Goal: Information Seeking & Learning: Understand process/instructions

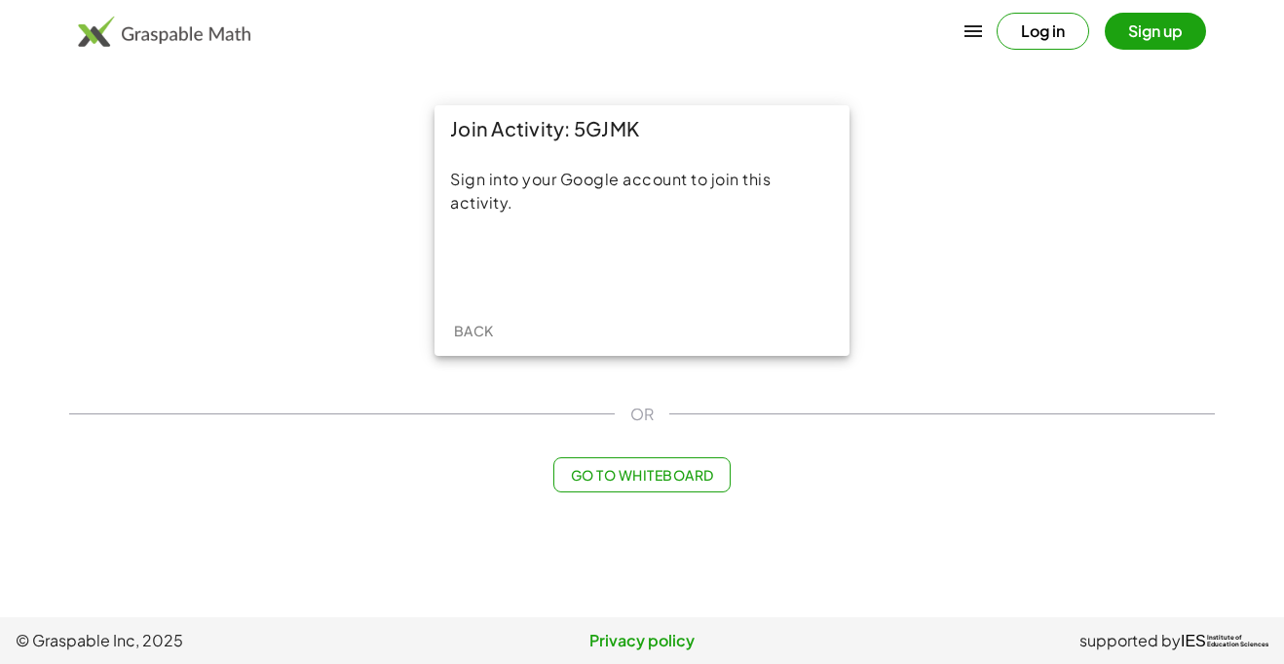
click at [296, 213] on div "Join Activity: 5GJMK Sign into your Google account to join this activity. Back" at bounding box center [641, 231] width 1169 height 274
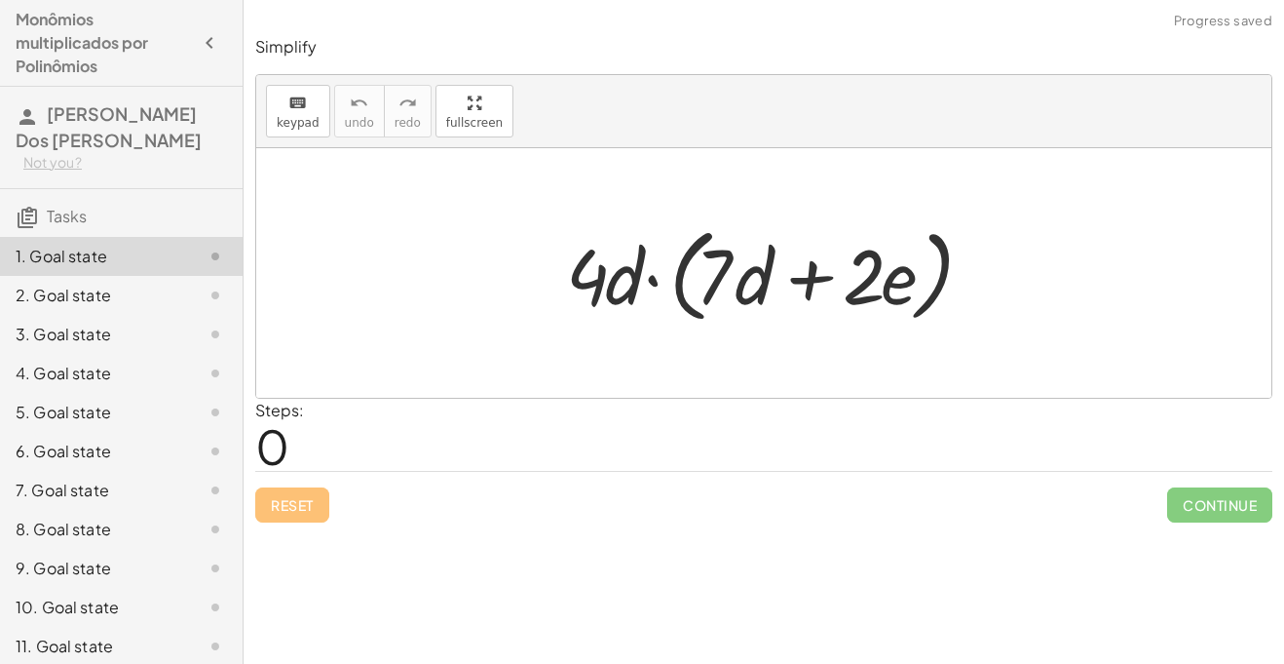
click at [599, 274] on div at bounding box center [771, 273] width 430 height 112
click at [744, 266] on div at bounding box center [771, 273] width 430 height 112
click at [868, 303] on div at bounding box center [771, 273] width 430 height 112
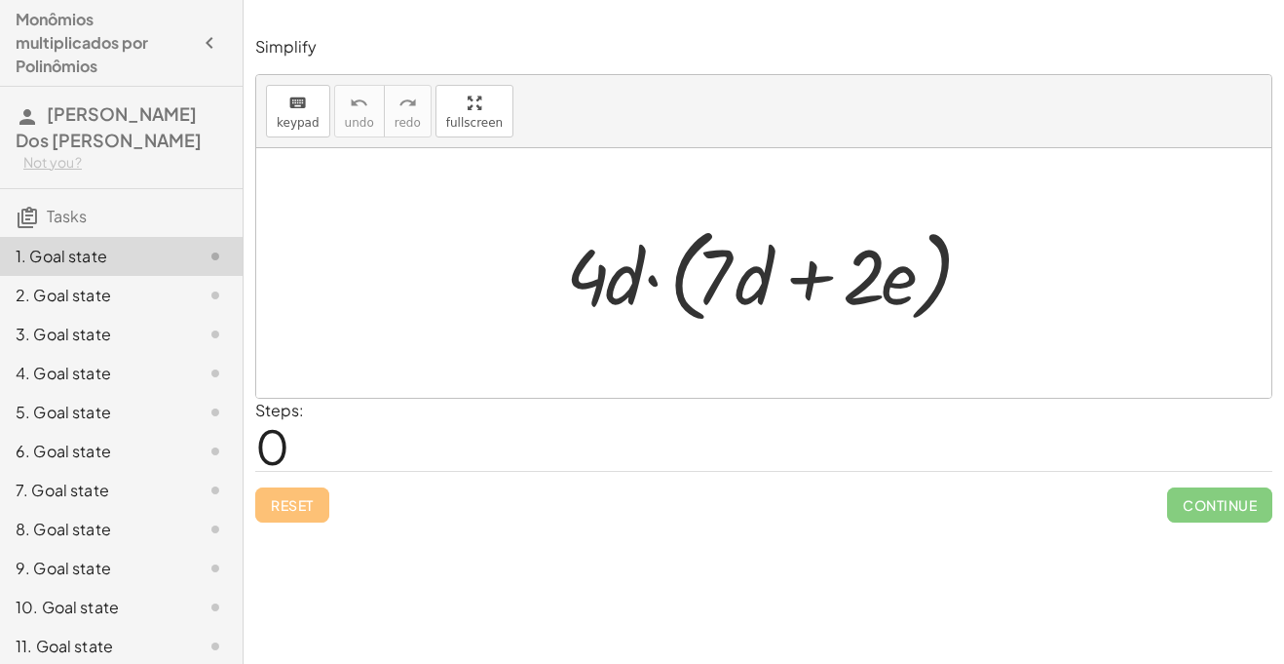
click at [795, 285] on div at bounding box center [771, 273] width 430 height 112
click at [613, 274] on div at bounding box center [771, 273] width 430 height 112
click at [594, 274] on div at bounding box center [771, 273] width 430 height 112
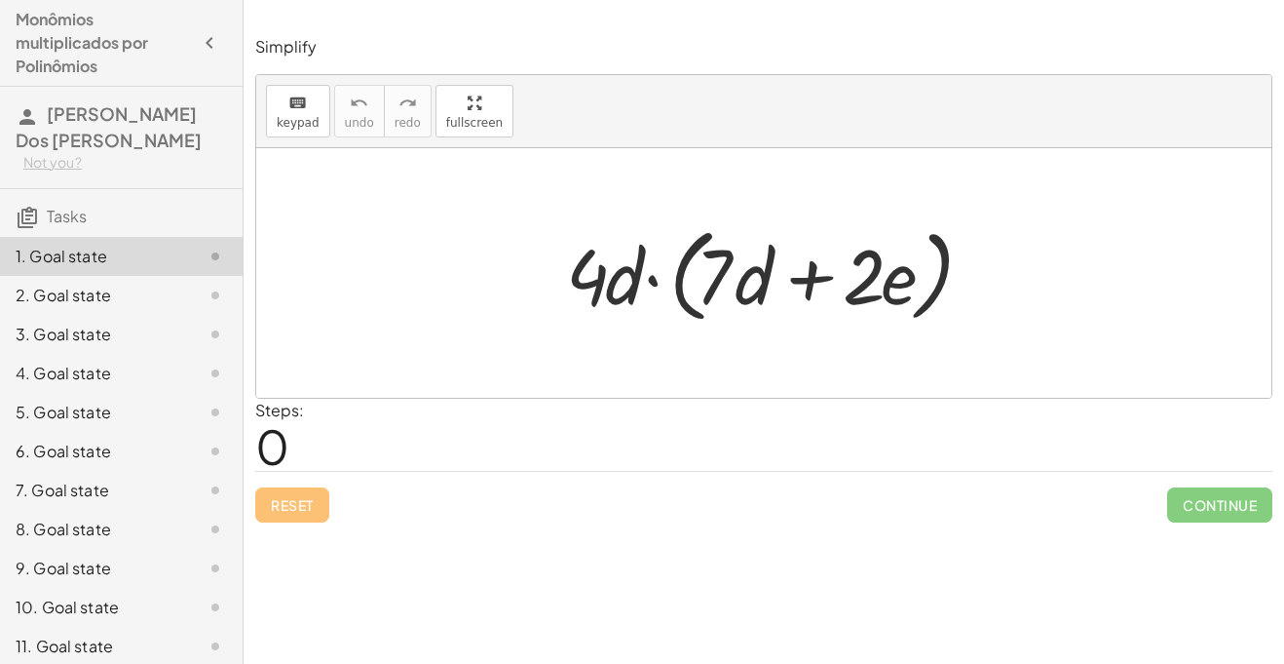
click at [594, 274] on div at bounding box center [771, 273] width 430 height 112
click at [745, 291] on div at bounding box center [771, 273] width 430 height 112
click at [814, 280] on div at bounding box center [771, 273] width 430 height 112
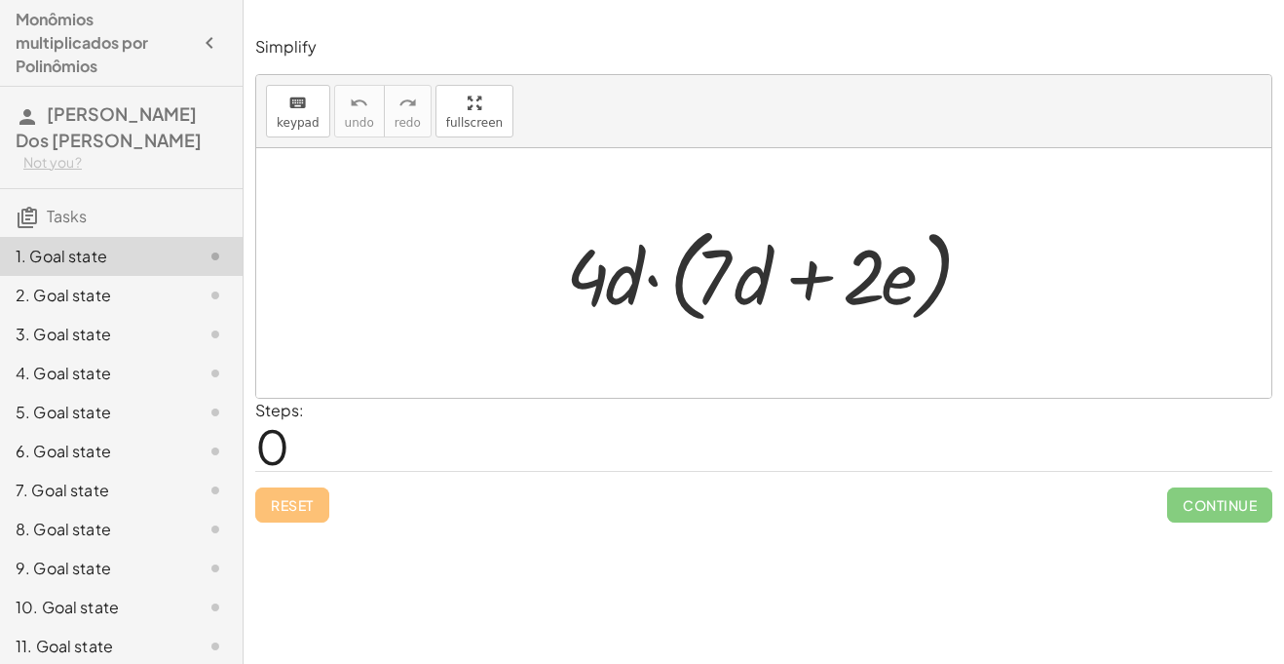
click at [814, 280] on div at bounding box center [771, 273] width 430 height 112
click at [653, 274] on div at bounding box center [771, 273] width 430 height 112
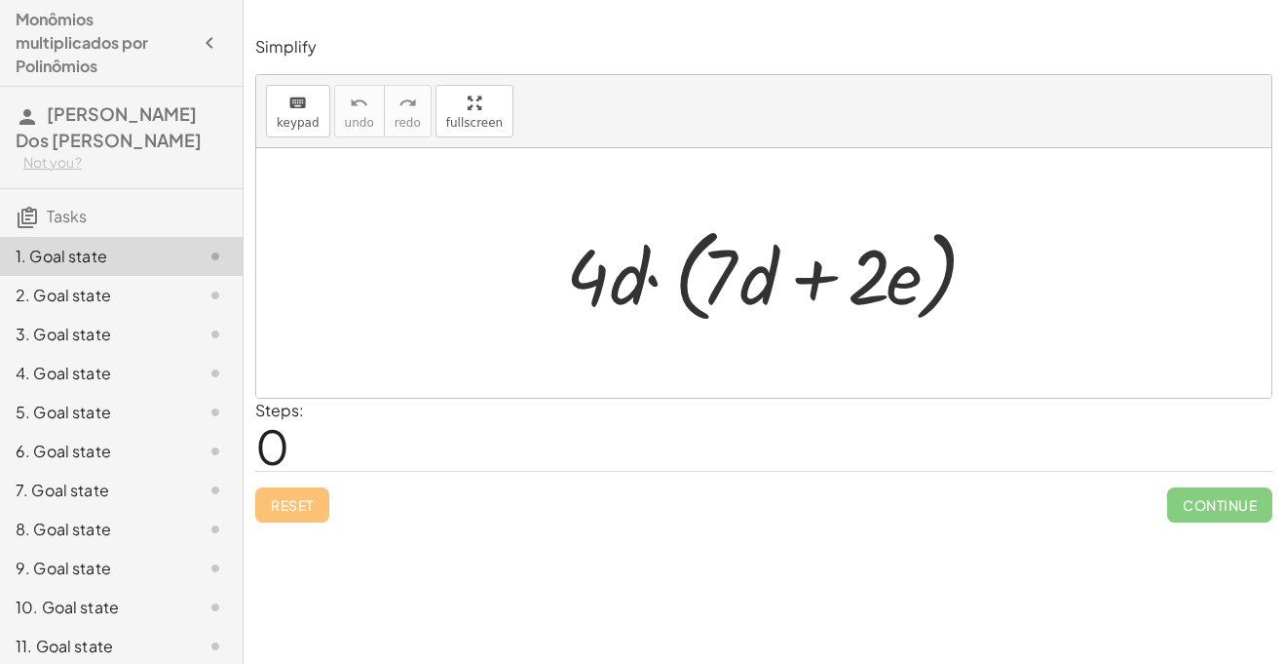
click at [652, 278] on div at bounding box center [771, 273] width 430 height 112
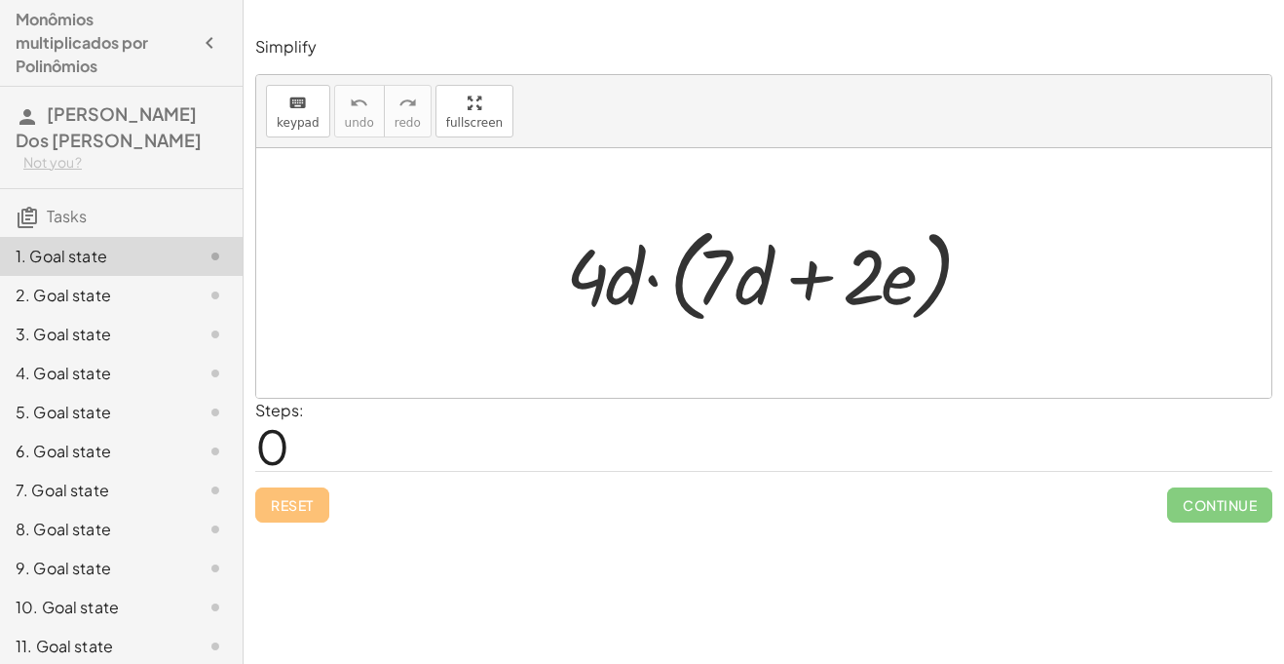
click at [652, 278] on div at bounding box center [771, 273] width 430 height 112
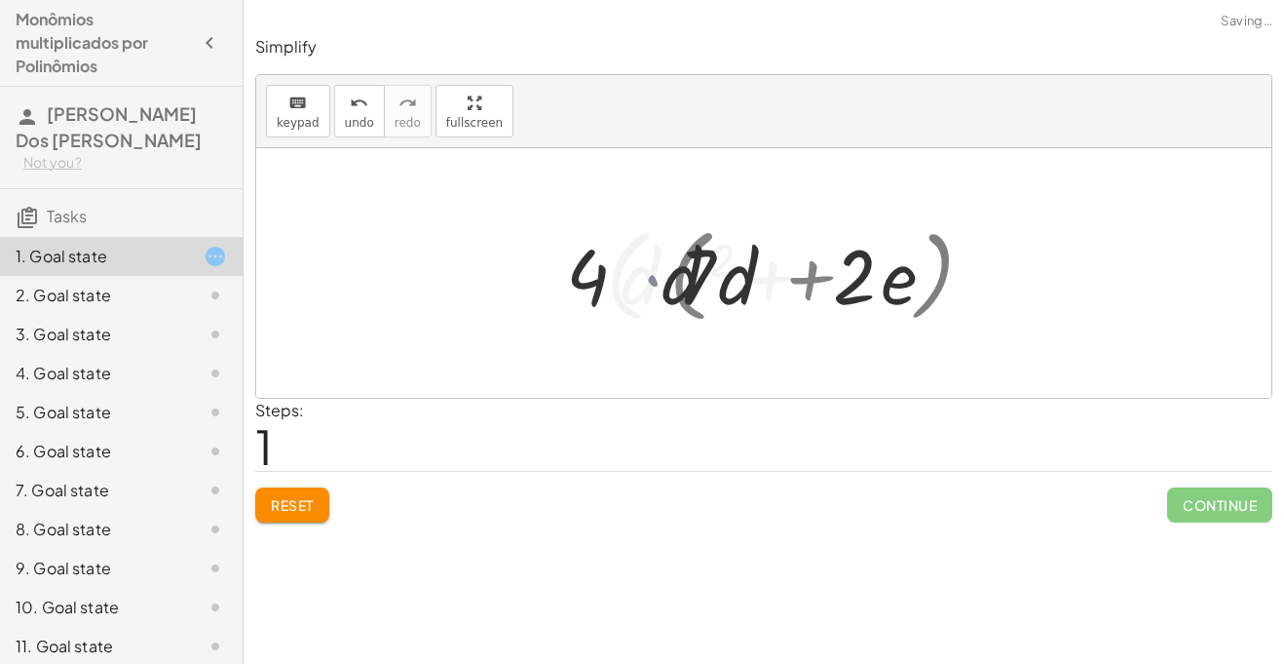
click at [652, 278] on div at bounding box center [770, 273] width 427 height 112
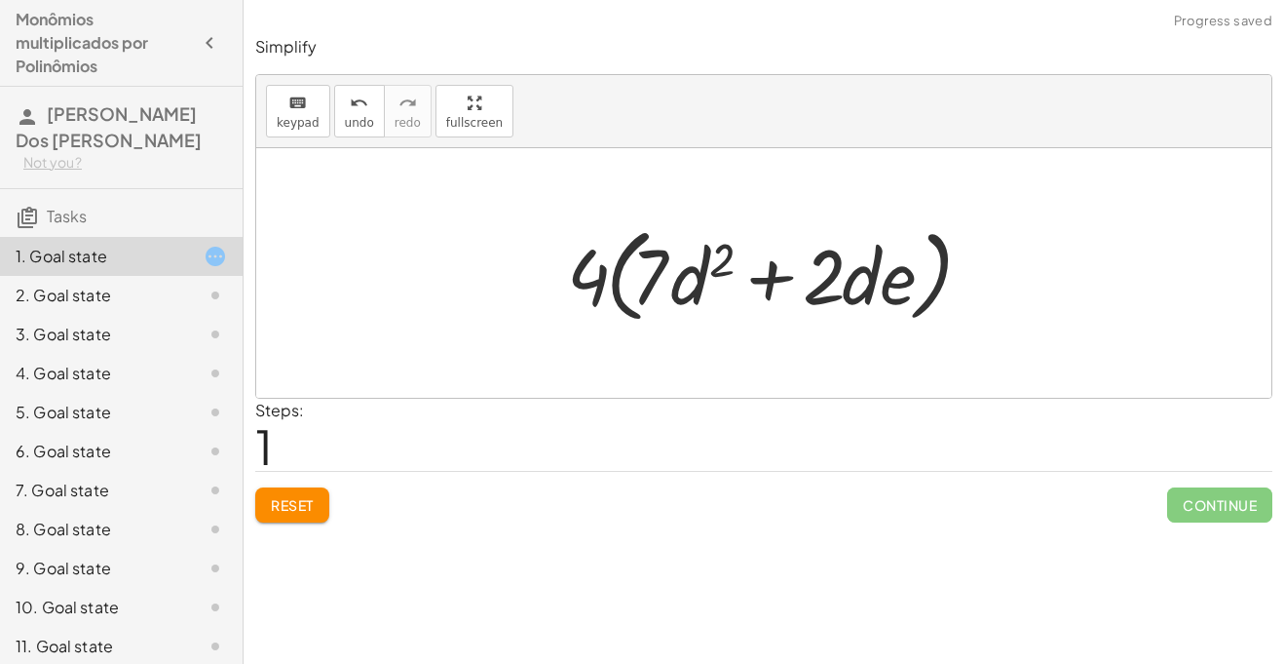
click at [771, 278] on div at bounding box center [770, 273] width 427 height 112
click at [617, 262] on div at bounding box center [770, 273] width 427 height 112
click at [713, 260] on div at bounding box center [770, 273] width 427 height 112
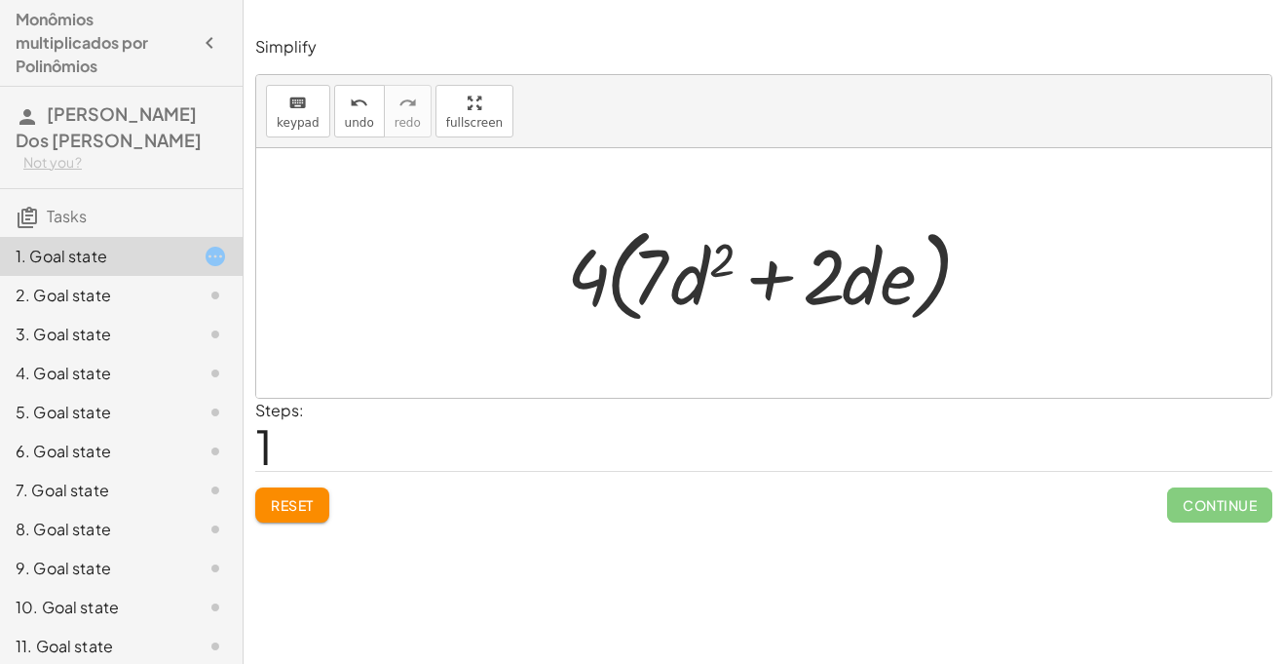
click at [849, 274] on div at bounding box center [770, 273] width 427 height 112
click at [905, 292] on div at bounding box center [770, 273] width 427 height 112
click at [924, 302] on div at bounding box center [770, 273] width 427 height 112
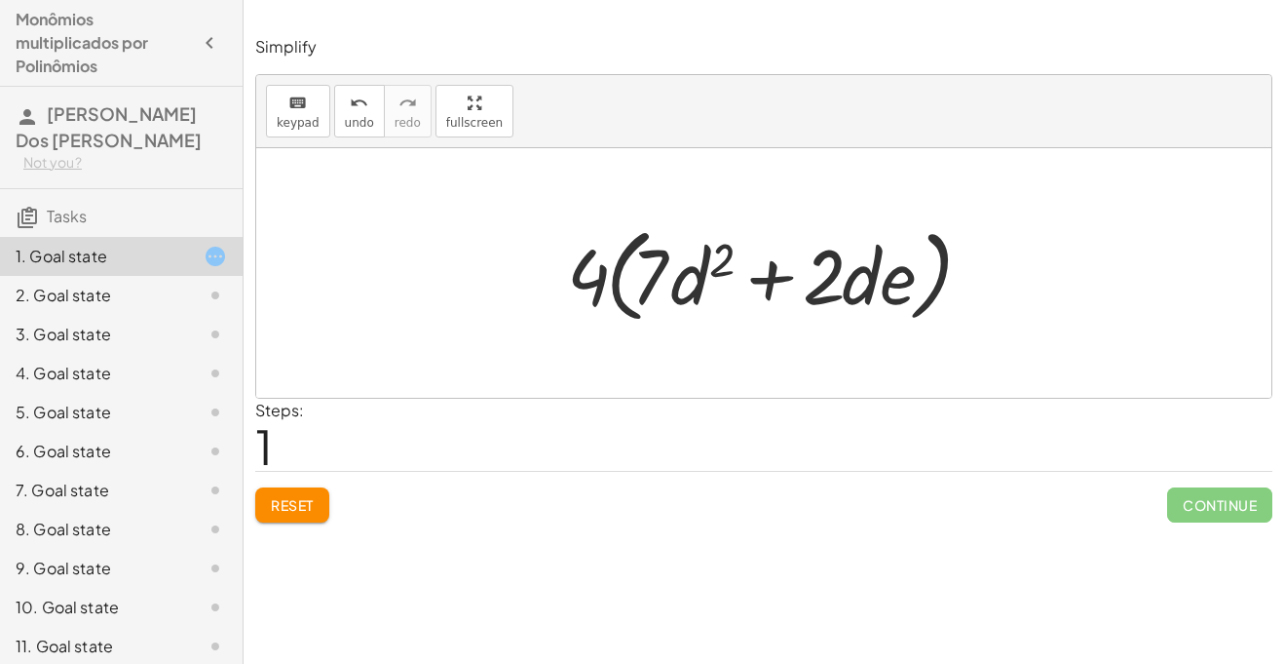
click at [761, 271] on div at bounding box center [770, 273] width 427 height 112
click at [577, 278] on div at bounding box center [770, 273] width 427 height 112
click at [612, 284] on div at bounding box center [770, 273] width 427 height 112
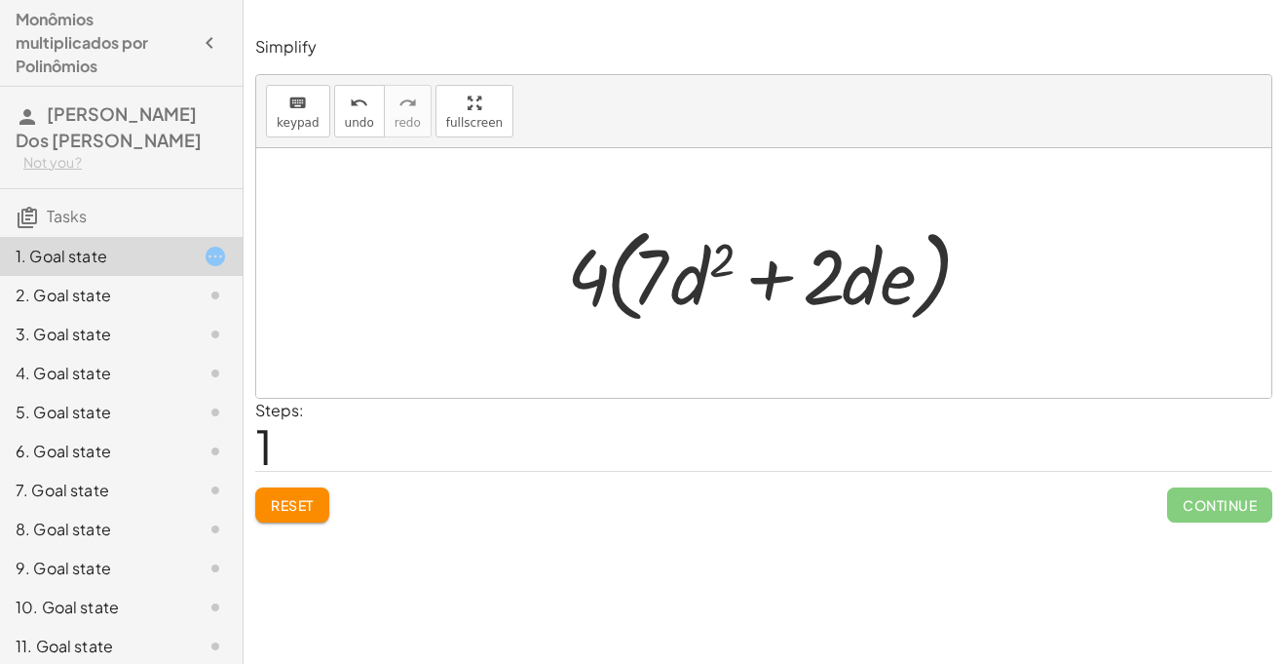
click at [612, 284] on div at bounding box center [770, 273] width 427 height 112
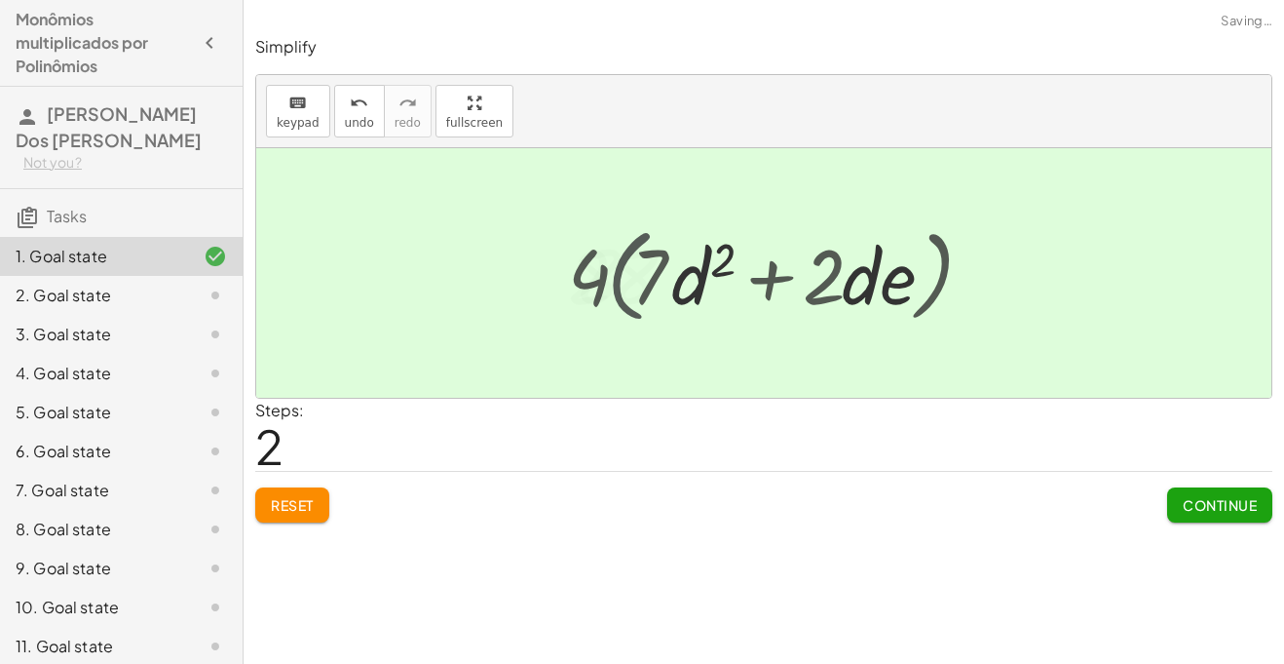
click at [612, 284] on div at bounding box center [772, 273] width 376 height 100
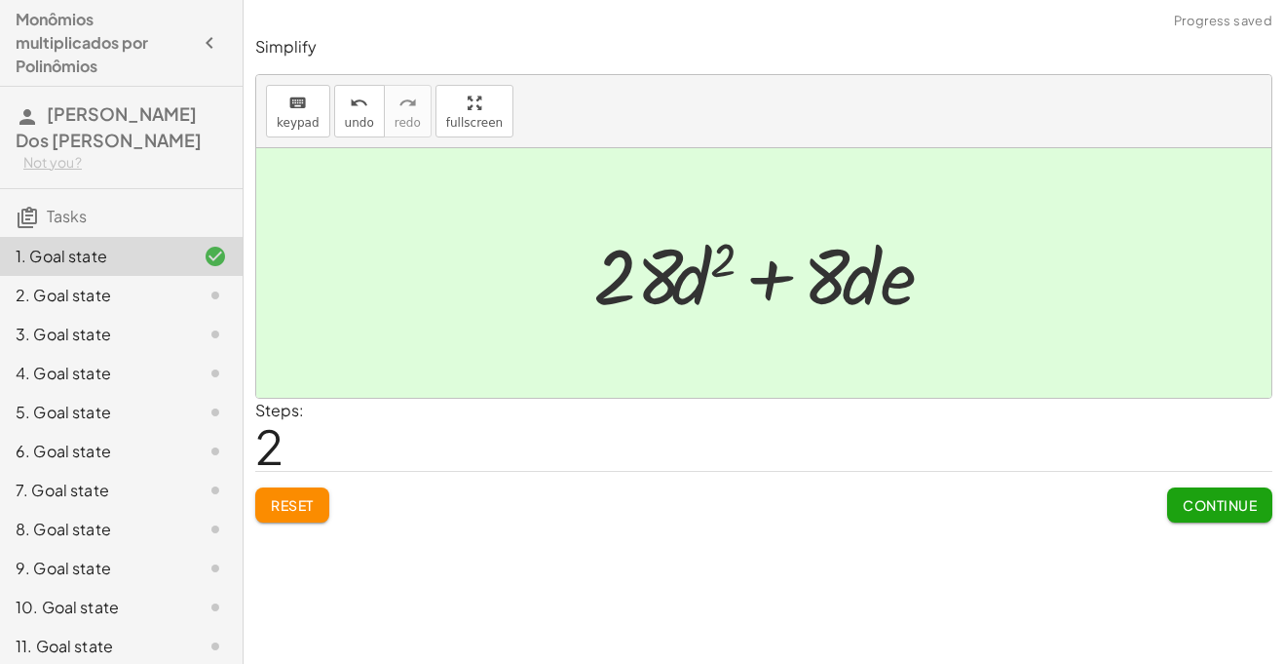
click at [772, 270] on div at bounding box center [772, 273] width 376 height 100
click at [673, 268] on div at bounding box center [772, 273] width 376 height 100
click at [626, 265] on div at bounding box center [772, 273] width 376 height 100
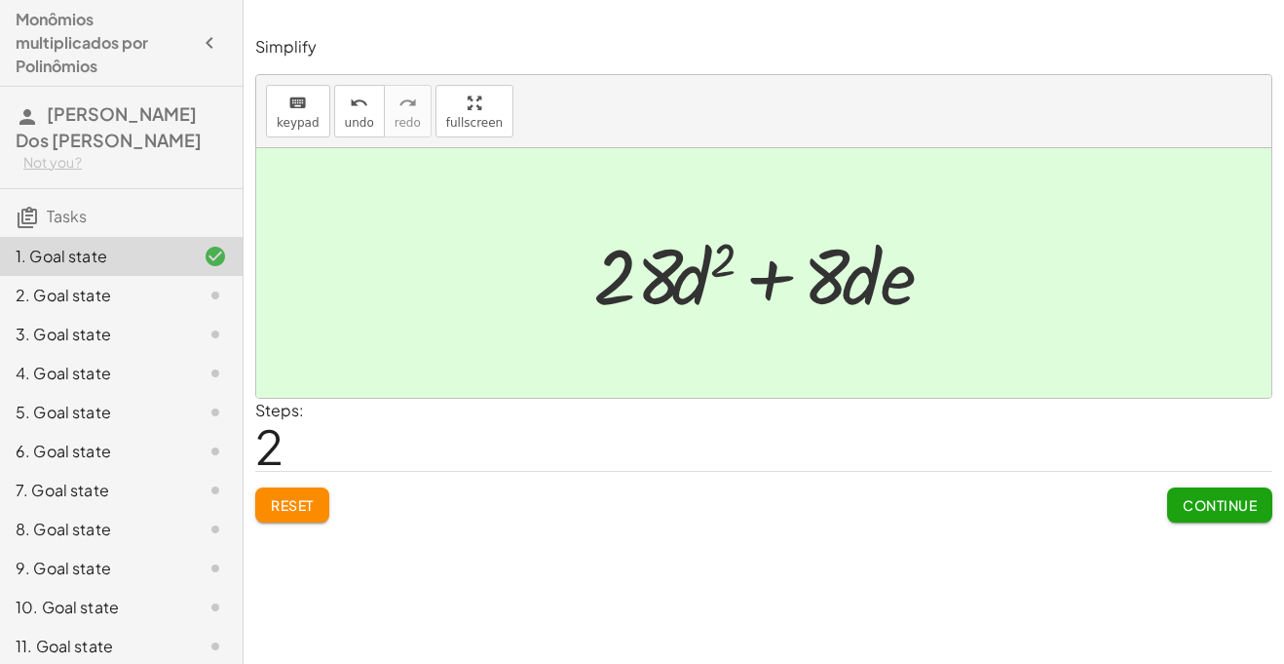
click at [664, 286] on div at bounding box center [772, 273] width 376 height 100
click at [680, 289] on div at bounding box center [772, 273] width 376 height 100
click at [722, 256] on div at bounding box center [772, 273] width 376 height 100
click at [841, 270] on div at bounding box center [772, 273] width 376 height 100
click at [831, 269] on div at bounding box center [772, 273] width 376 height 100
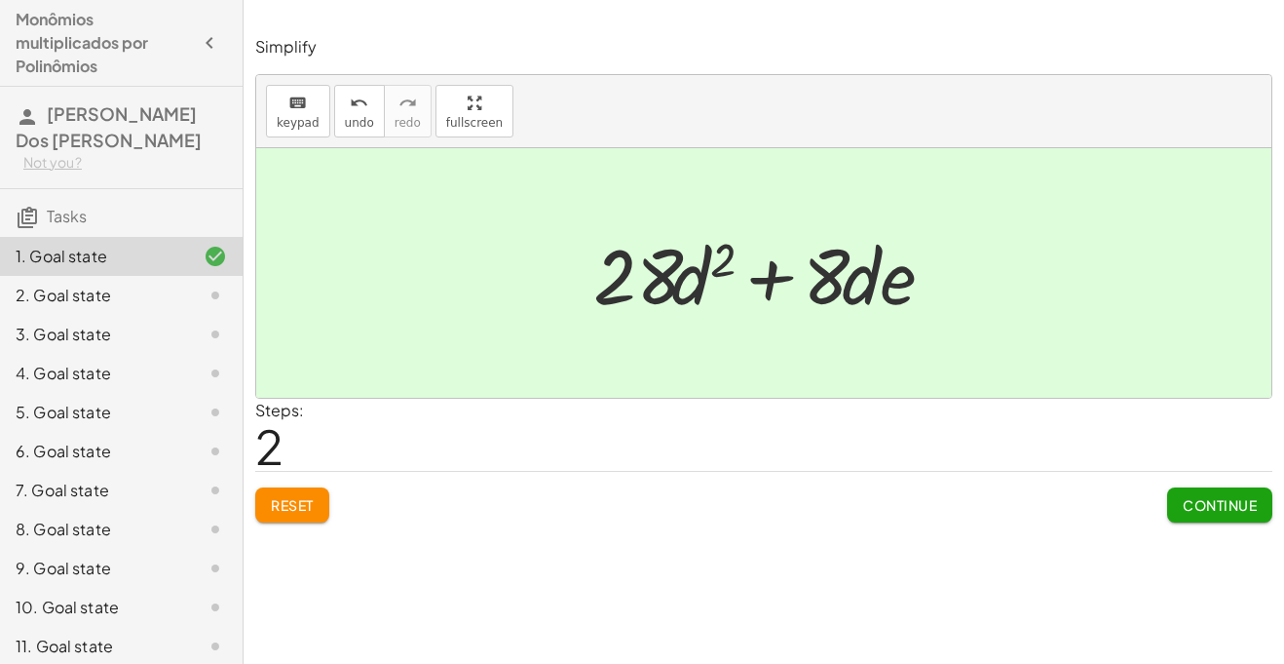
click at [855, 276] on div at bounding box center [772, 273] width 376 height 100
click at [892, 283] on div at bounding box center [772, 273] width 376 height 100
click at [837, 274] on div at bounding box center [772, 273] width 376 height 100
click at [656, 255] on div at bounding box center [772, 273] width 376 height 100
click at [722, 262] on div at bounding box center [772, 273] width 376 height 100
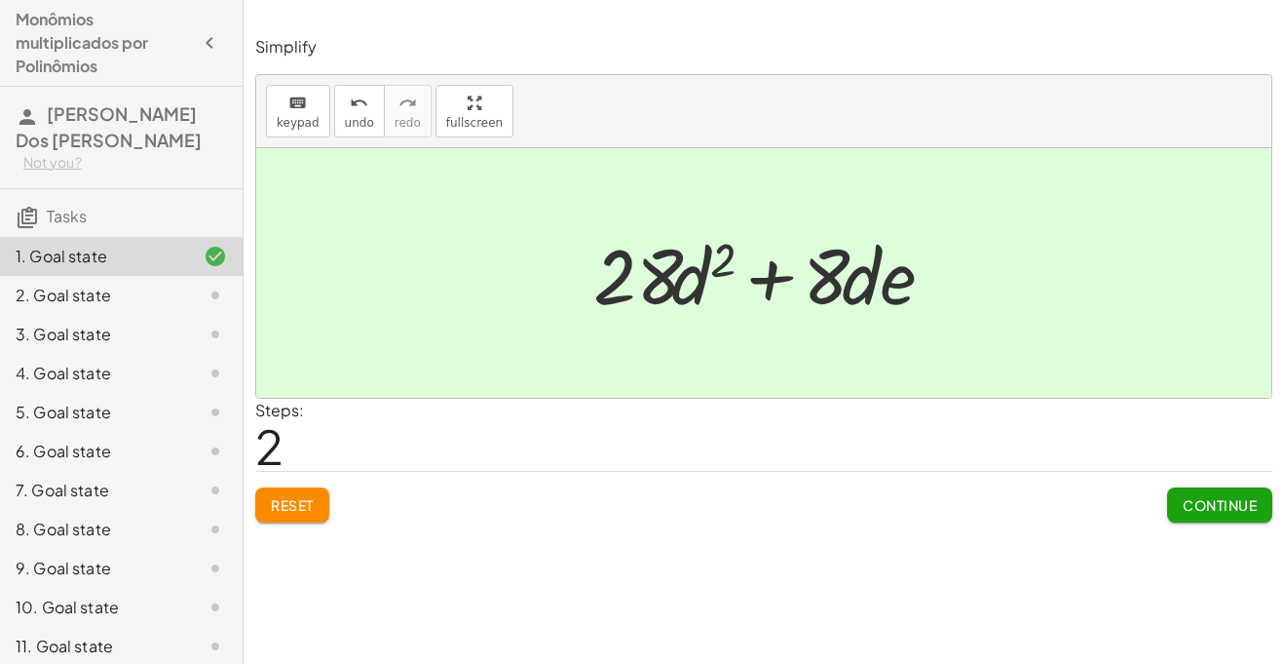
click at [774, 272] on div at bounding box center [772, 273] width 376 height 100
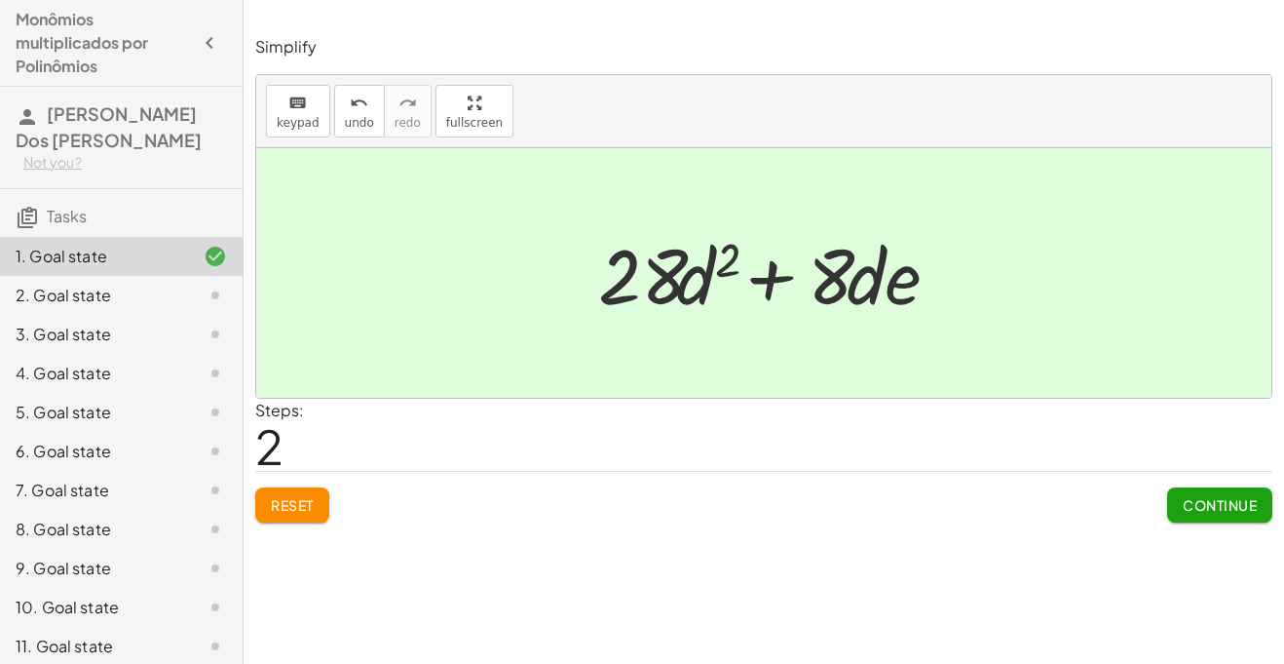
click at [774, 272] on div at bounding box center [772, 273] width 376 height 100
click at [823, 274] on div at bounding box center [772, 273] width 376 height 100
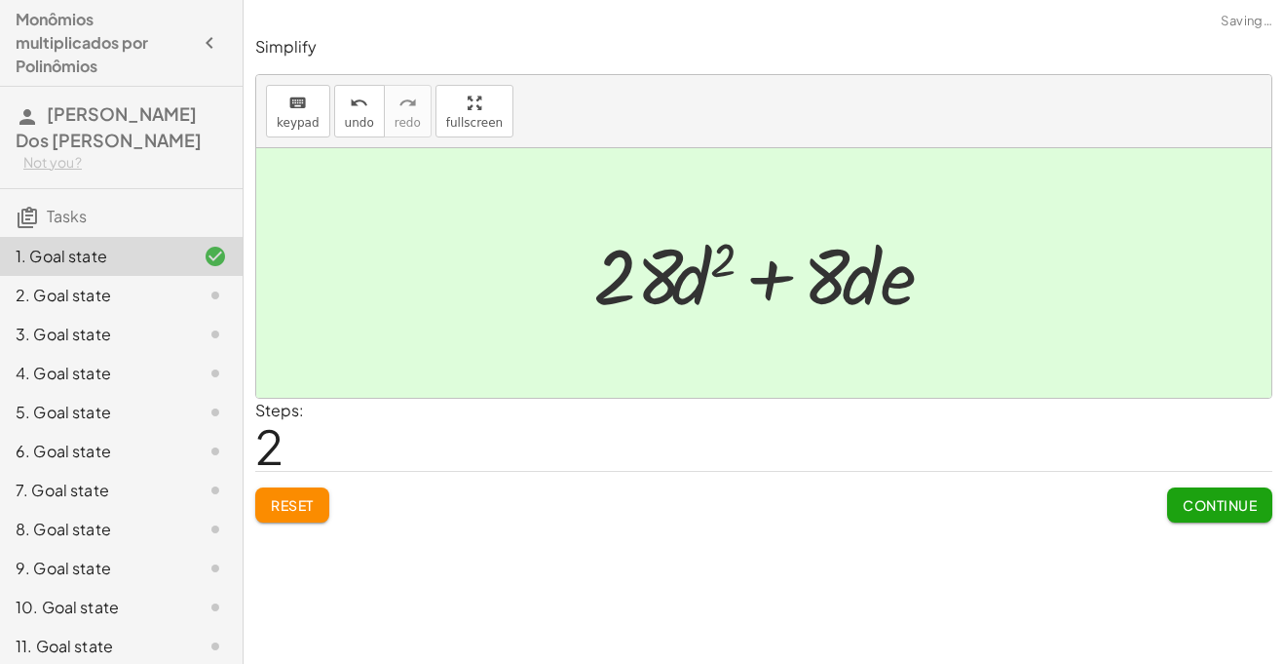
click at [823, 274] on div at bounding box center [772, 273] width 376 height 100
click at [772, 290] on div at bounding box center [772, 273] width 376 height 100
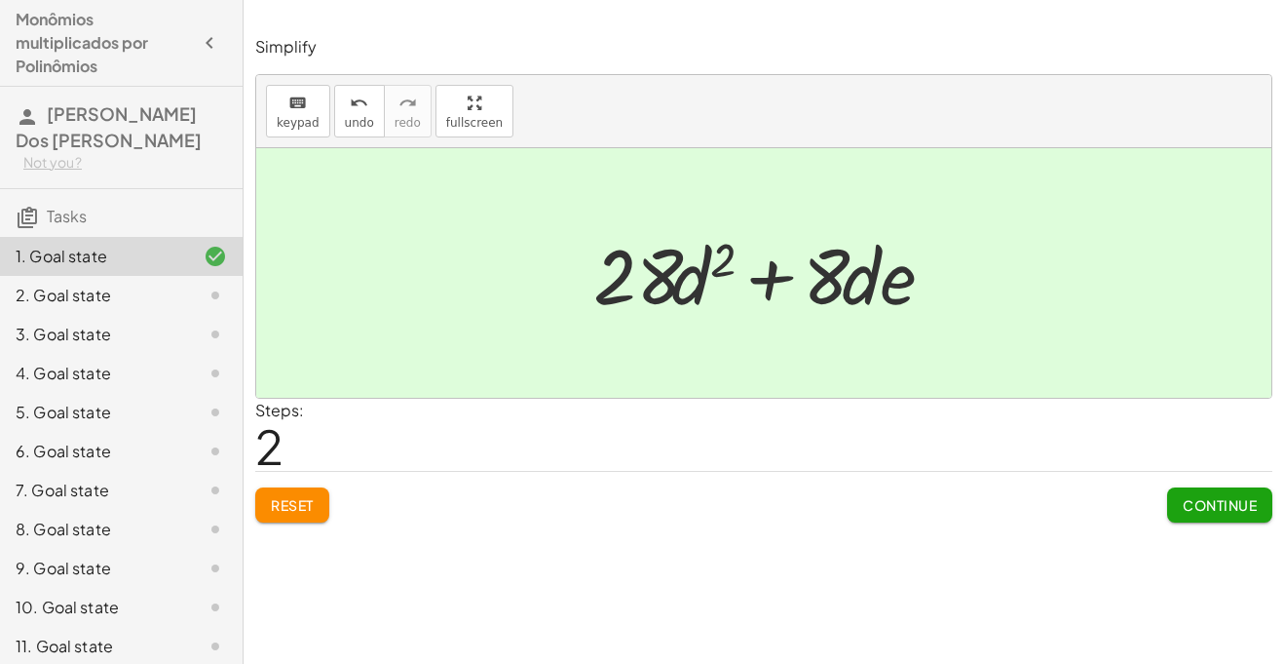
click at [772, 290] on div at bounding box center [772, 273] width 376 height 100
click at [842, 274] on div at bounding box center [772, 273] width 376 height 100
click at [868, 281] on div at bounding box center [772, 273] width 376 height 100
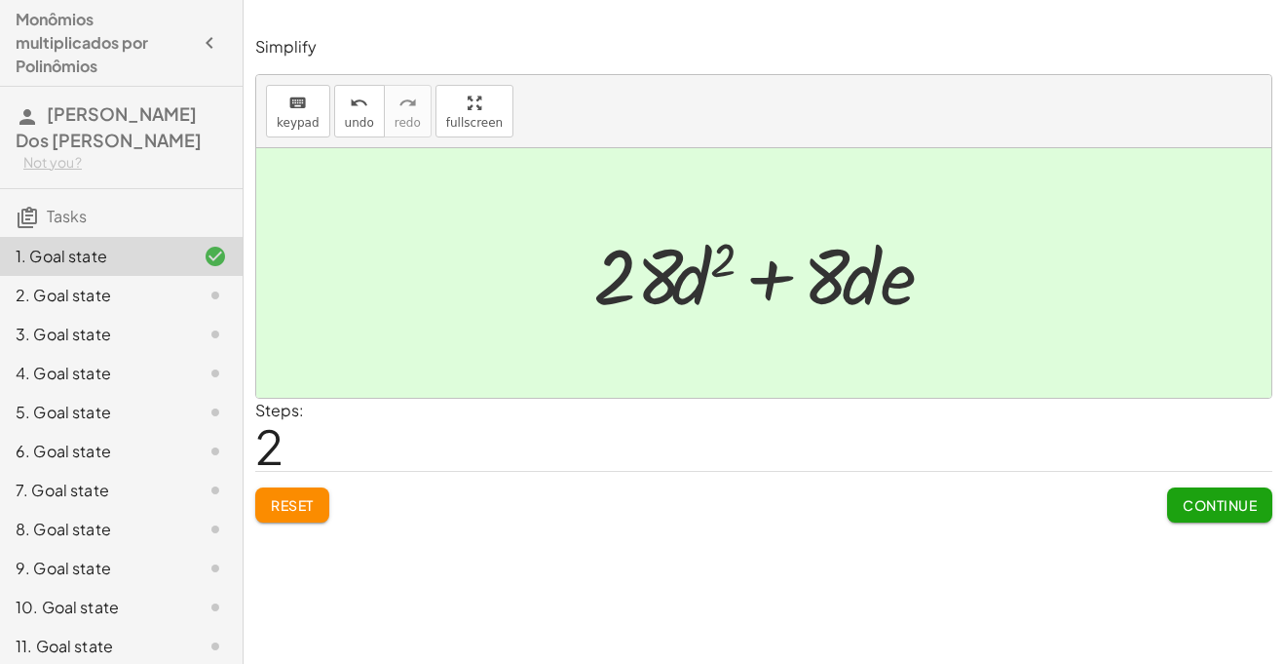
click at [284, 503] on span "Reset" at bounding box center [292, 505] width 43 height 18
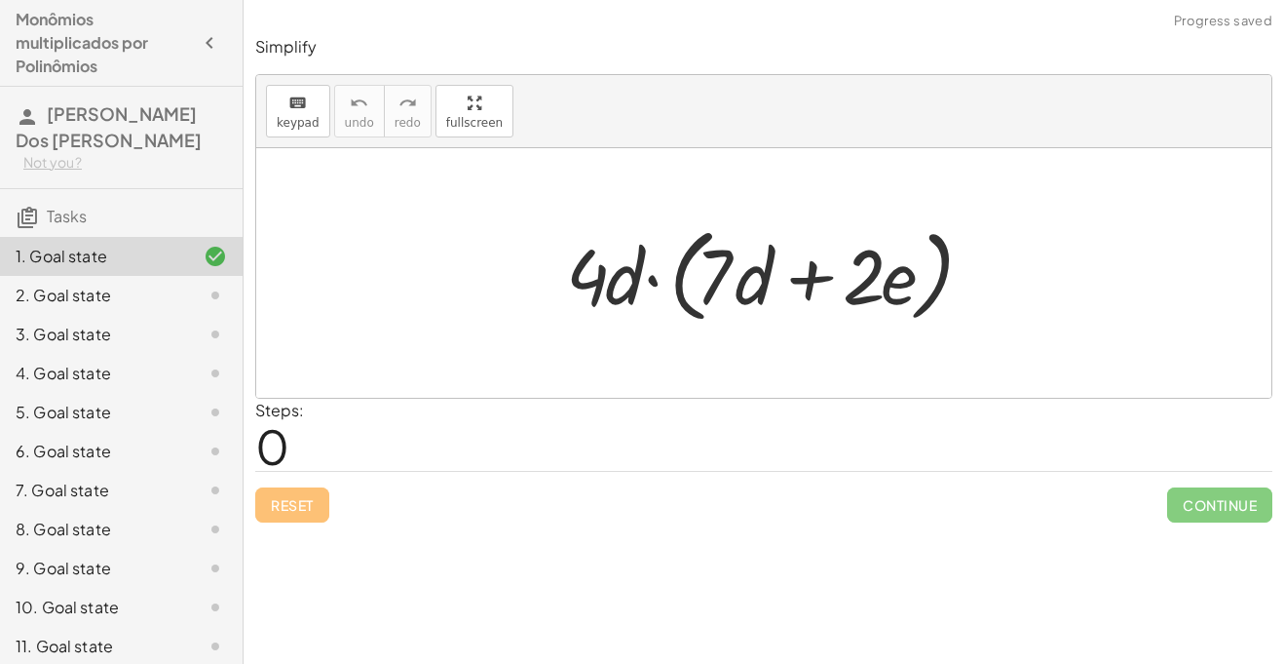
click at [813, 281] on div at bounding box center [771, 273] width 430 height 112
click at [814, 283] on div at bounding box center [771, 273] width 430 height 112
click at [651, 281] on div at bounding box center [771, 273] width 430 height 112
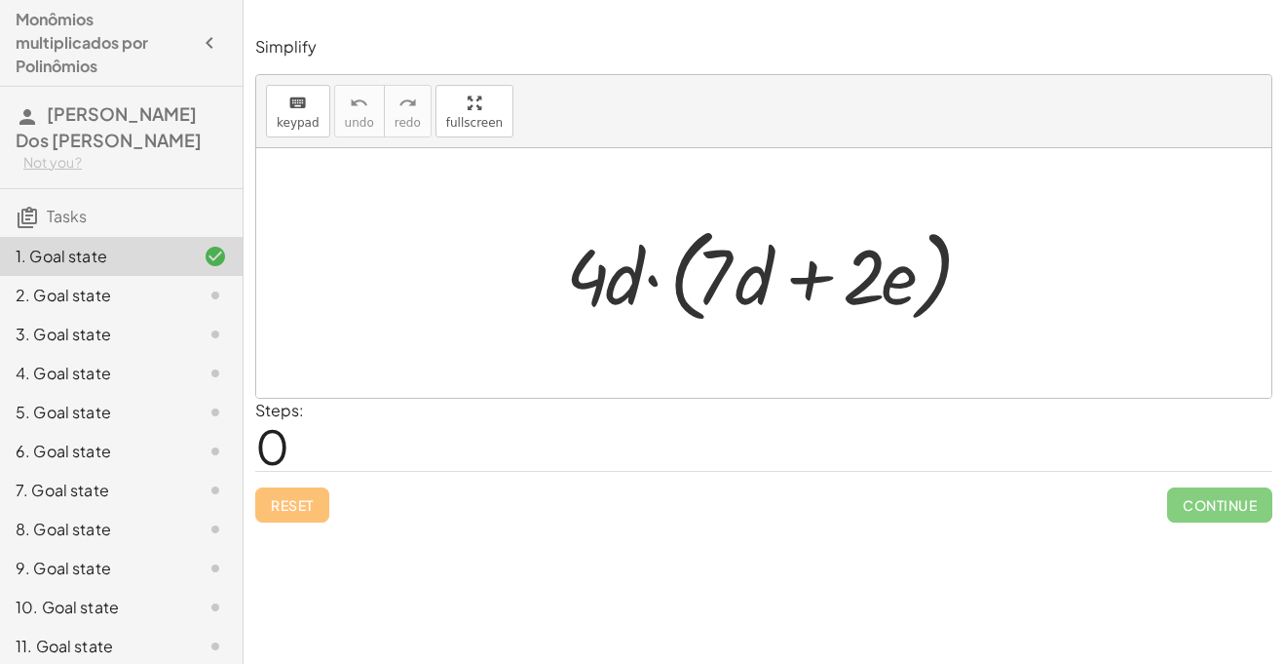
click at [583, 278] on div at bounding box center [771, 273] width 430 height 112
click at [588, 271] on div at bounding box center [771, 273] width 430 height 112
click at [655, 280] on div at bounding box center [771, 273] width 430 height 112
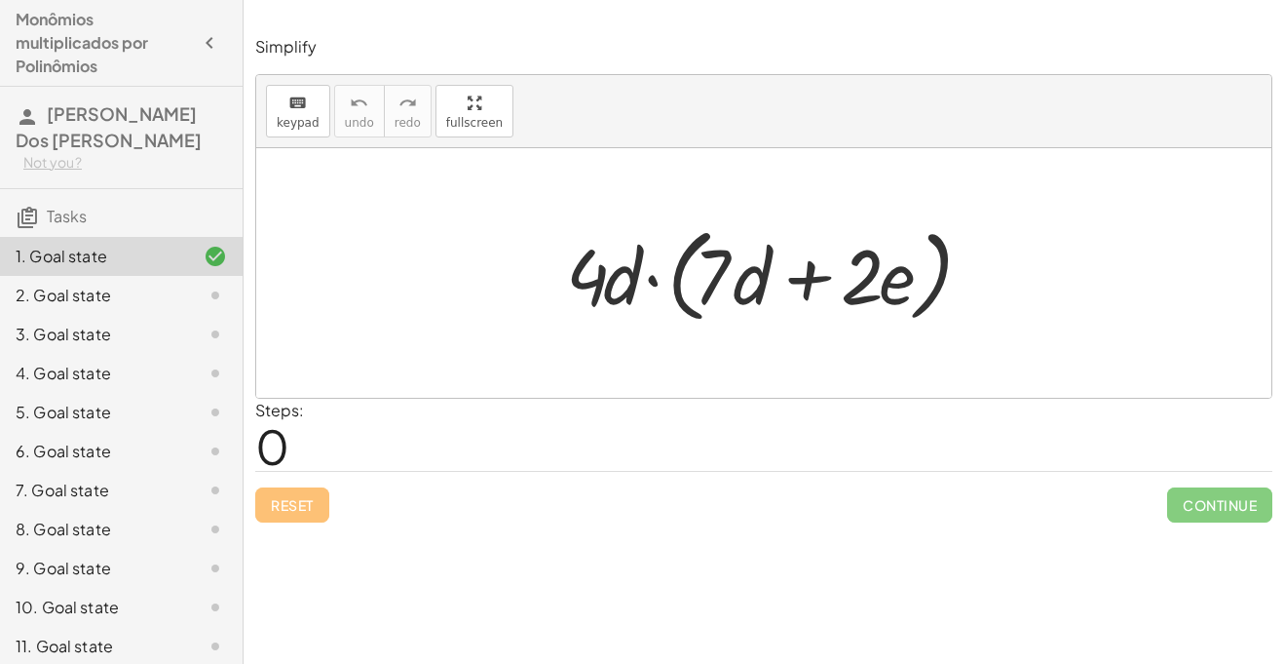
click at [655, 280] on div at bounding box center [771, 273] width 430 height 112
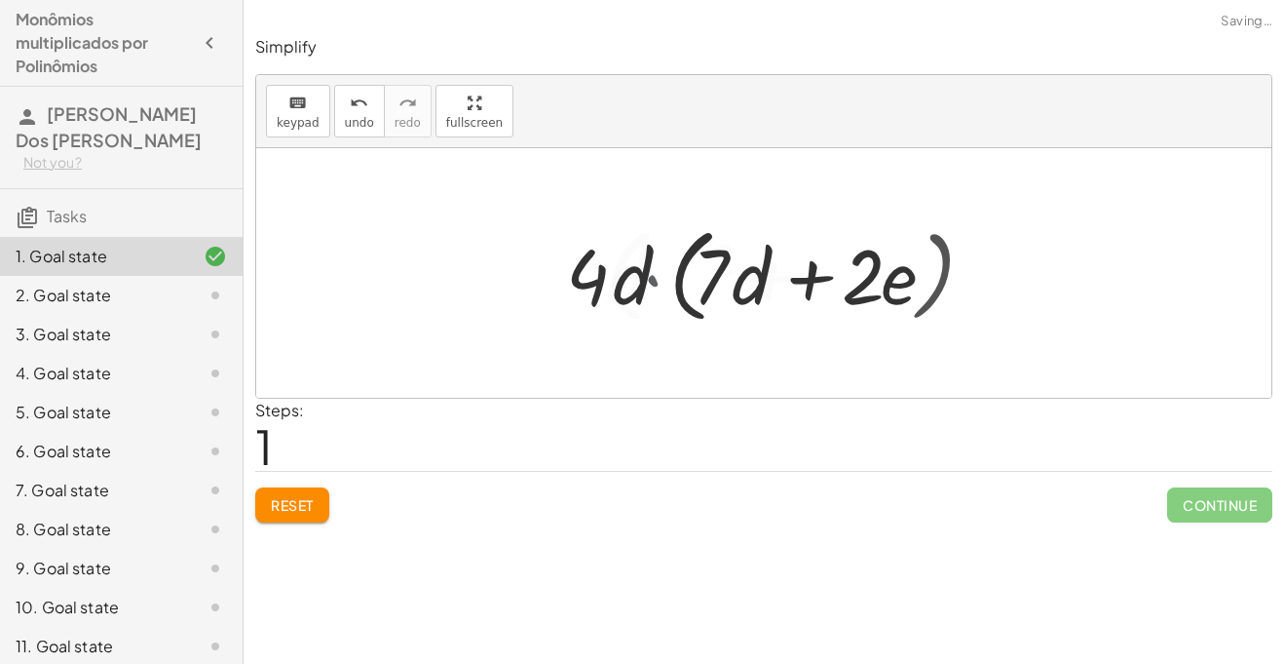
click at [655, 280] on div at bounding box center [770, 273] width 427 height 112
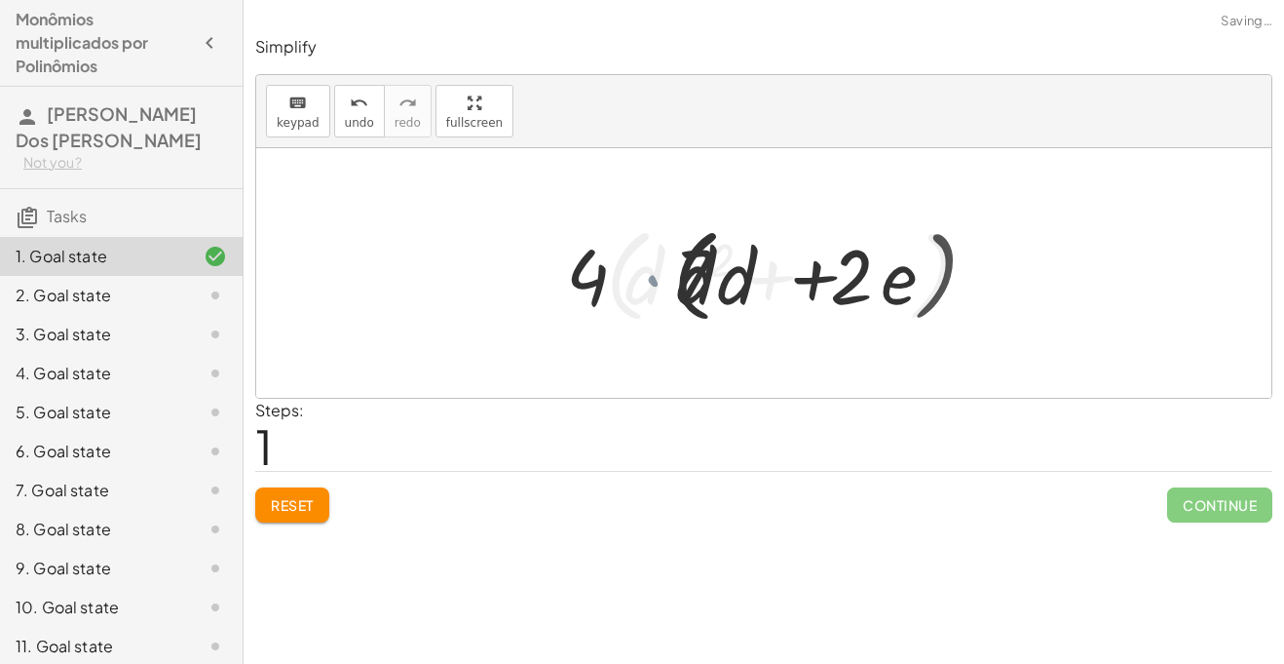
click at [655, 280] on div at bounding box center [770, 273] width 427 height 112
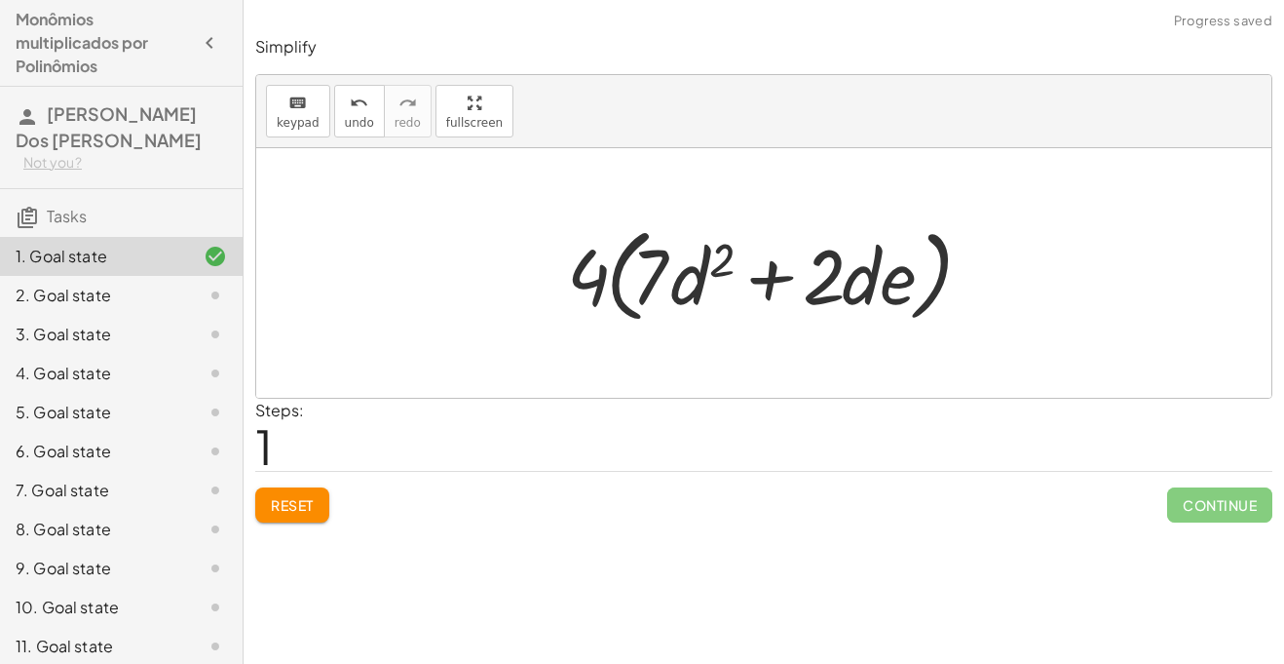
click at [774, 275] on div at bounding box center [770, 273] width 427 height 112
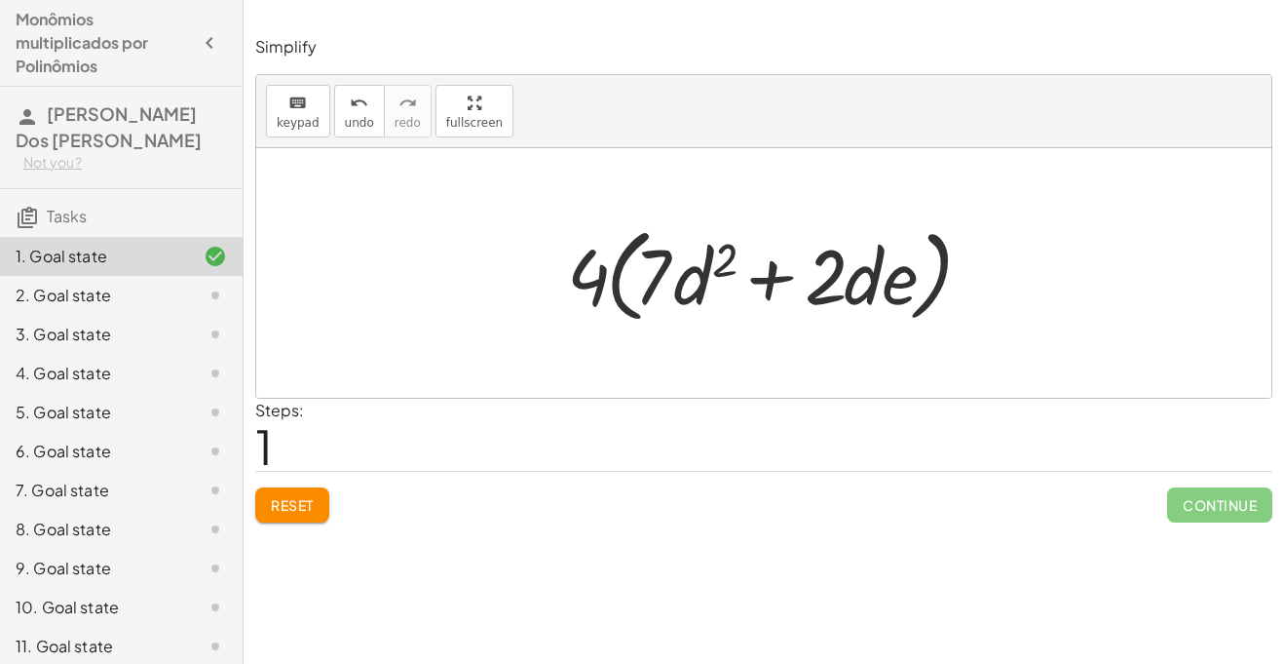
click at [774, 275] on div at bounding box center [770, 273] width 427 height 112
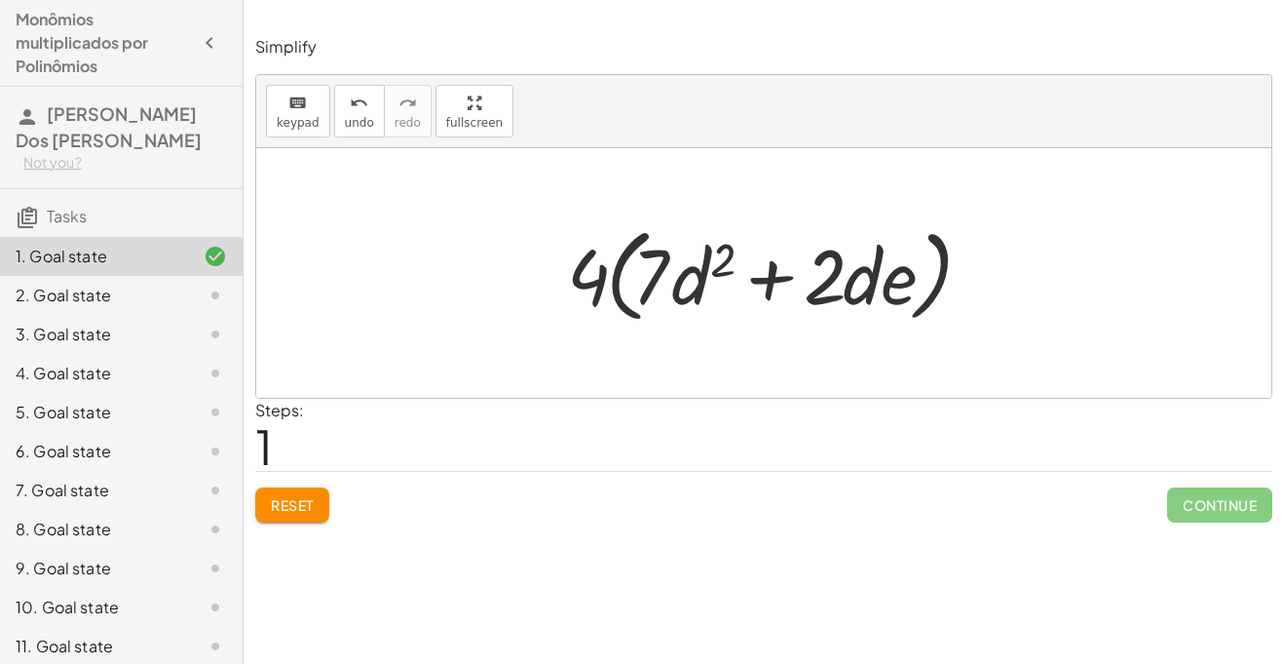
click at [774, 275] on div at bounding box center [770, 273] width 427 height 112
drag, startPoint x: 589, startPoint y: 277, endPoint x: 714, endPoint y: 275, distance: 125.7
click at [714, 275] on div at bounding box center [770, 273] width 427 height 112
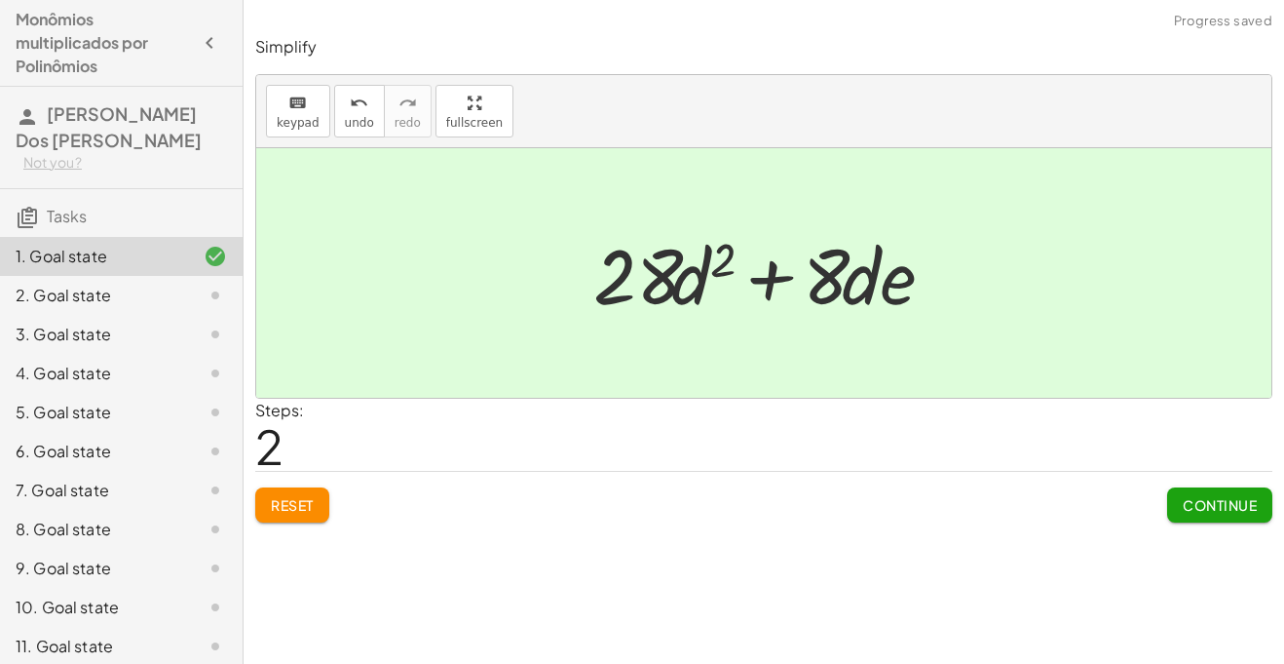
click at [766, 272] on div at bounding box center [772, 273] width 376 height 100
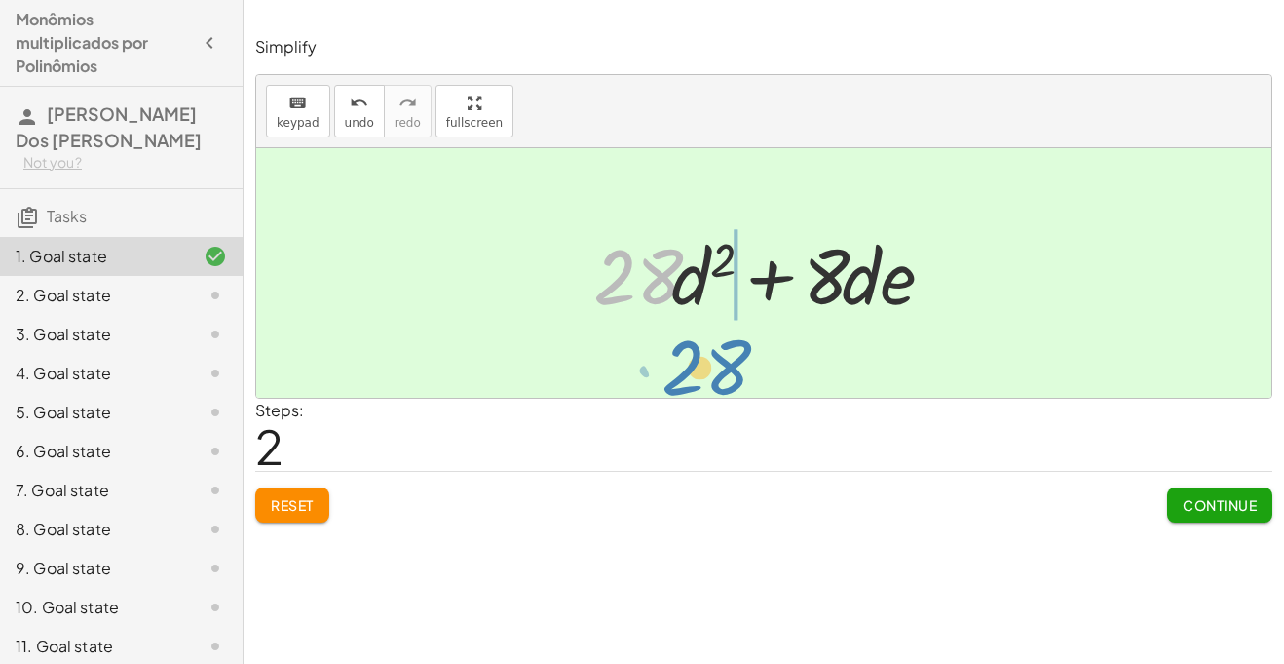
drag, startPoint x: 646, startPoint y: 261, endPoint x: 715, endPoint y: 340, distance: 105.0
click at [715, 340] on div "· 4 · d · ( + · 7 · d + · 2 · e ) · 4 · ( + · 7 · d 2 + · 2 · d · e ) + · 4 · 7…" at bounding box center [763, 272] width 1015 height 249
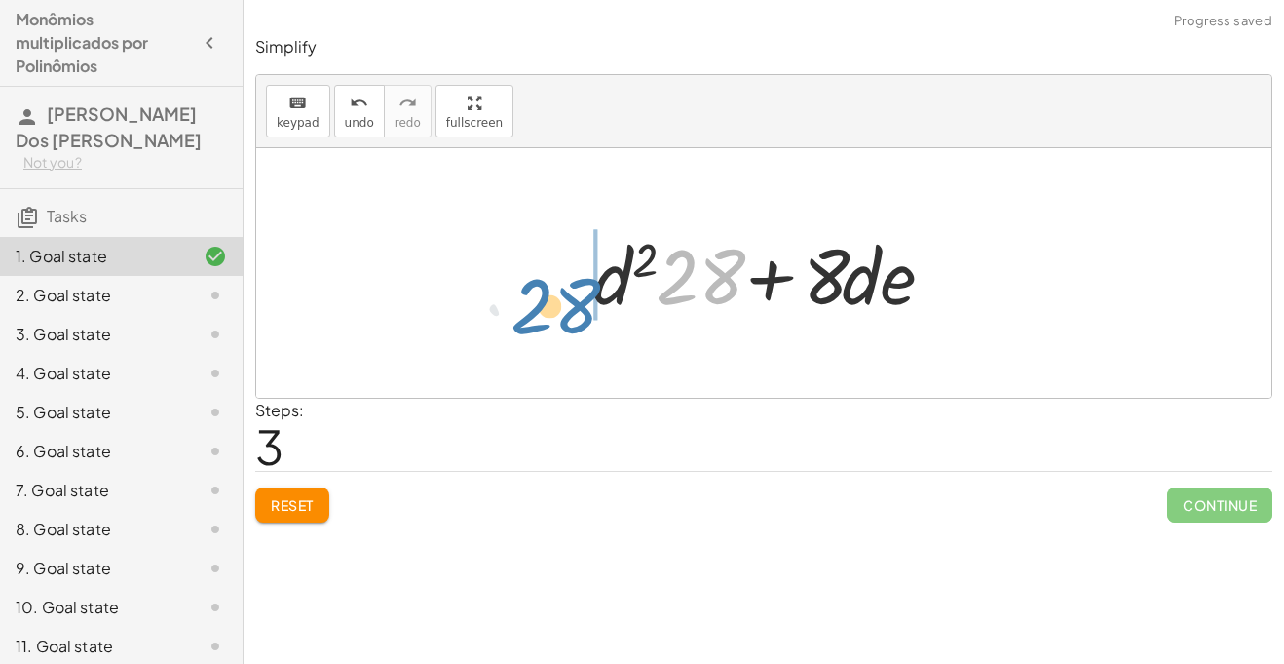
drag, startPoint x: 703, startPoint y: 266, endPoint x: 555, endPoint y: 285, distance: 148.3
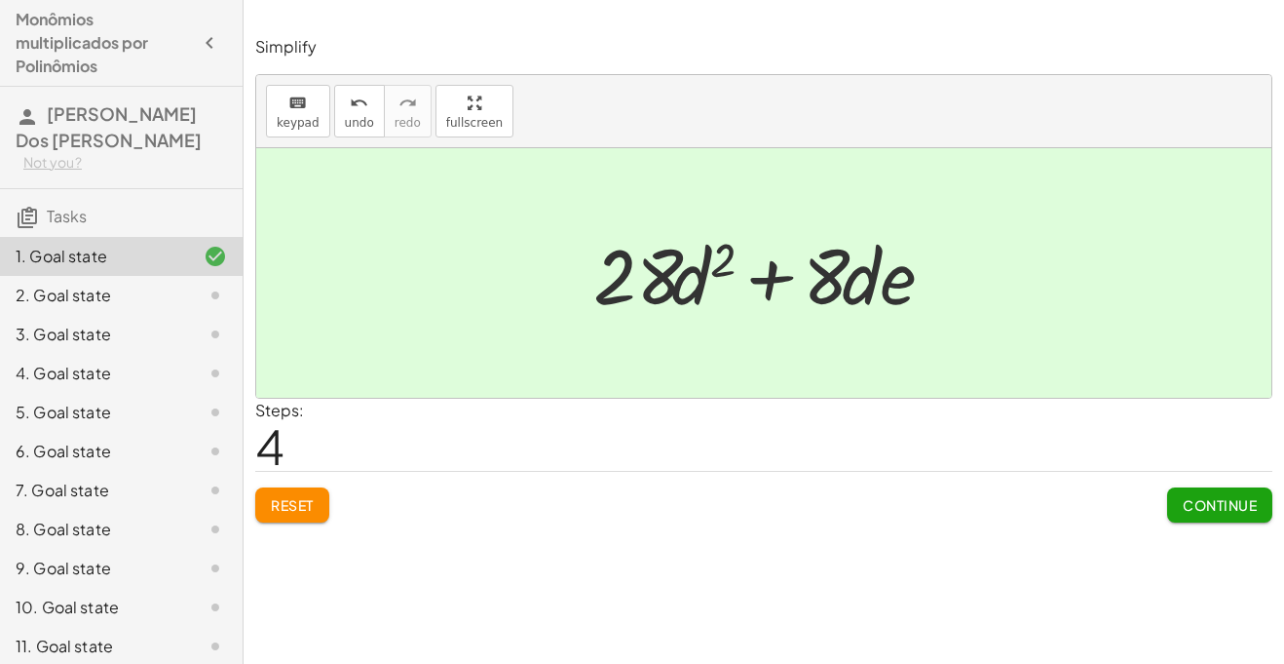
click at [870, 279] on div at bounding box center [772, 273] width 376 height 100
drag, startPoint x: 878, startPoint y: 279, endPoint x: 927, endPoint y: 316, distance: 61.2
click at [927, 316] on div at bounding box center [772, 273] width 376 height 100
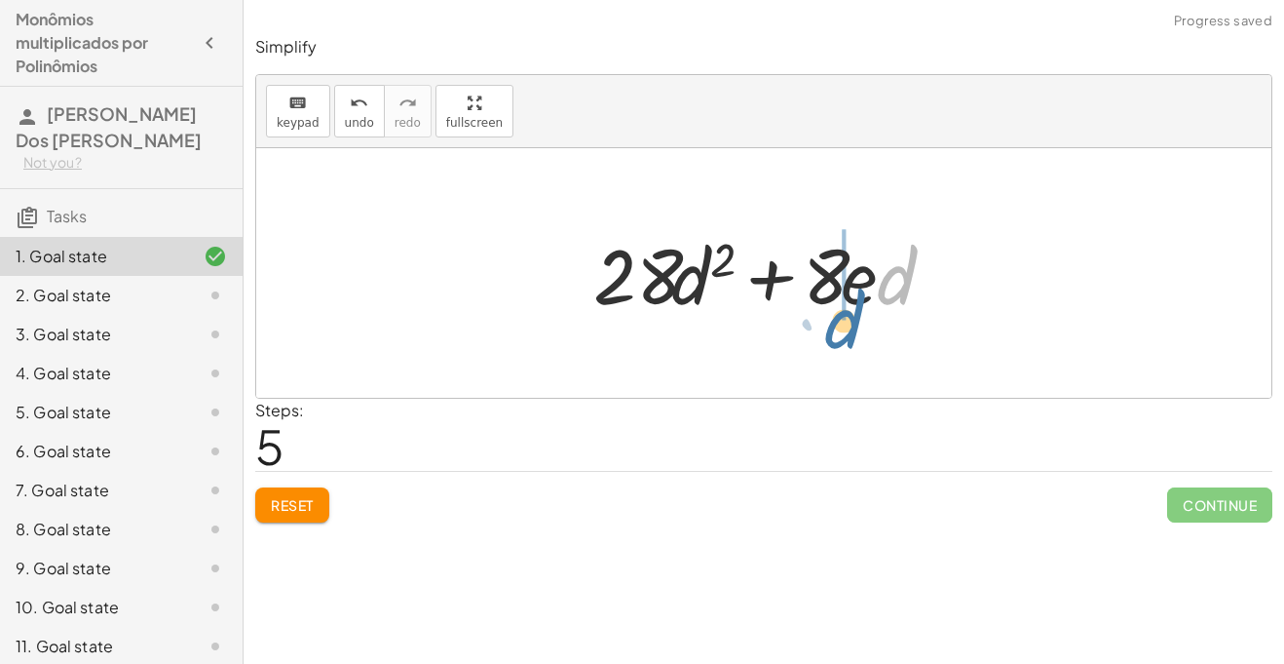
drag, startPoint x: 906, startPoint y: 270, endPoint x: 854, endPoint y: 307, distance: 64.3
click at [854, 307] on div at bounding box center [772, 273] width 376 height 100
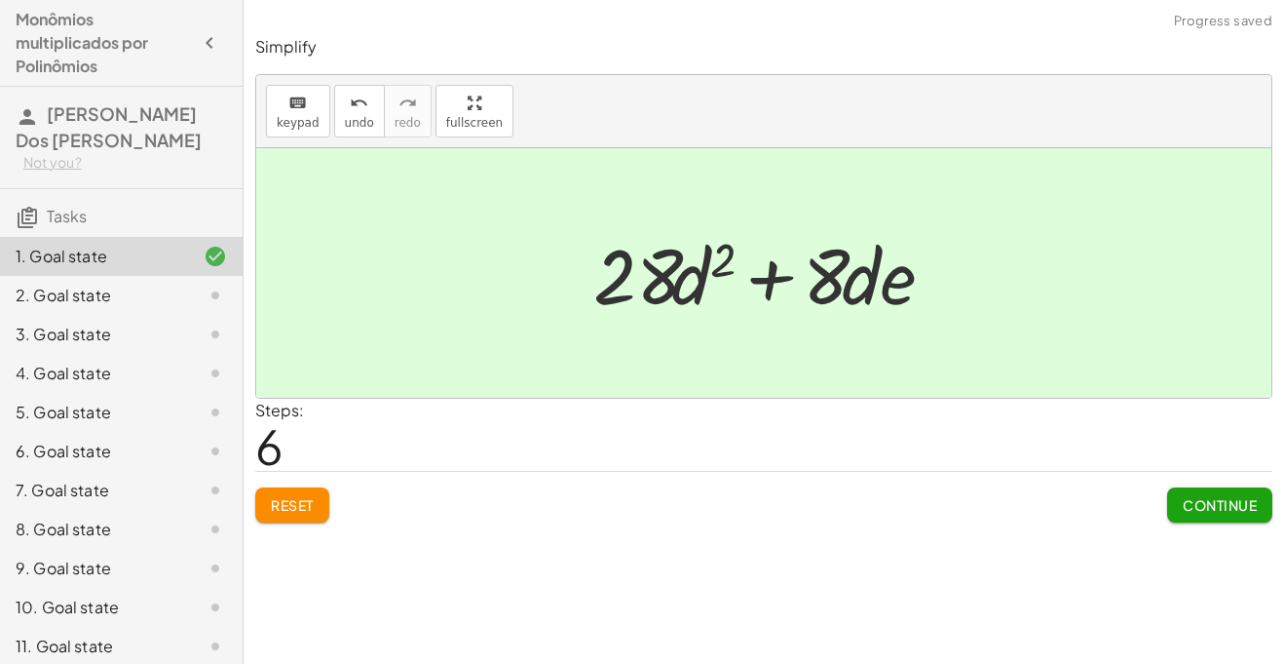
click at [1221, 490] on button "Continue" at bounding box center [1219, 504] width 105 height 35
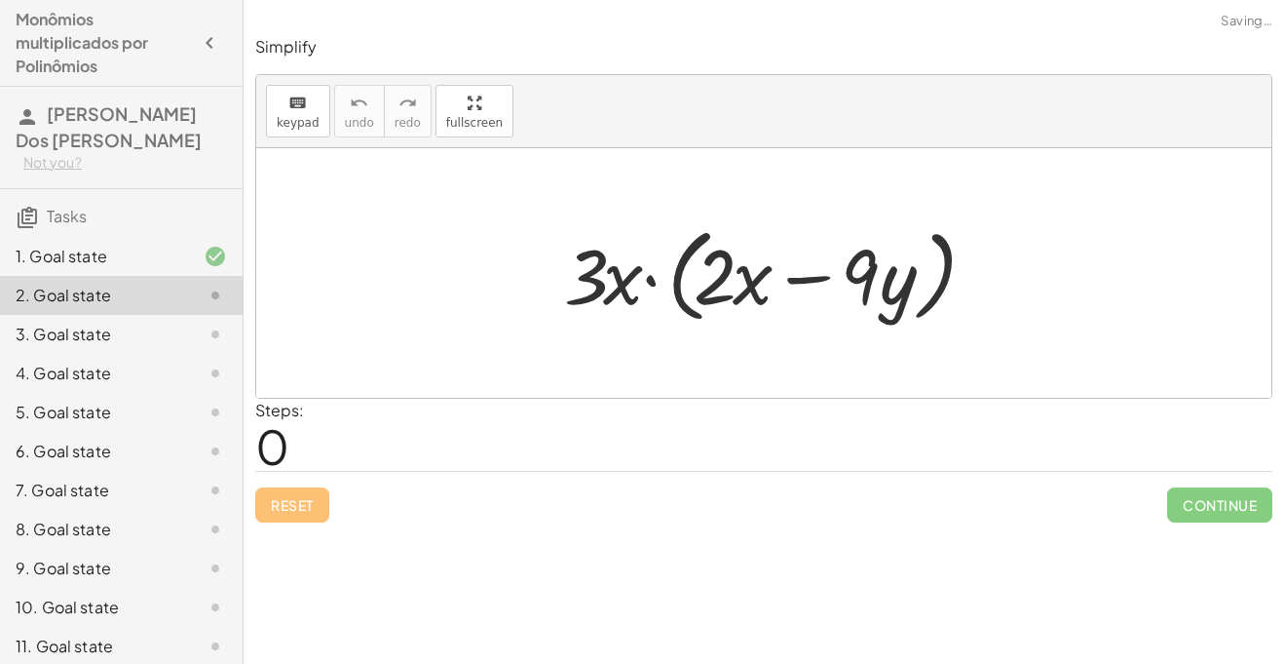
click at [649, 278] on div at bounding box center [771, 273] width 435 height 112
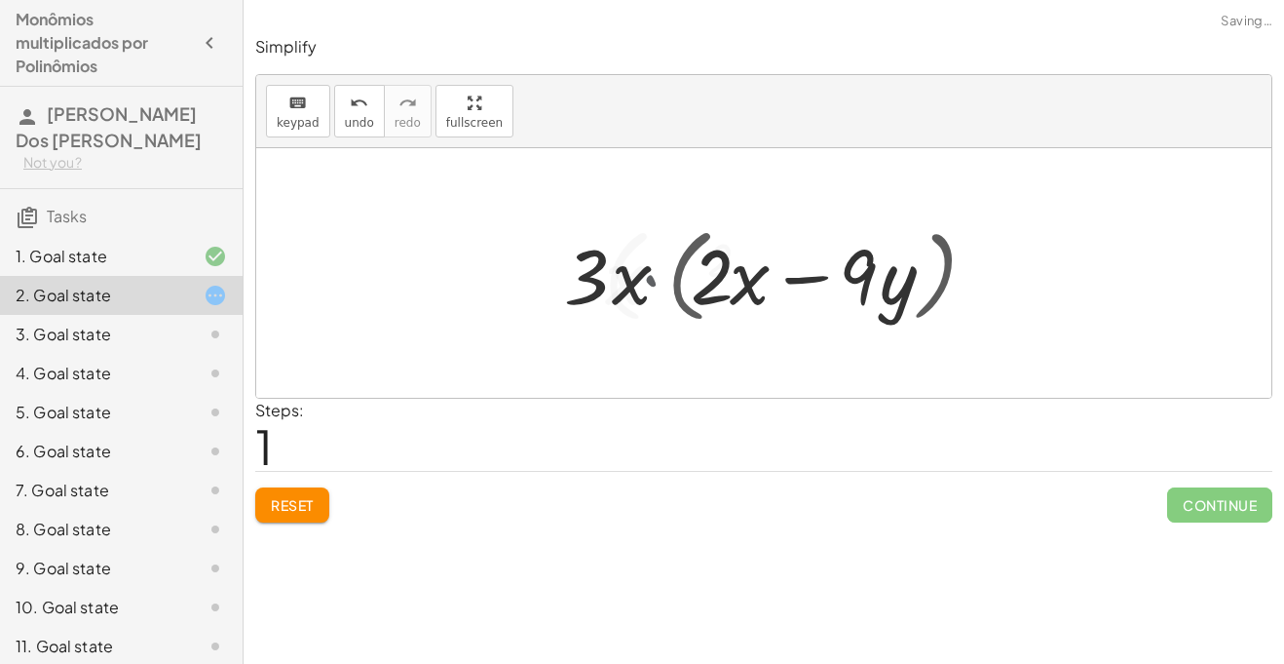
click at [649, 278] on div at bounding box center [771, 273] width 432 height 112
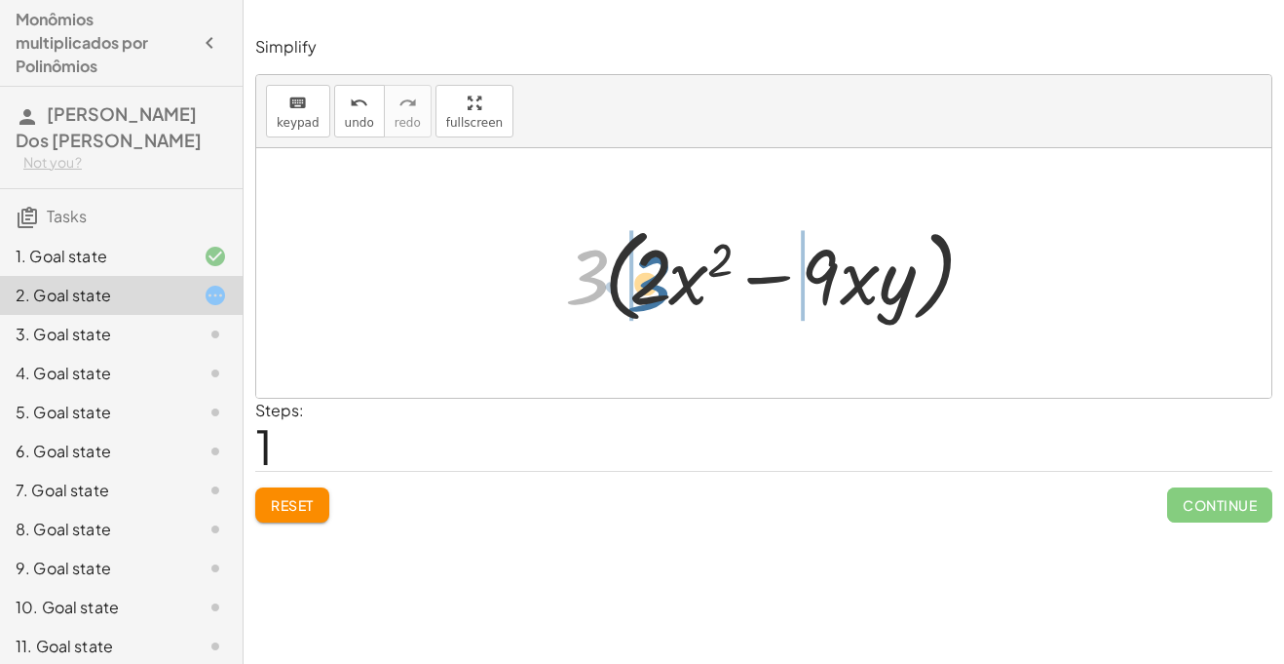
drag, startPoint x: 579, startPoint y: 283, endPoint x: 642, endPoint y: 289, distance: 63.7
click at [642, 289] on div at bounding box center [771, 273] width 432 height 112
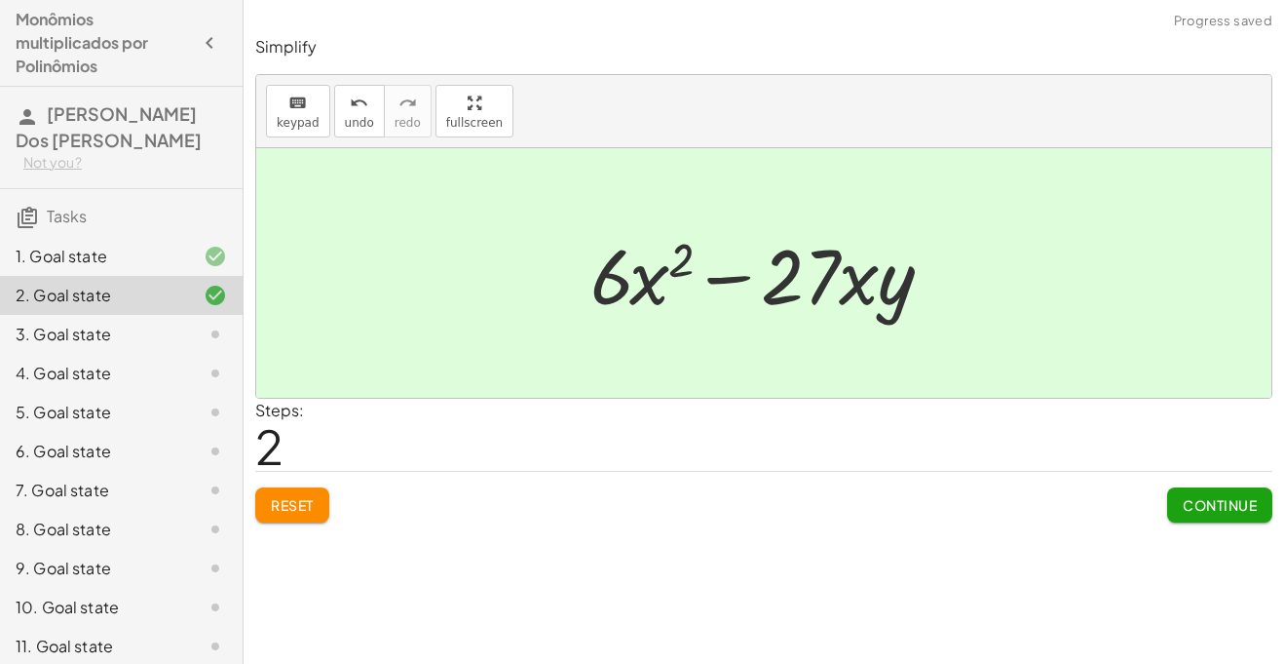
click at [1243, 502] on span "Continue" at bounding box center [1220, 505] width 74 height 18
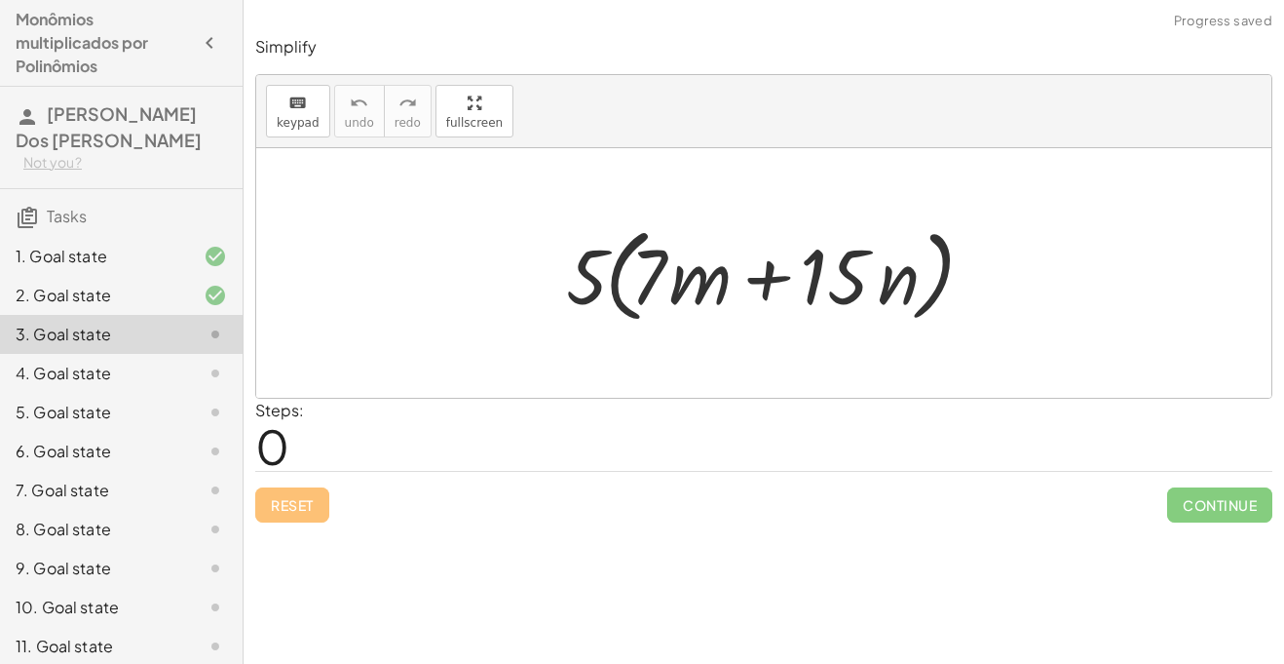
click at [760, 270] on div at bounding box center [771, 273] width 431 height 112
drag, startPoint x: 593, startPoint y: 260, endPoint x: 659, endPoint y: 265, distance: 66.4
click at [659, 265] on div at bounding box center [771, 273] width 431 height 112
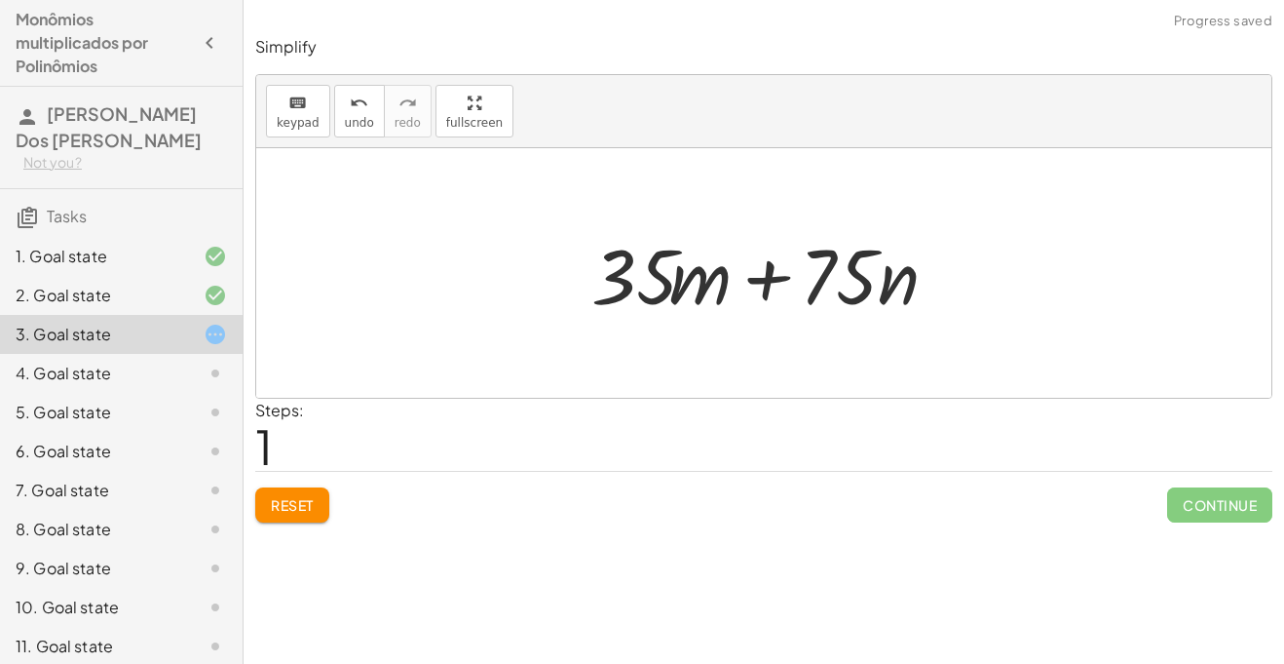
click at [768, 268] on div at bounding box center [771, 273] width 379 height 100
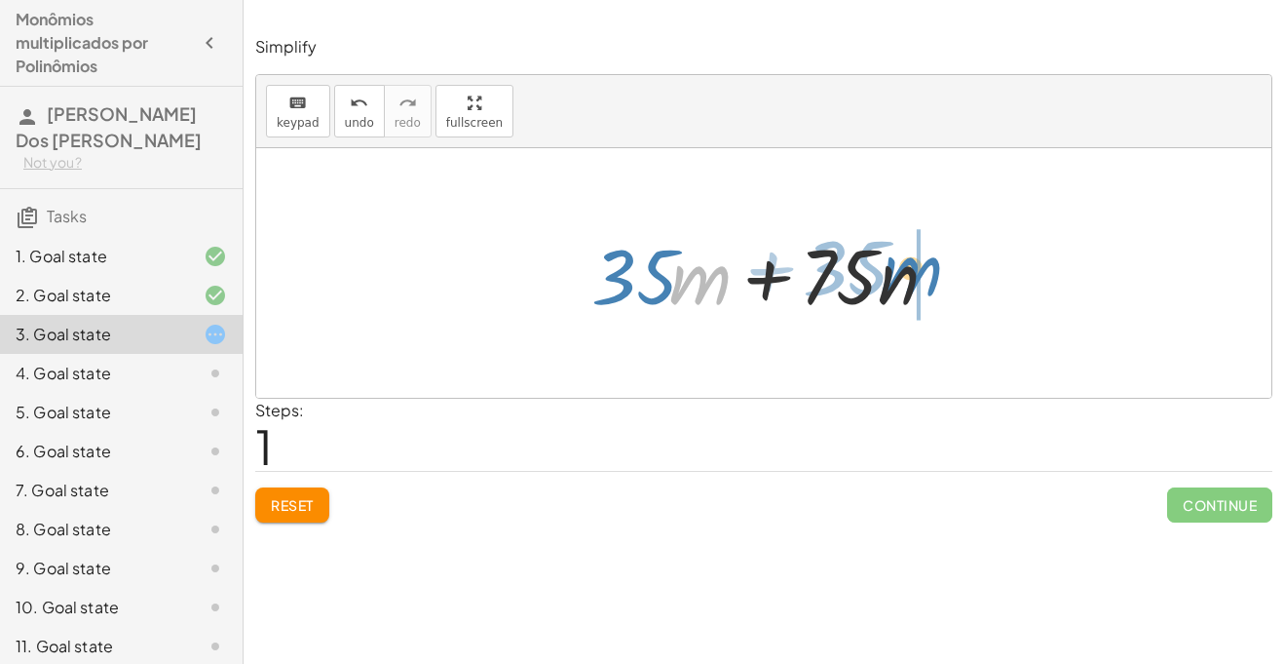
drag, startPoint x: 704, startPoint y: 284, endPoint x: 914, endPoint y: 275, distance: 210.7
click at [914, 275] on div at bounding box center [771, 273] width 379 height 100
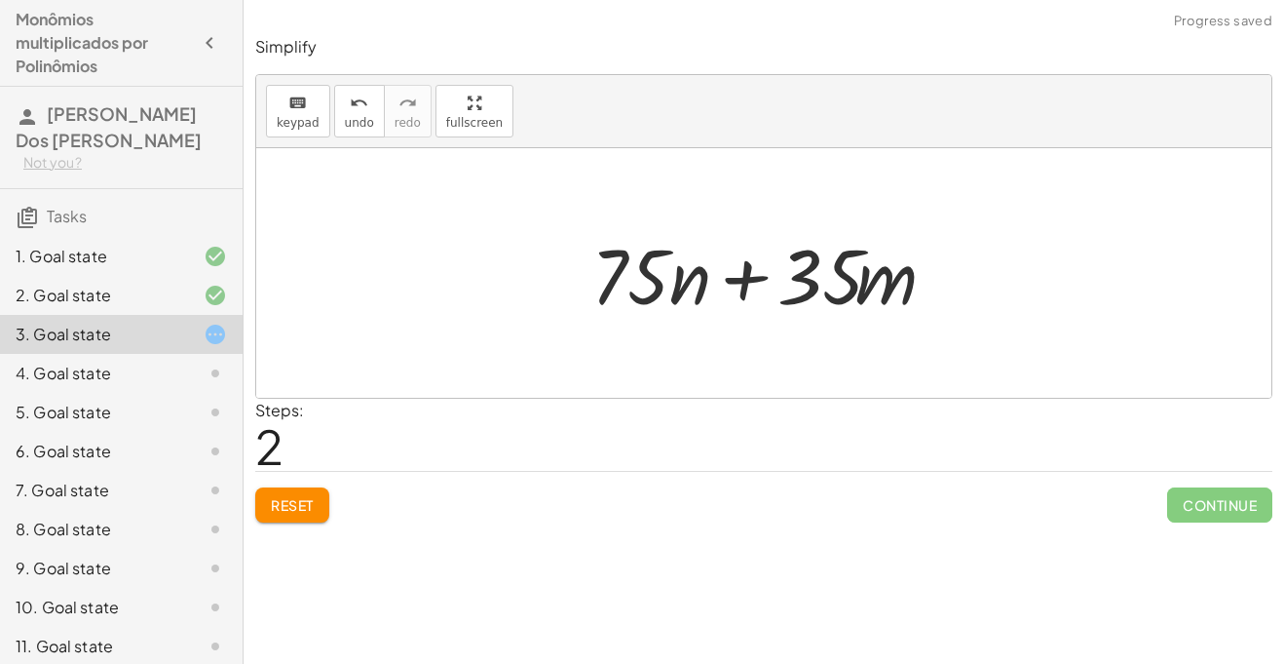
click at [755, 268] on div at bounding box center [771, 273] width 379 height 100
click at [751, 271] on div at bounding box center [771, 273] width 379 height 100
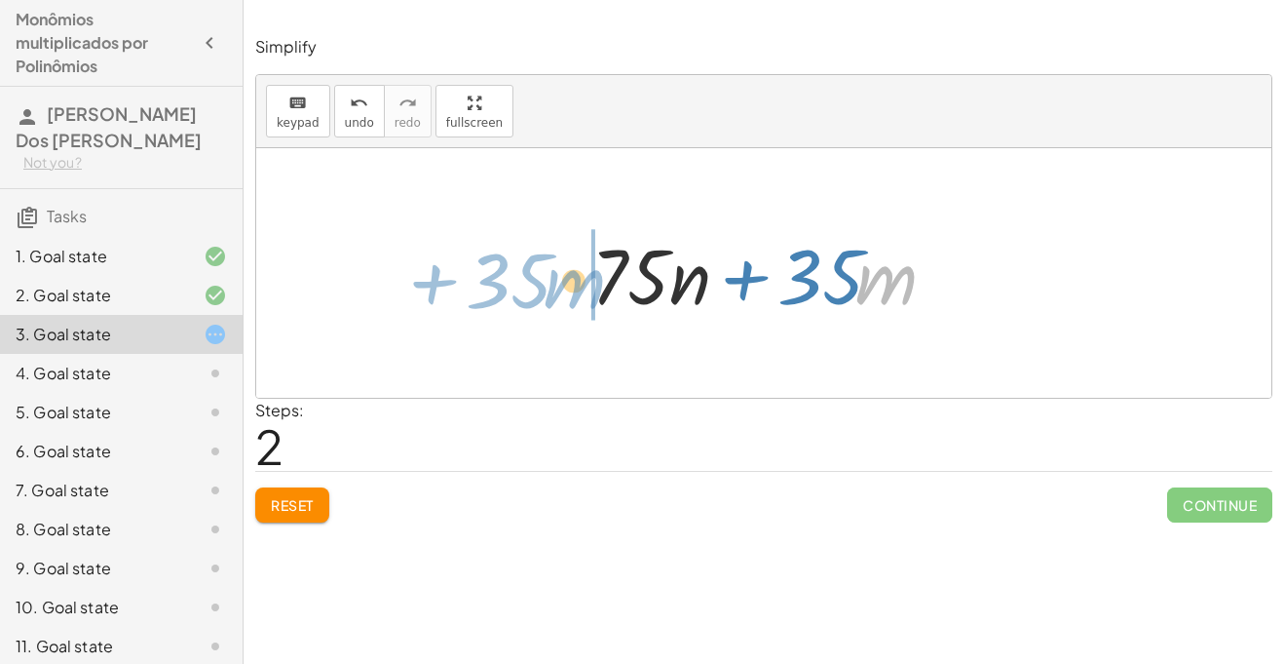
drag, startPoint x: 869, startPoint y: 288, endPoint x: 546, endPoint y: 292, distance: 323.6
click at [546, 292] on div "· 5 · ( + · 7 · m + · 15 · n ) + · 5 · 7 · m + · 5 · 15 · n + · 35 · m + · 75 ·…" at bounding box center [763, 272] width 1015 height 249
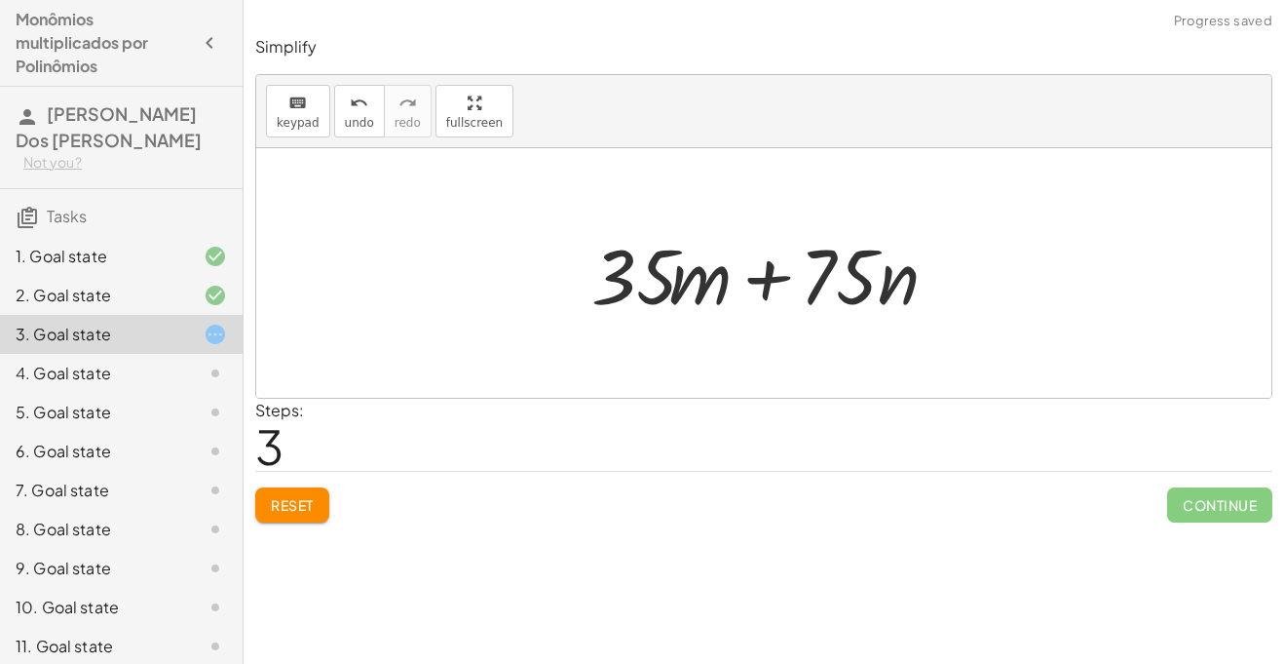
click at [767, 286] on div at bounding box center [771, 273] width 379 height 100
click at [694, 276] on div at bounding box center [771, 273] width 379 height 100
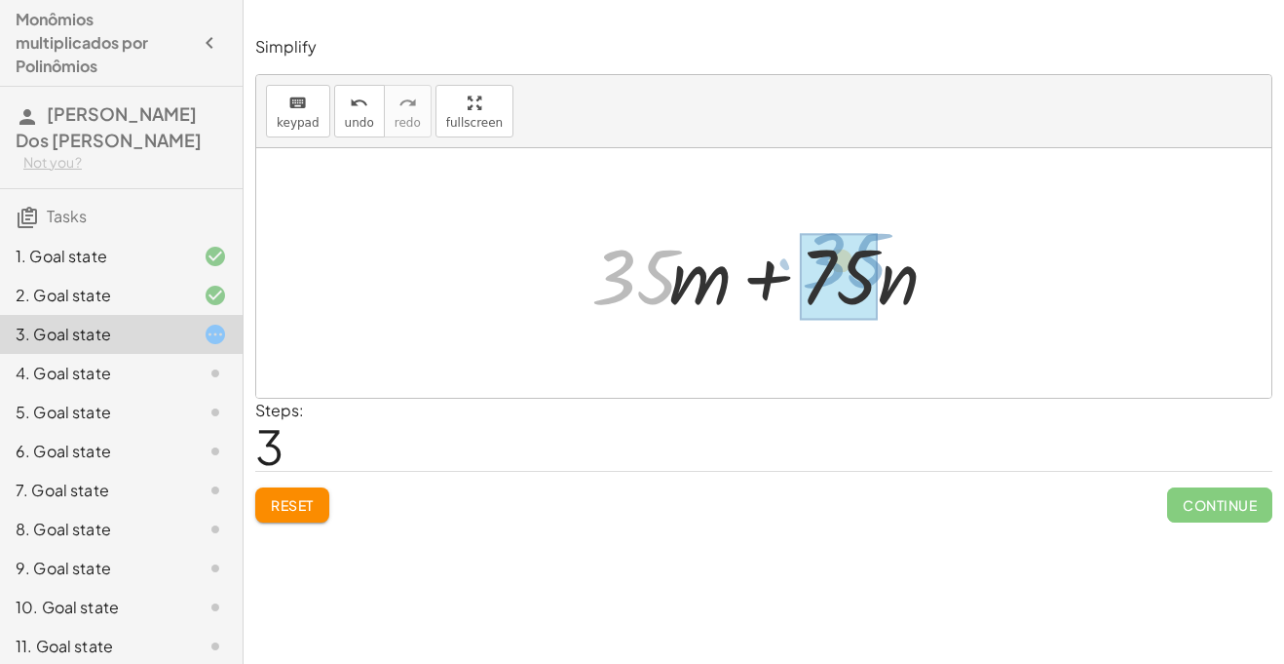
drag, startPoint x: 662, startPoint y: 268, endPoint x: 871, endPoint y: 252, distance: 210.1
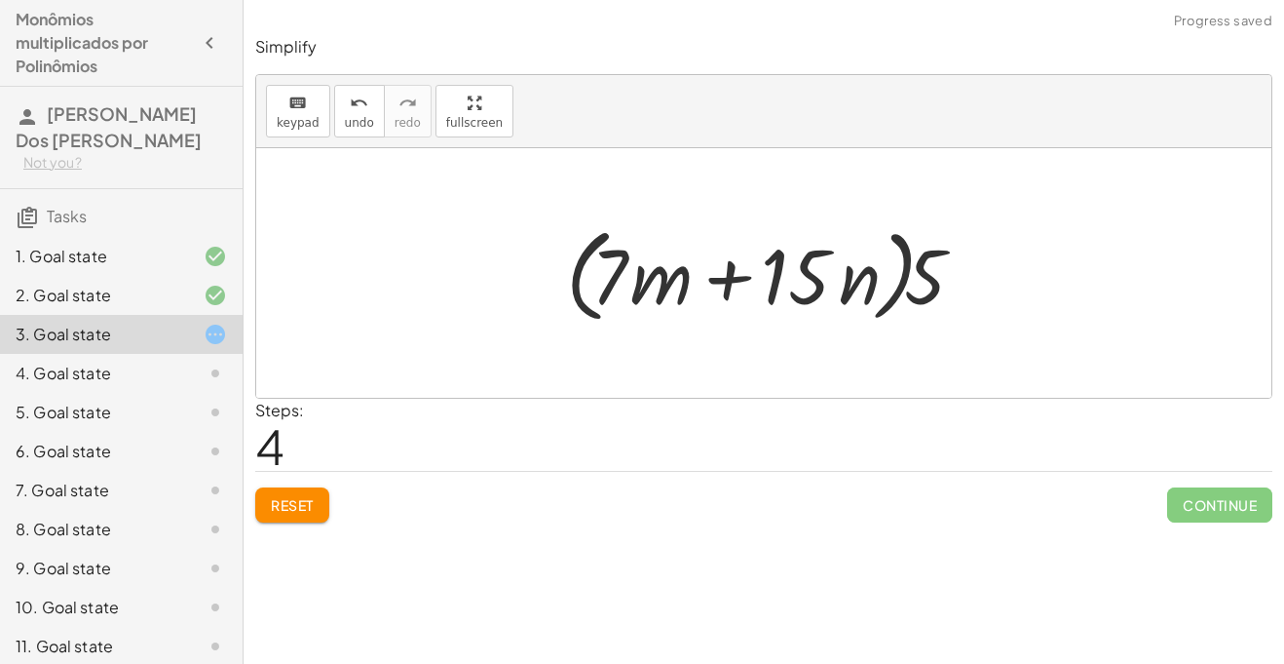
click at [734, 265] on div at bounding box center [771, 273] width 431 height 112
drag, startPoint x: 874, startPoint y: 279, endPoint x: 925, endPoint y: 301, distance: 55.4
click at [925, 301] on div at bounding box center [771, 273] width 431 height 112
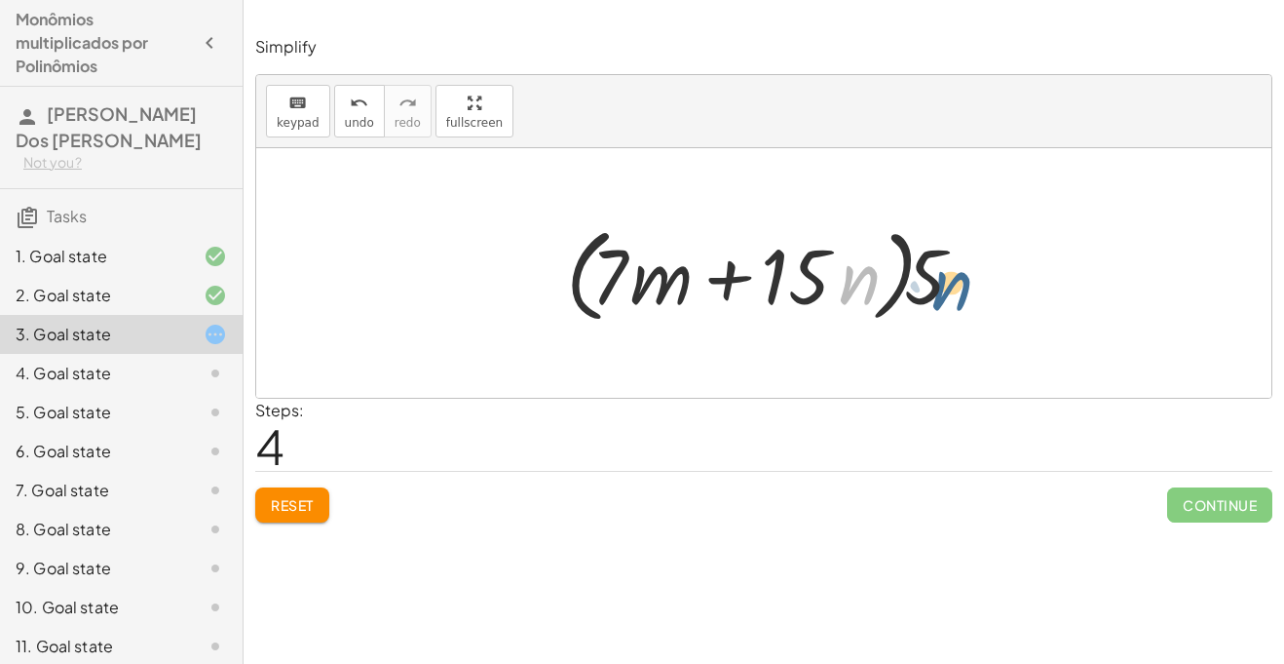
drag, startPoint x: 868, startPoint y: 278, endPoint x: 971, endPoint y: 284, distance: 102.5
click at [971, 284] on div at bounding box center [771, 273] width 431 height 112
drag, startPoint x: 855, startPoint y: 277, endPoint x: 1032, endPoint y: 266, distance: 177.7
drag, startPoint x: 815, startPoint y: 250, endPoint x: 983, endPoint y: 229, distance: 169.9
click at [983, 229] on div at bounding box center [771, 273] width 431 height 112
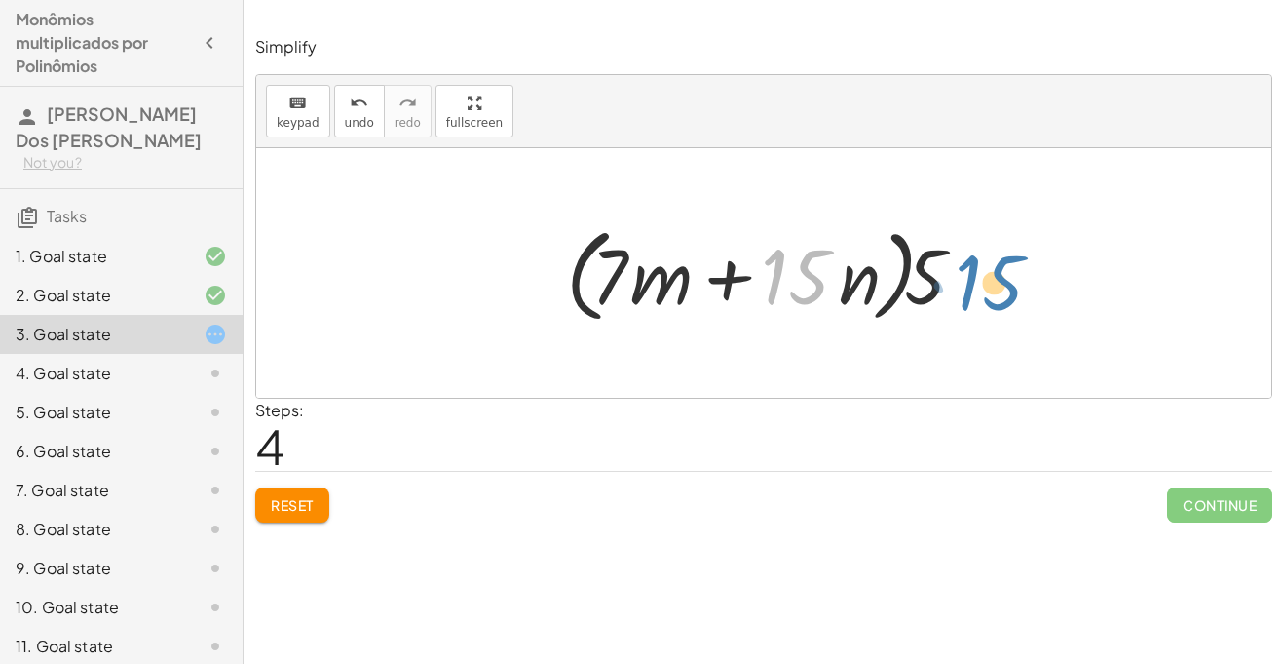
drag, startPoint x: 794, startPoint y: 284, endPoint x: 988, endPoint y: 289, distance: 194.0
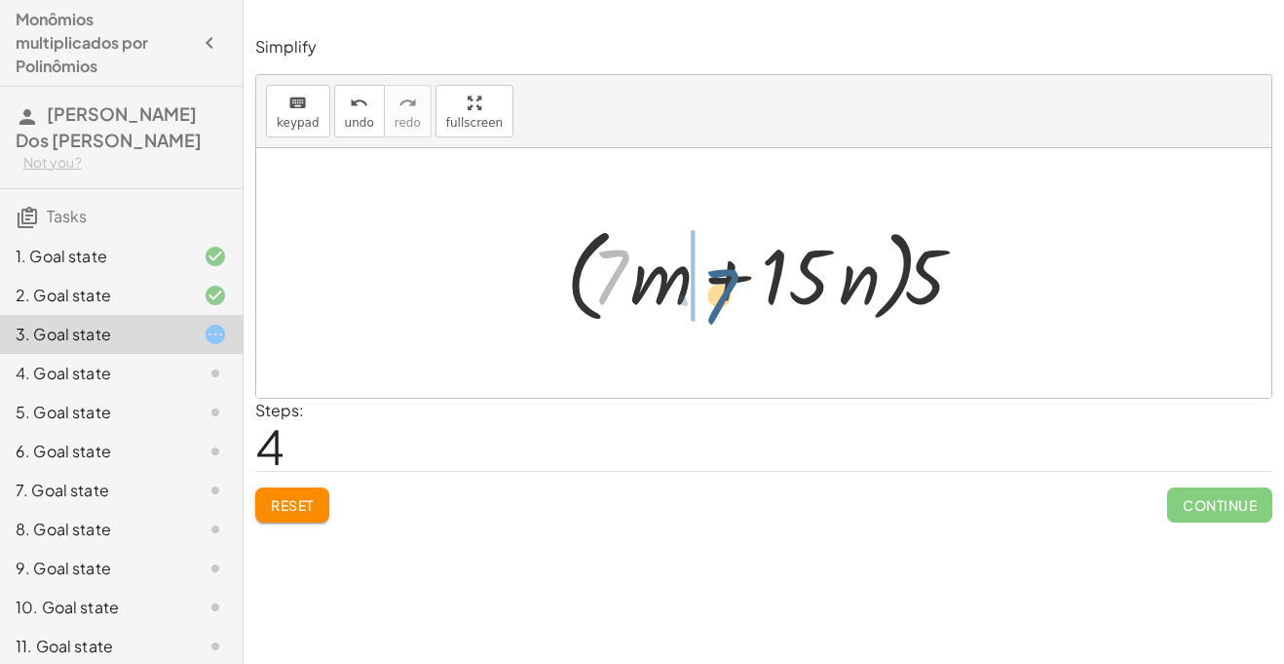
drag, startPoint x: 627, startPoint y: 267, endPoint x: 733, endPoint y: 289, distance: 108.6
click at [733, 289] on div at bounding box center [771, 273] width 431 height 112
click at [720, 263] on div at bounding box center [771, 273] width 431 height 112
click at [304, 496] on span "Reset" at bounding box center [292, 505] width 43 height 18
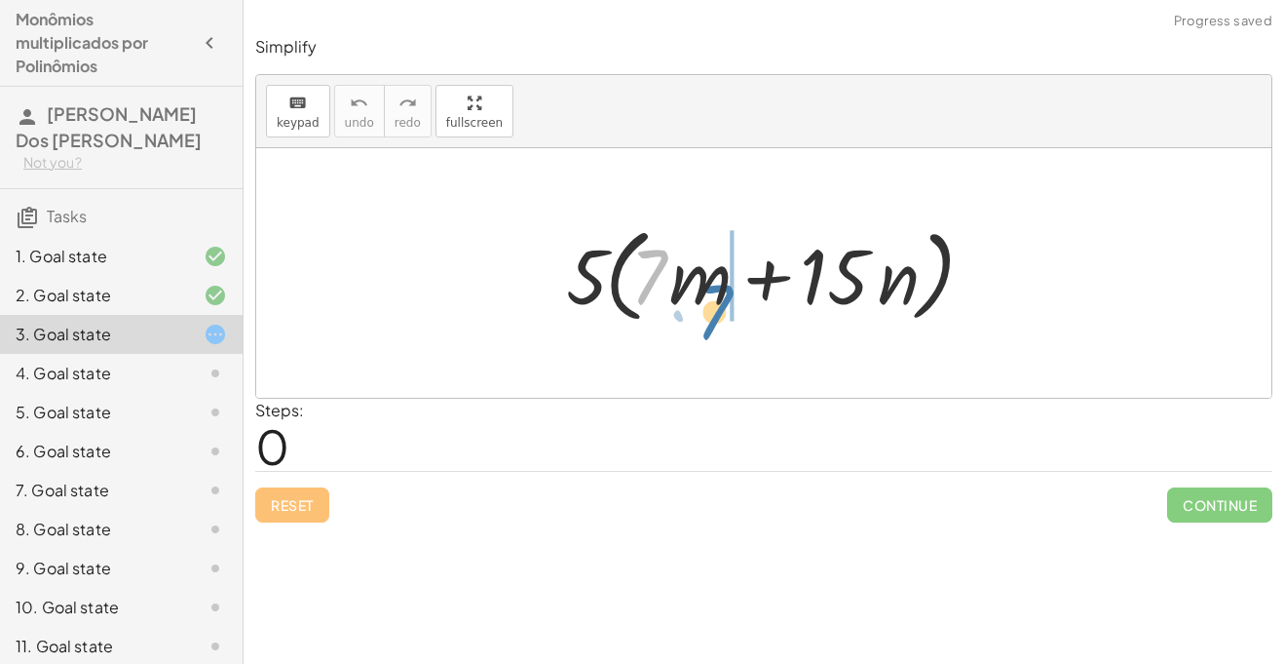
drag, startPoint x: 656, startPoint y: 274, endPoint x: 721, endPoint y: 306, distance: 72.8
click at [721, 306] on div at bounding box center [771, 273] width 431 height 112
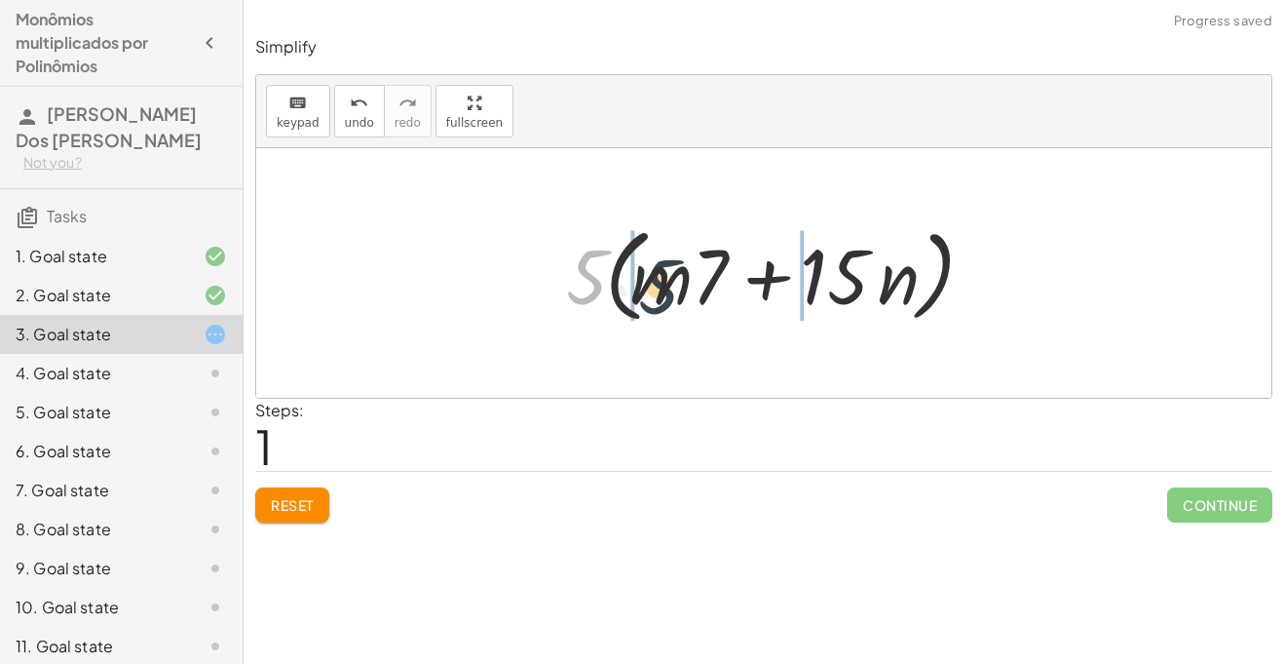
drag, startPoint x: 590, startPoint y: 259, endPoint x: 665, endPoint y: 269, distance: 75.7
click at [665, 269] on div at bounding box center [771, 273] width 431 height 112
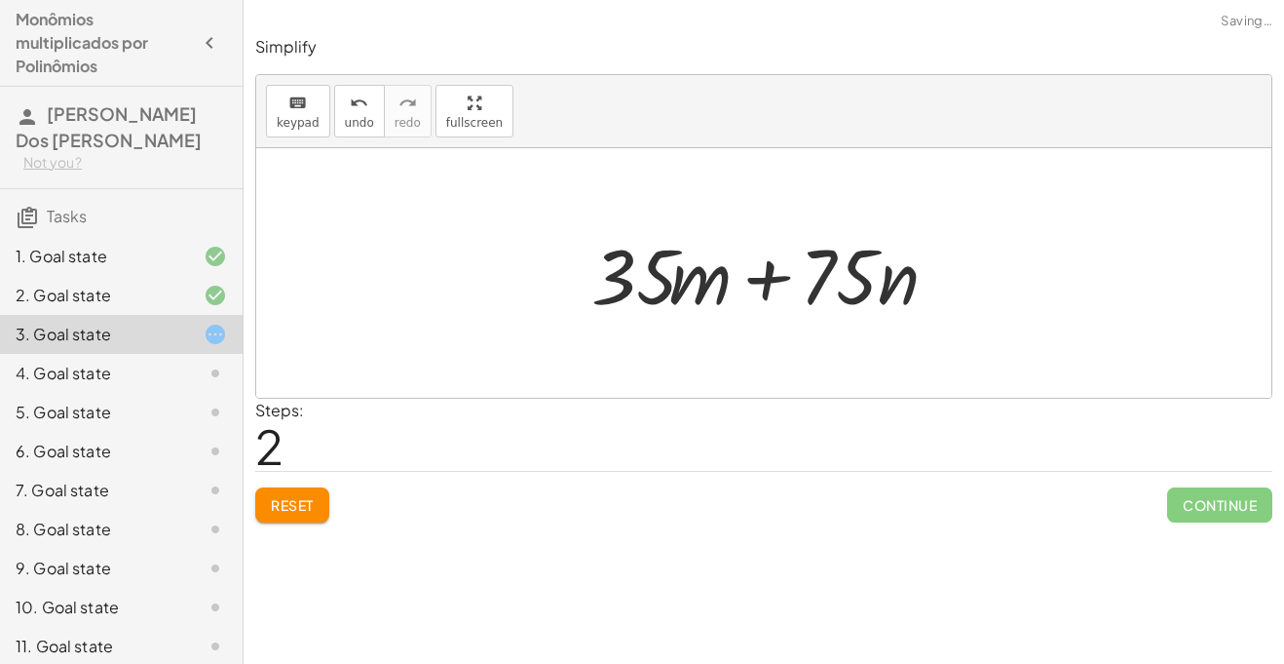
click at [769, 268] on div at bounding box center [771, 273] width 379 height 100
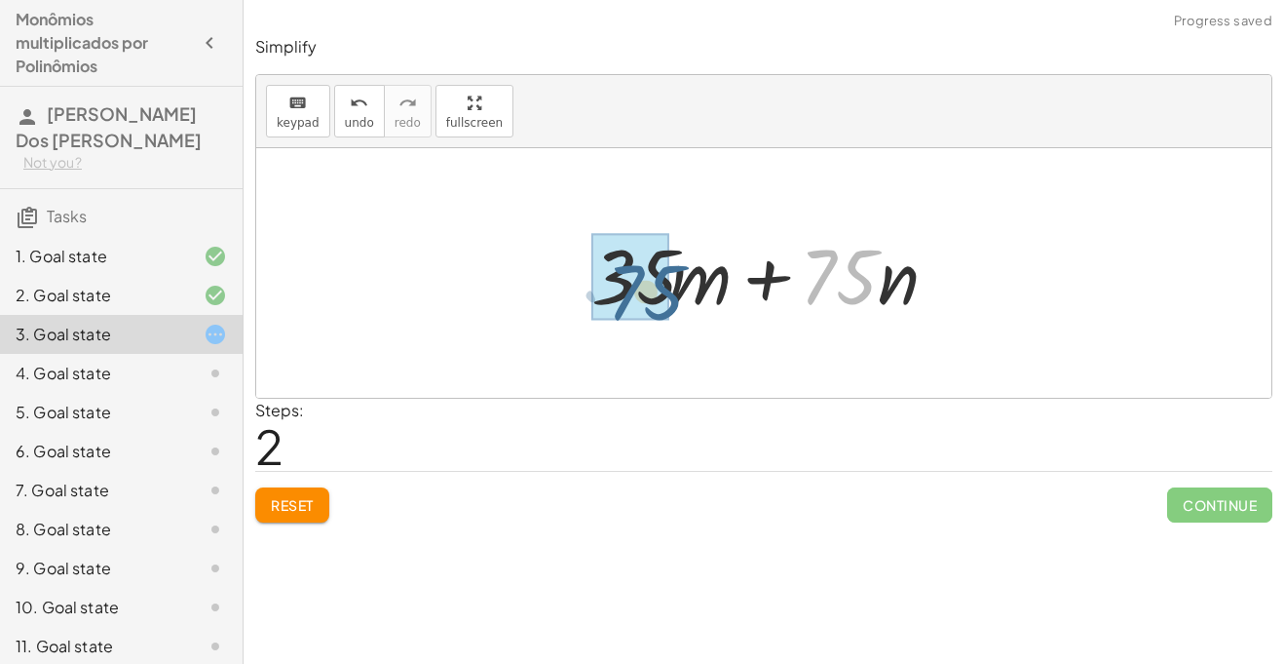
drag, startPoint x: 833, startPoint y: 279, endPoint x: 632, endPoint y: 295, distance: 201.4
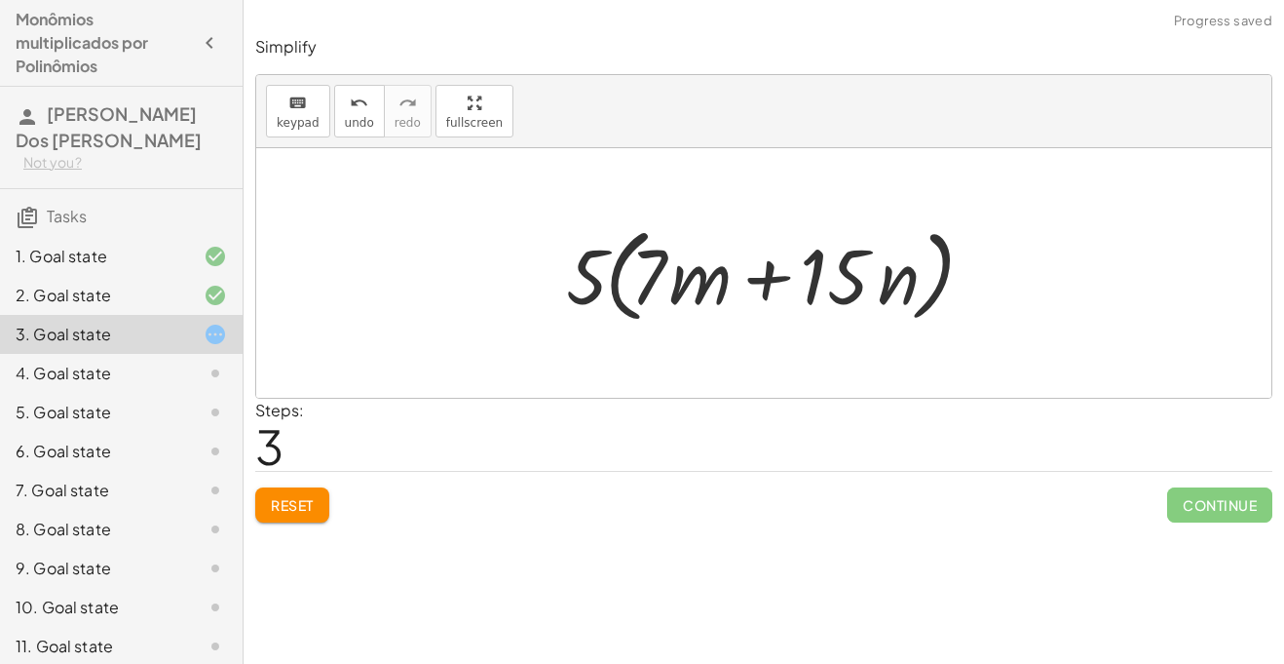
click at [753, 272] on div at bounding box center [771, 273] width 431 height 112
drag, startPoint x: 581, startPoint y: 261, endPoint x: 680, endPoint y: 271, distance: 99.9
click at [680, 271] on div at bounding box center [771, 273] width 431 height 112
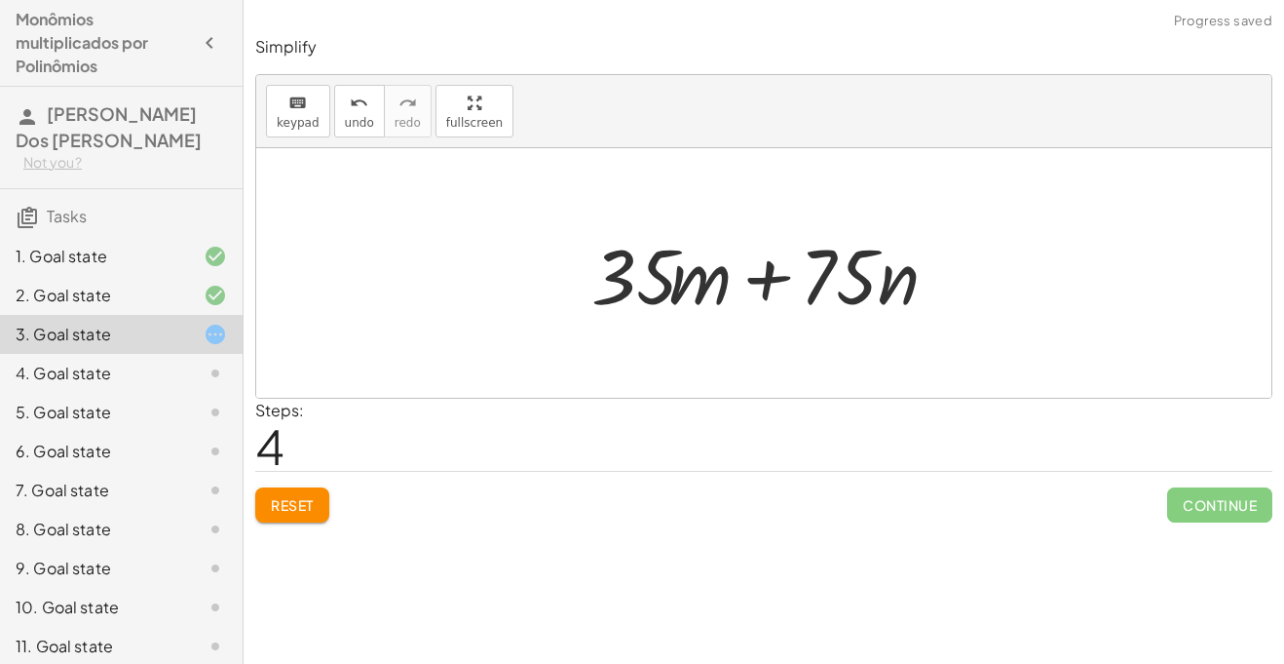
click at [767, 282] on div at bounding box center [771, 273] width 379 height 100
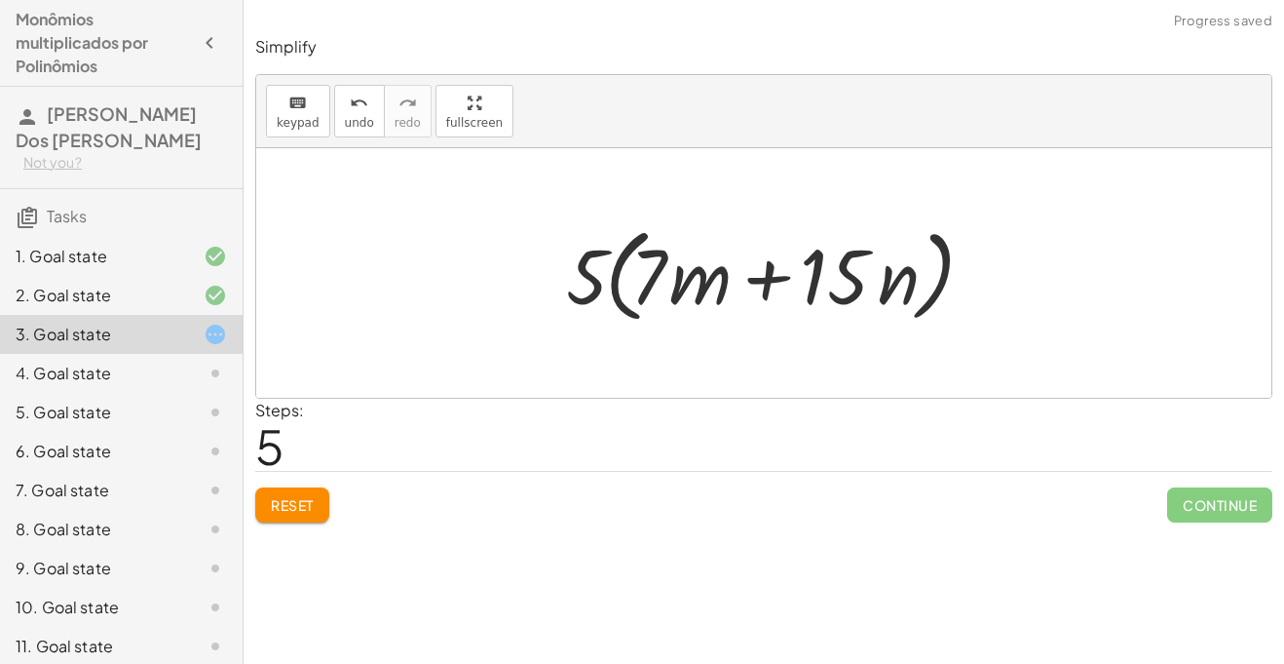
click at [766, 274] on div at bounding box center [771, 273] width 431 height 112
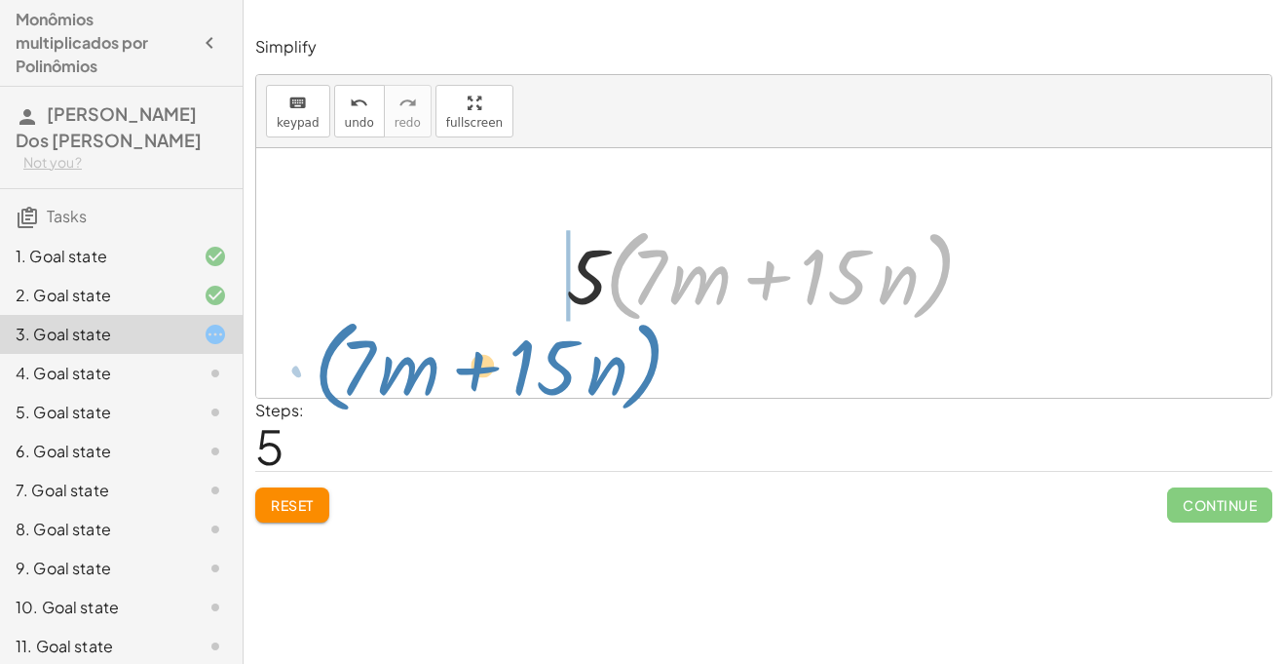
drag, startPoint x: 936, startPoint y: 279, endPoint x: 644, endPoint y: 369, distance: 305.1
click at [644, 369] on div "· 5 · ( + · 7 · m + · 15 · n ) · 5 · ( + · m · 7 + · 15 · n ) + · 5 · m · 7 + ·…" at bounding box center [763, 272] width 1015 height 249
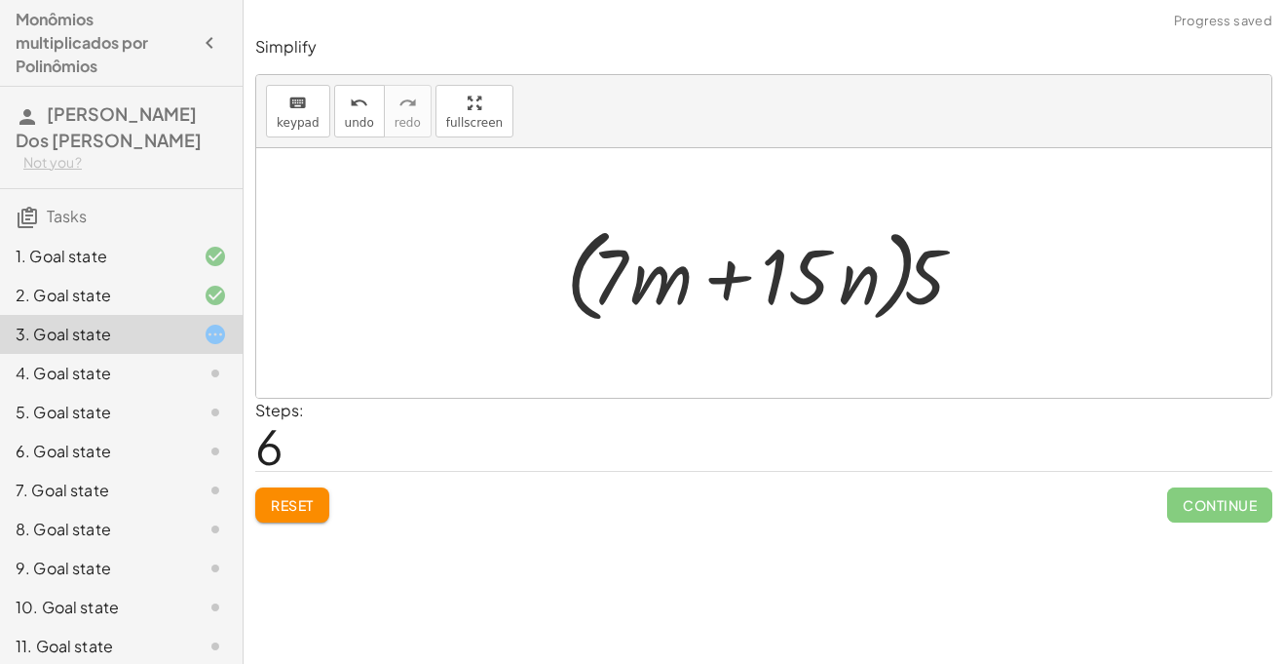
click at [737, 285] on div at bounding box center [771, 273] width 431 height 112
click at [749, 303] on div at bounding box center [771, 273] width 431 height 112
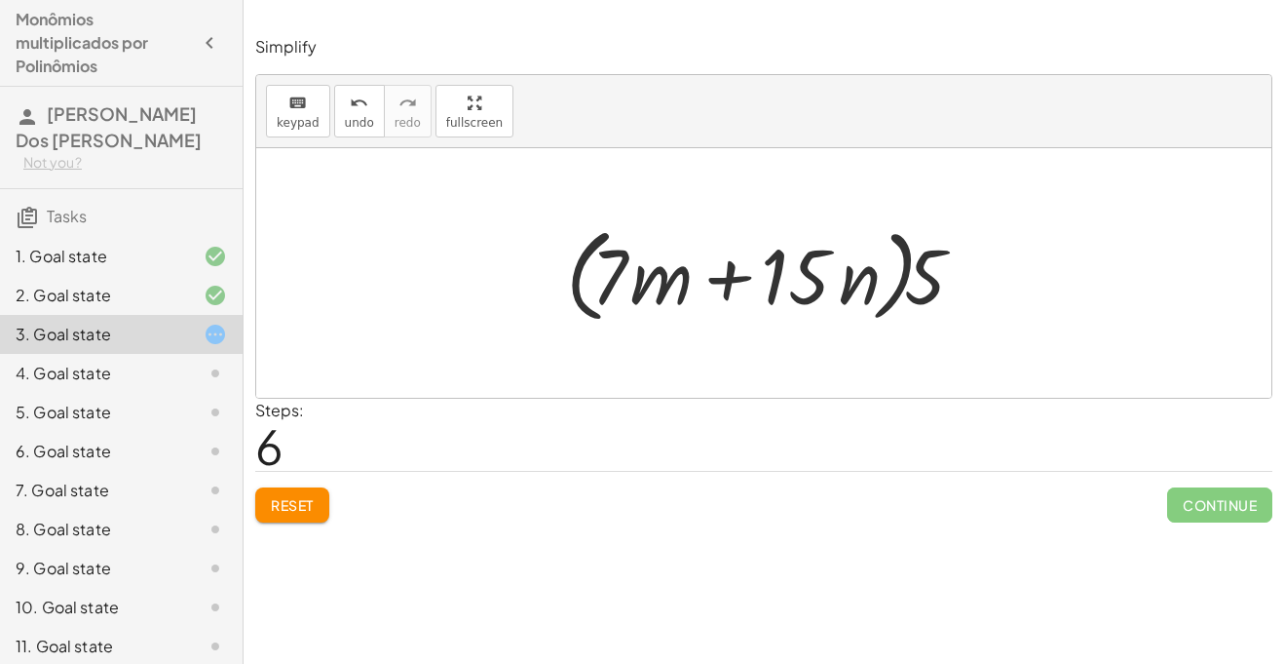
click at [722, 272] on div at bounding box center [771, 273] width 431 height 112
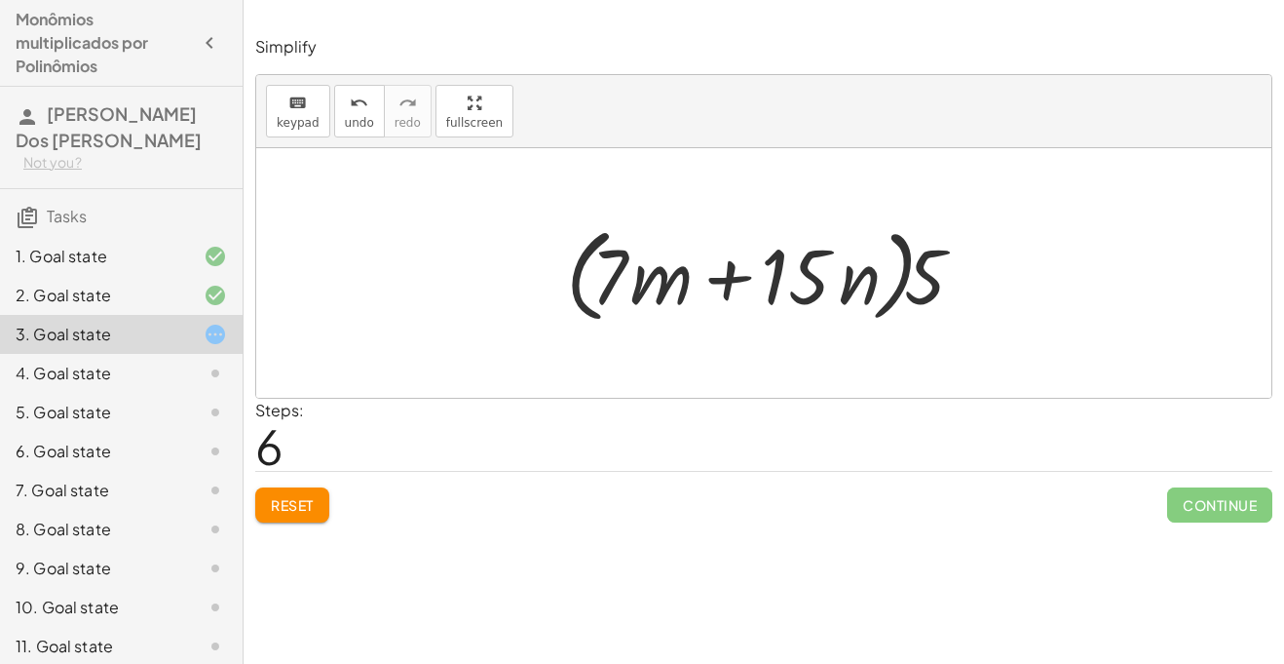
click at [722, 272] on div at bounding box center [771, 273] width 431 height 112
drag, startPoint x: 934, startPoint y: 278, endPoint x: 810, endPoint y: 282, distance: 123.8
click at [810, 282] on div at bounding box center [771, 273] width 431 height 112
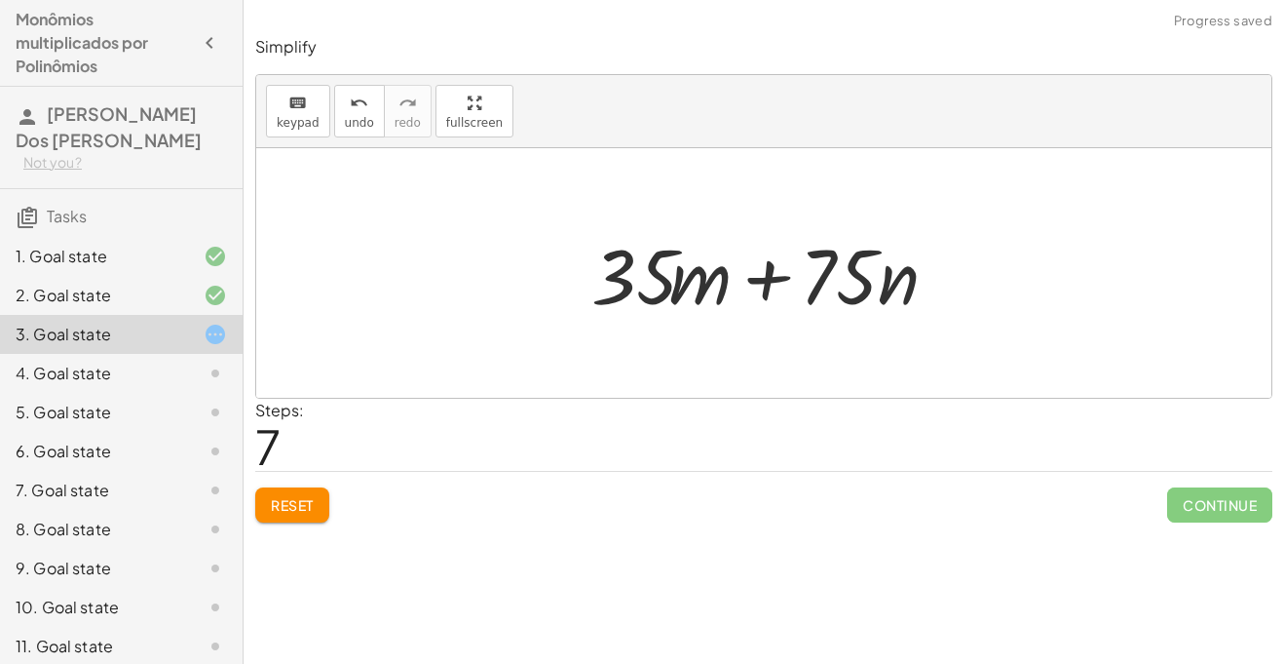
click at [810, 282] on div at bounding box center [771, 273] width 379 height 100
click at [769, 273] on div at bounding box center [771, 273] width 379 height 100
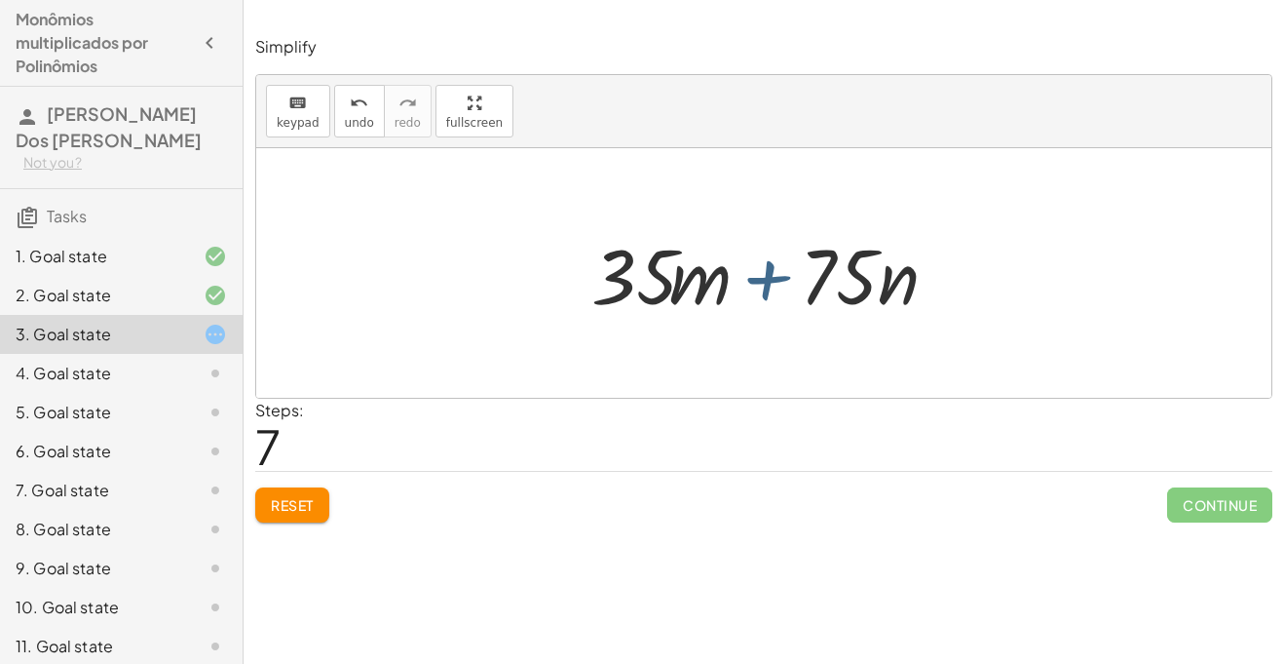
click at [769, 273] on div at bounding box center [771, 273] width 379 height 100
click at [768, 273] on div at bounding box center [771, 273] width 379 height 100
click at [771, 275] on div at bounding box center [771, 273] width 379 height 100
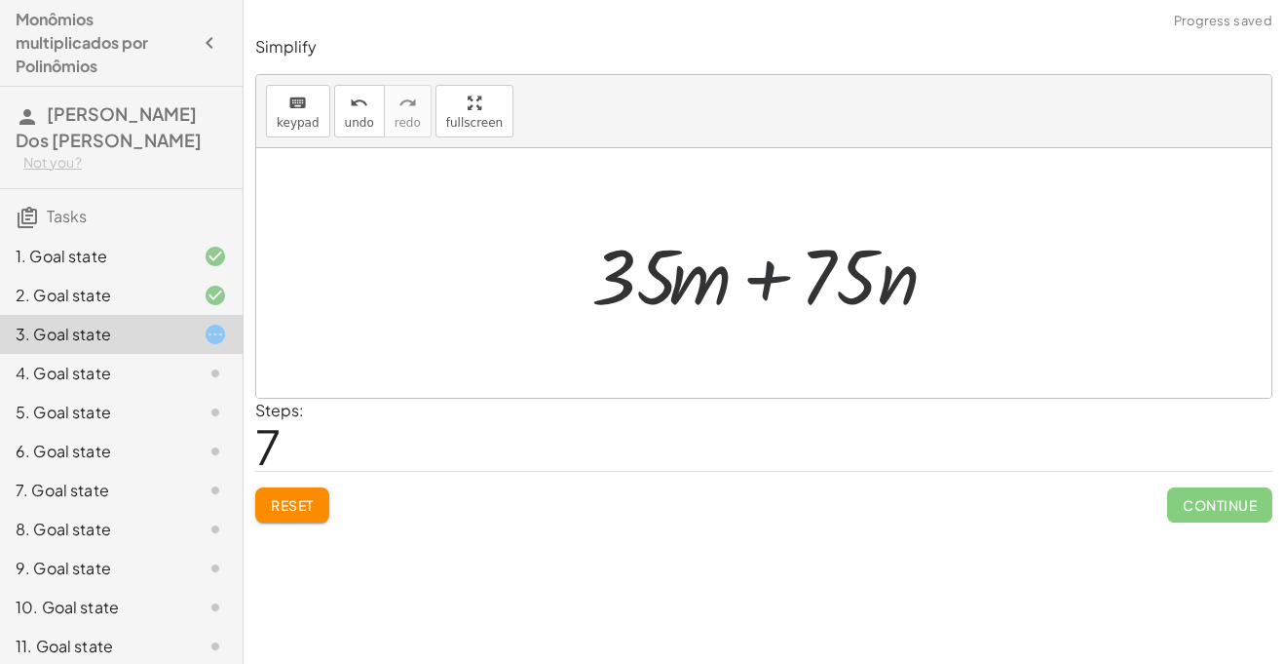
click at [771, 275] on div at bounding box center [771, 273] width 379 height 100
click at [771, 277] on div at bounding box center [771, 273] width 379 height 100
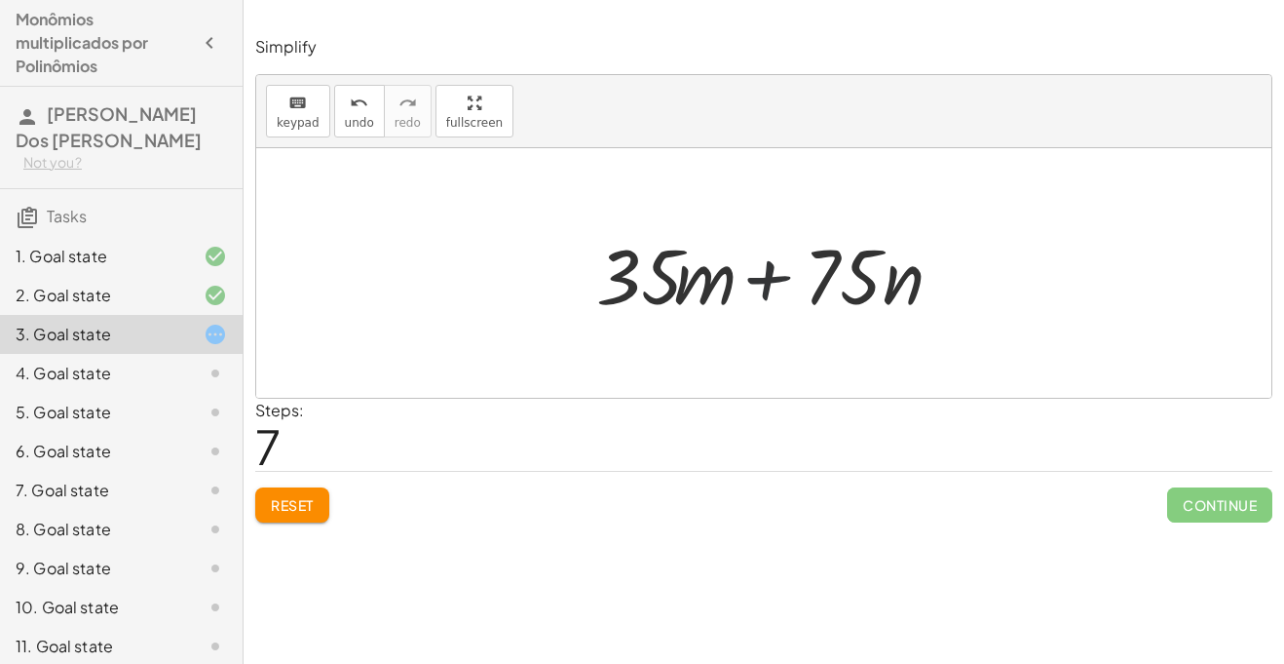
click at [771, 277] on div at bounding box center [771, 273] width 379 height 100
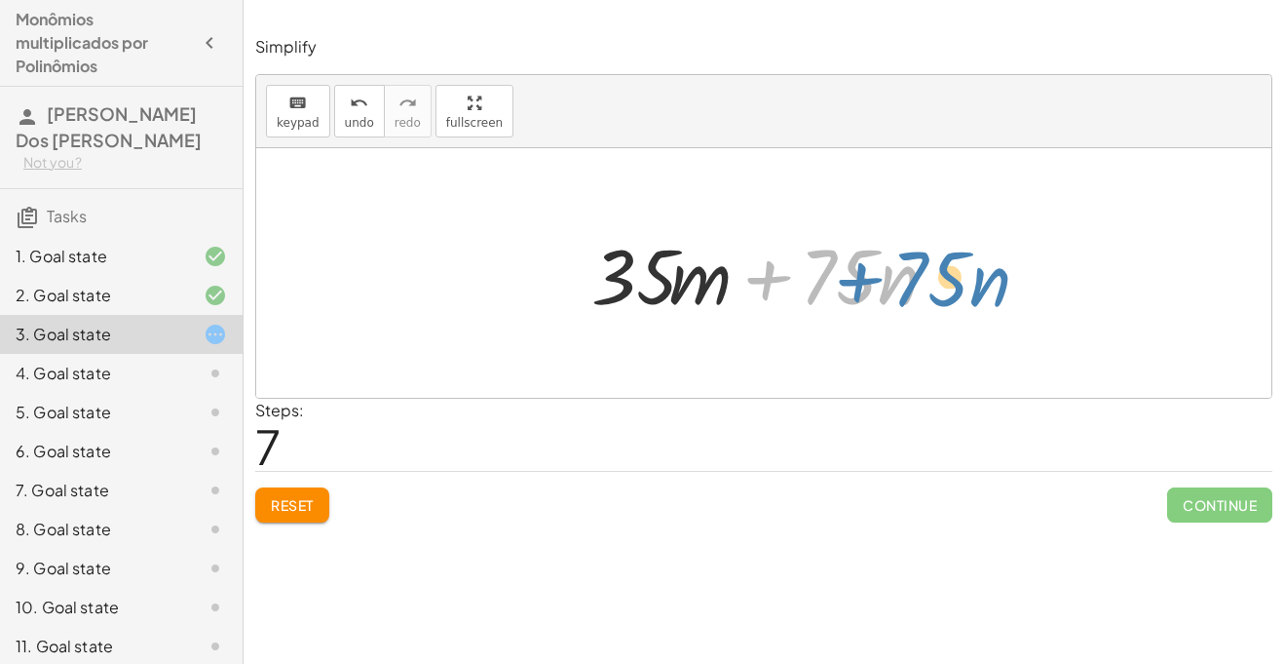
drag, startPoint x: 772, startPoint y: 278, endPoint x: 883, endPoint y: 278, distance: 111.1
click at [883, 278] on div at bounding box center [771, 273] width 379 height 100
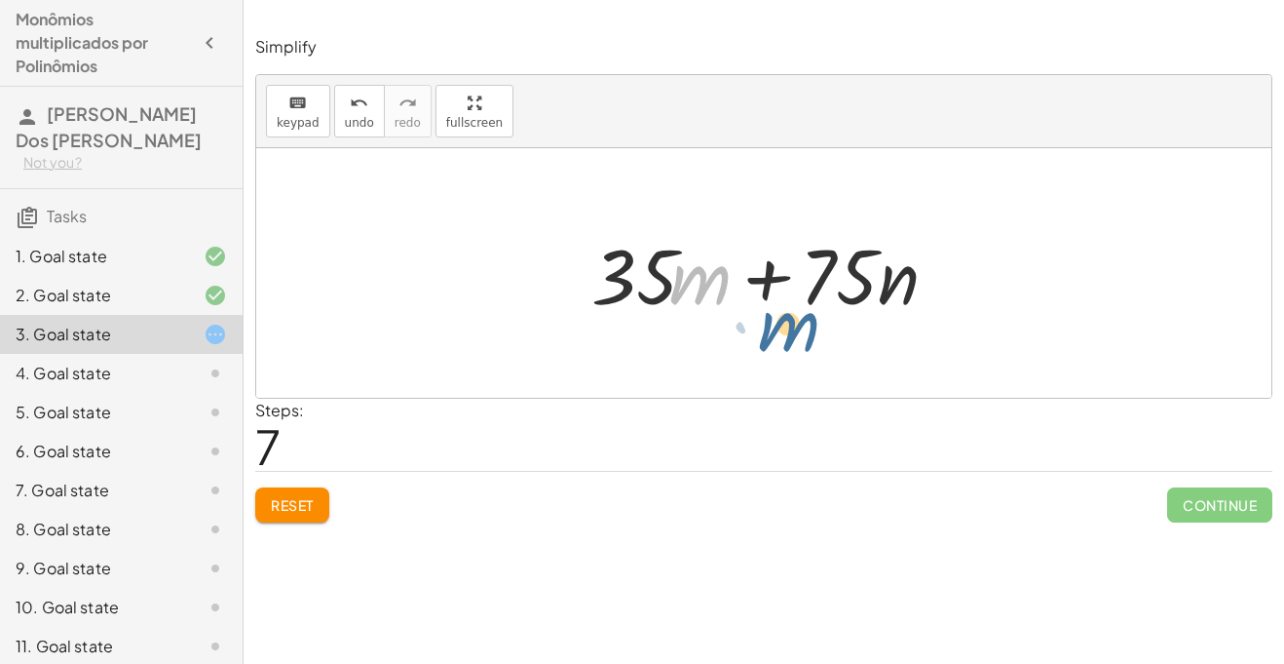
drag, startPoint x: 695, startPoint y: 269, endPoint x: 784, endPoint y: 316, distance: 100.3
click at [784, 316] on div at bounding box center [771, 273] width 379 height 100
drag, startPoint x: 892, startPoint y: 285, endPoint x: 736, endPoint y: 281, distance: 156.0
click at [736, 281] on div at bounding box center [771, 273] width 379 height 100
drag, startPoint x: 707, startPoint y: 280, endPoint x: 774, endPoint y: 299, distance: 70.0
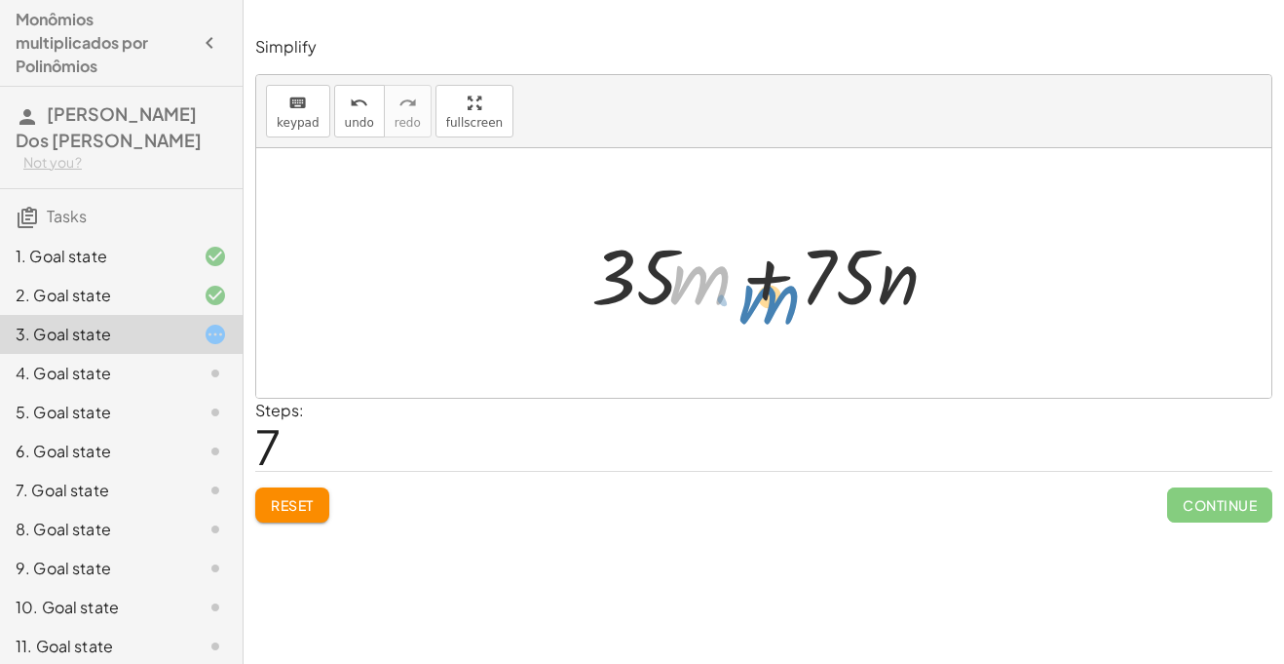
click at [774, 299] on div at bounding box center [771, 273] width 379 height 100
drag, startPoint x: 709, startPoint y: 271, endPoint x: 751, endPoint y: 315, distance: 60.7
click at [751, 315] on div at bounding box center [771, 273] width 379 height 100
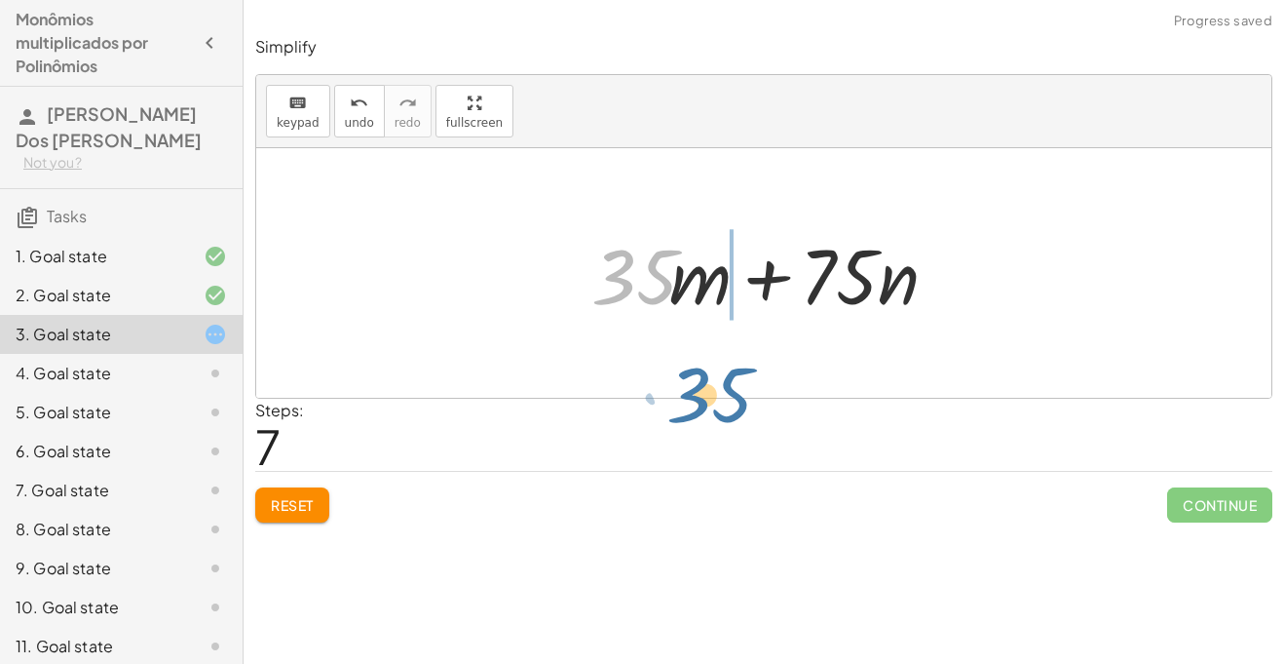
drag, startPoint x: 637, startPoint y: 297, endPoint x: 712, endPoint y: 414, distance: 138.9
click at [712, 414] on div "Simplify keyboard keypad undo undo redo redo fullscreen · 5 · ( + · 7 · m + · 1…" at bounding box center [764, 279] width 1041 height 510
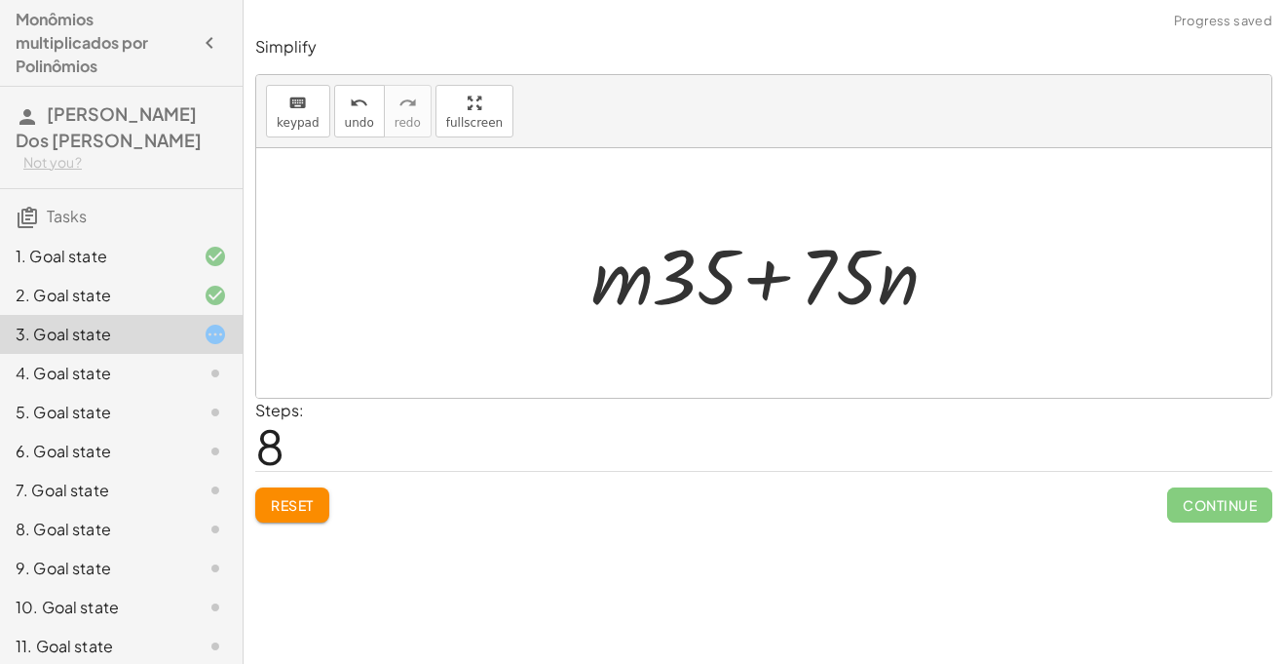
click at [768, 284] on div at bounding box center [771, 273] width 379 height 100
drag, startPoint x: 892, startPoint y: 284, endPoint x: 807, endPoint y: 277, distance: 85.1
click at [807, 277] on div at bounding box center [771, 273] width 379 height 100
click at [765, 266] on div at bounding box center [771, 273] width 379 height 100
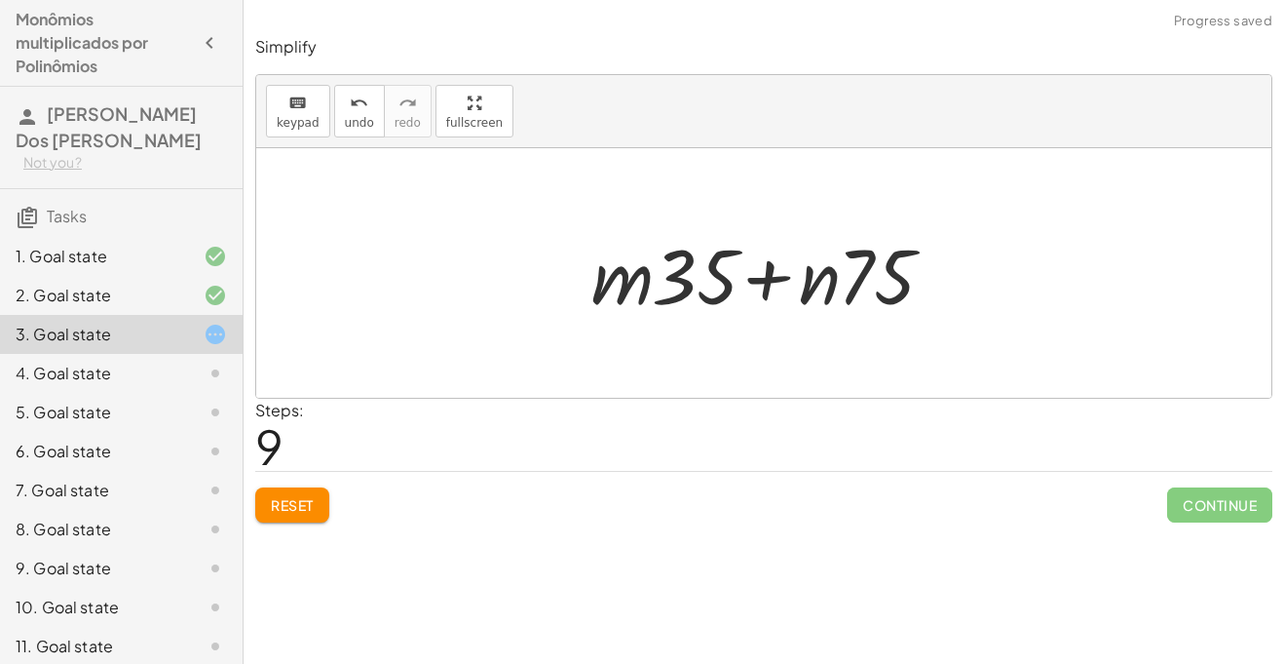
click at [765, 266] on div at bounding box center [771, 273] width 379 height 100
click at [275, 520] on button "Reset" at bounding box center [292, 504] width 74 height 35
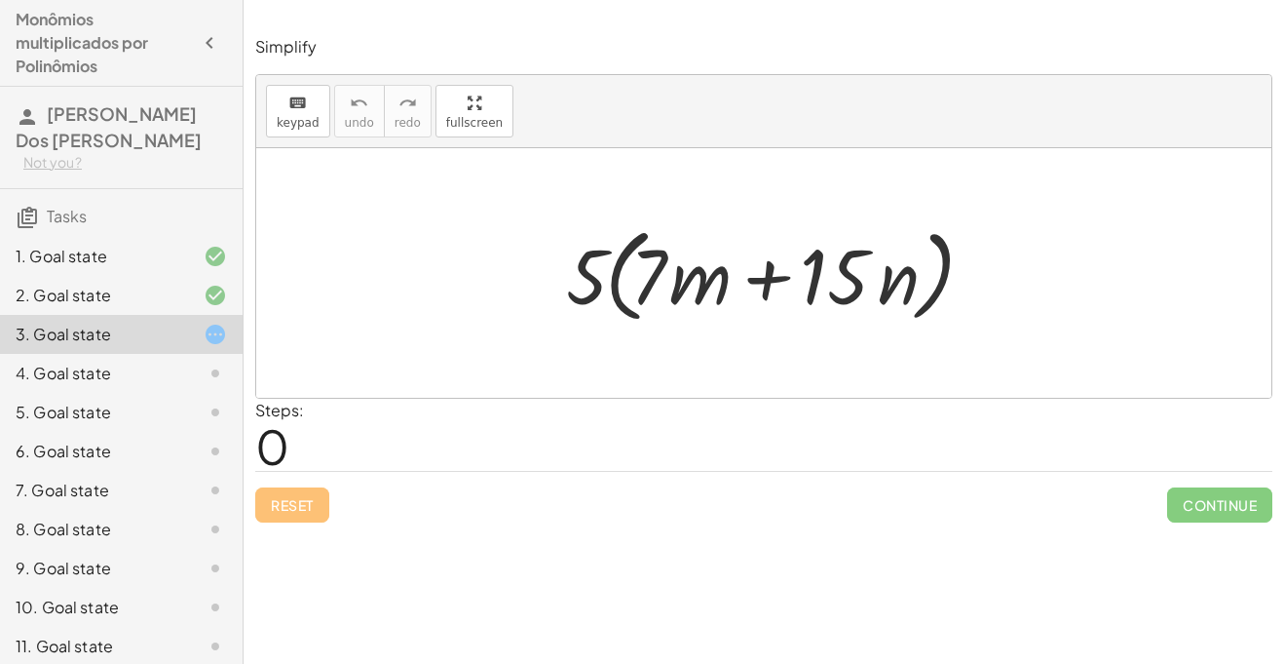
click at [85, 354] on div "4. Goal state" at bounding box center [121, 373] width 243 height 39
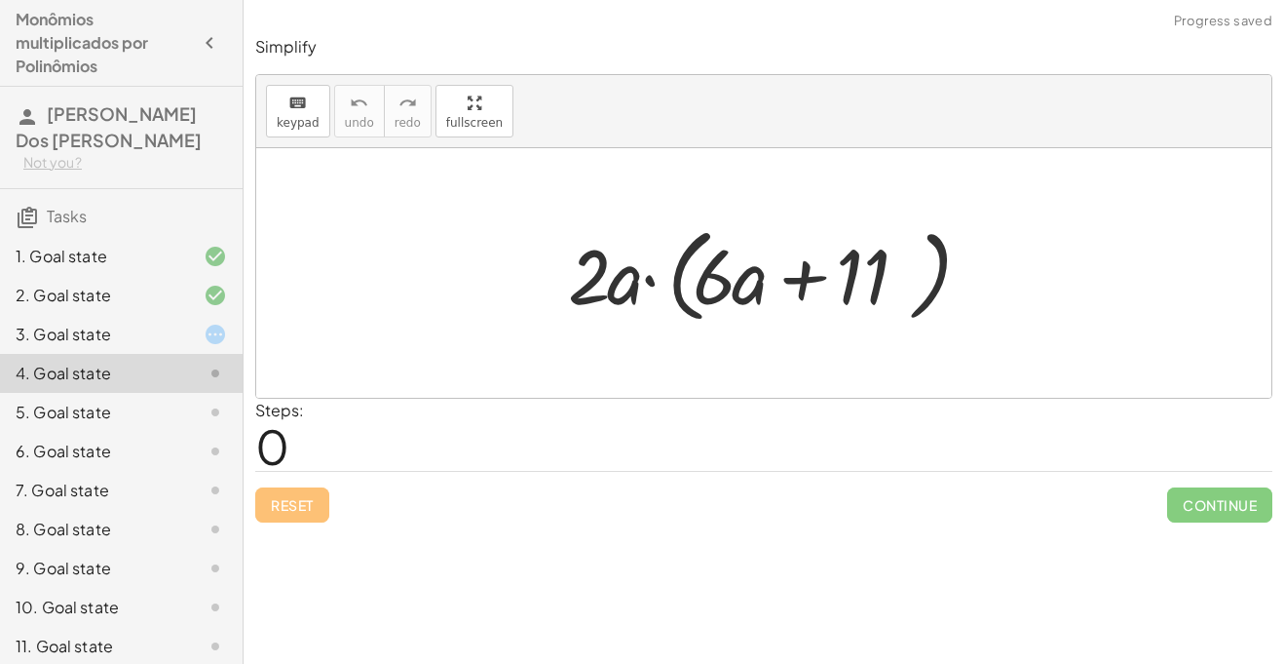
click at [273, 332] on div at bounding box center [763, 272] width 1015 height 249
click at [647, 276] on div at bounding box center [770, 273] width 425 height 112
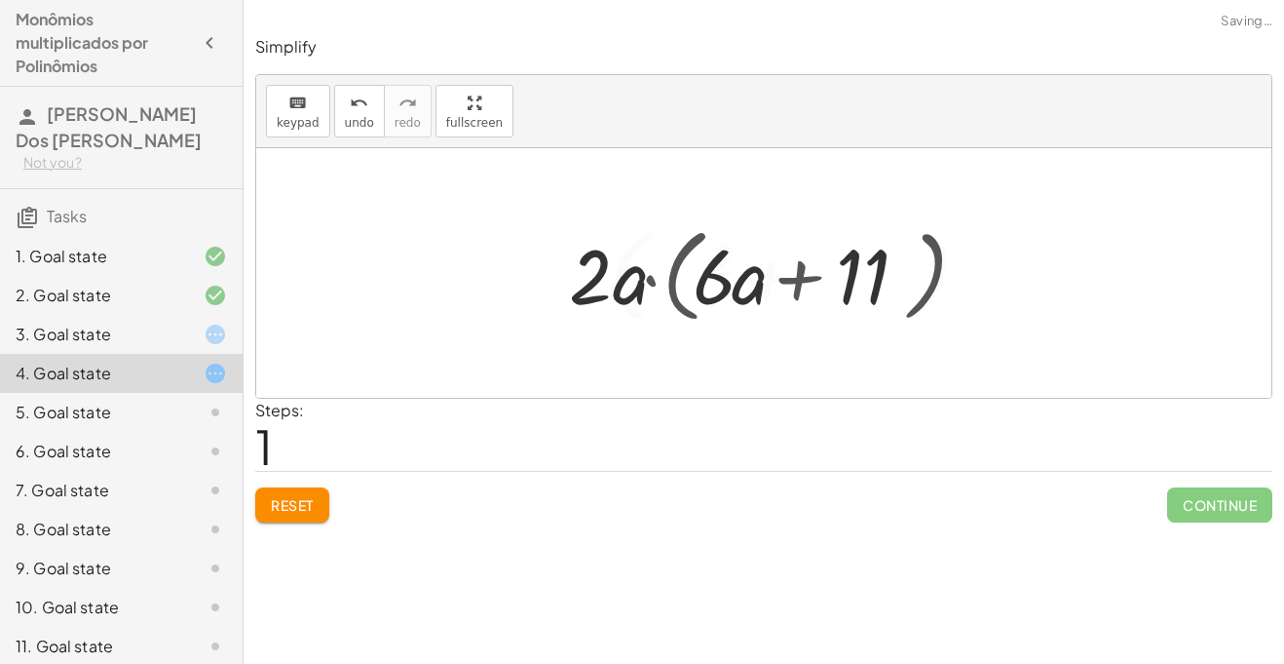
click at [647, 276] on div at bounding box center [771, 273] width 423 height 112
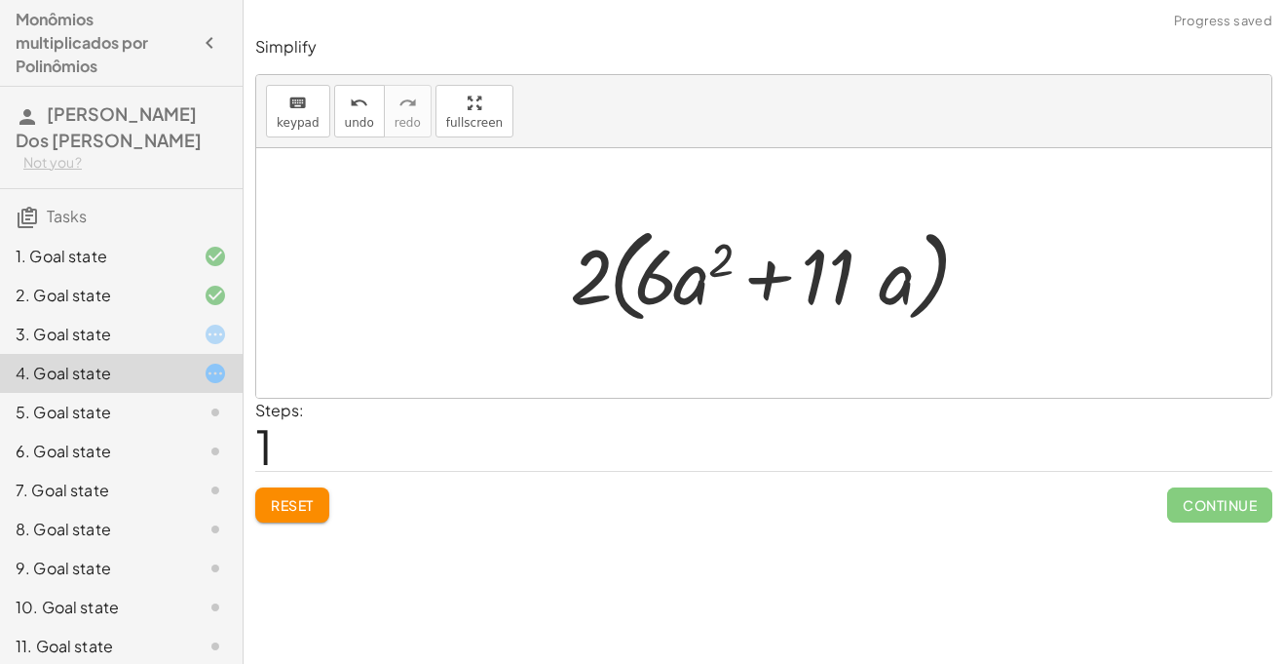
click at [764, 277] on div at bounding box center [771, 273] width 423 height 112
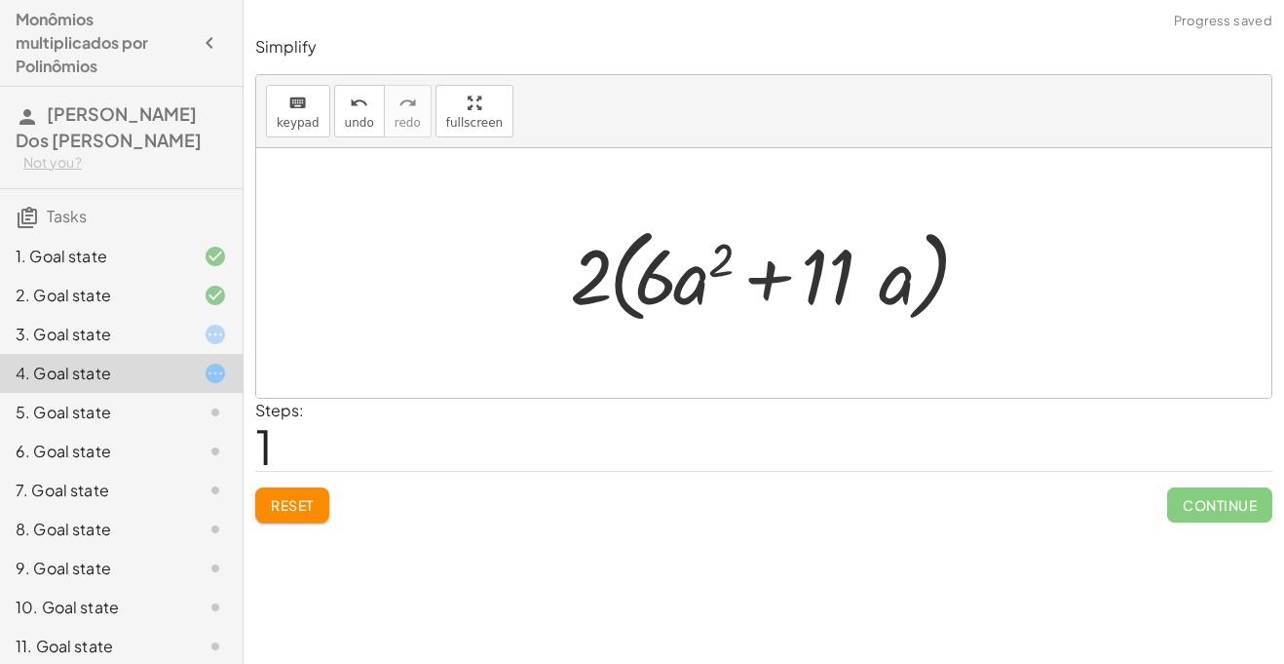
click at [764, 277] on div at bounding box center [771, 273] width 423 height 112
drag, startPoint x: 653, startPoint y: 287, endPoint x: 662, endPoint y: 303, distance: 18.7
click at [662, 303] on div at bounding box center [771, 273] width 423 height 112
drag, startPoint x: 678, startPoint y: 290, endPoint x: 843, endPoint y: 291, distance: 164.7
click at [843, 291] on div at bounding box center [771, 273] width 423 height 112
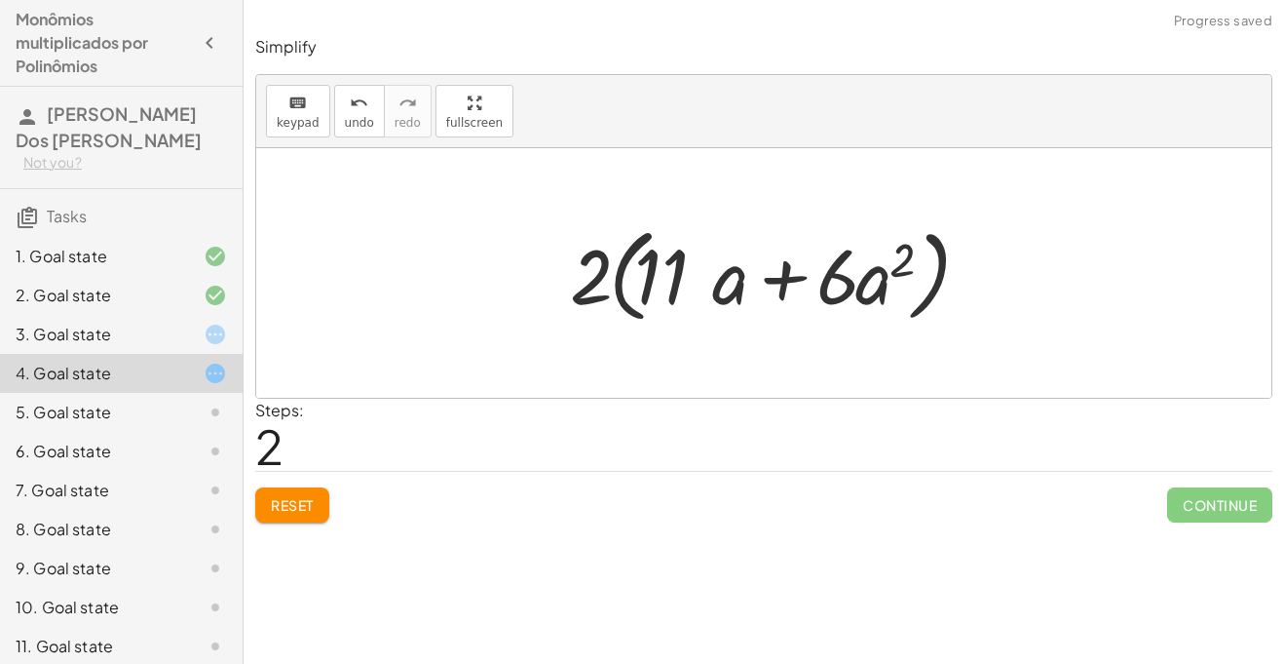
click at [788, 275] on div at bounding box center [771, 273] width 423 height 112
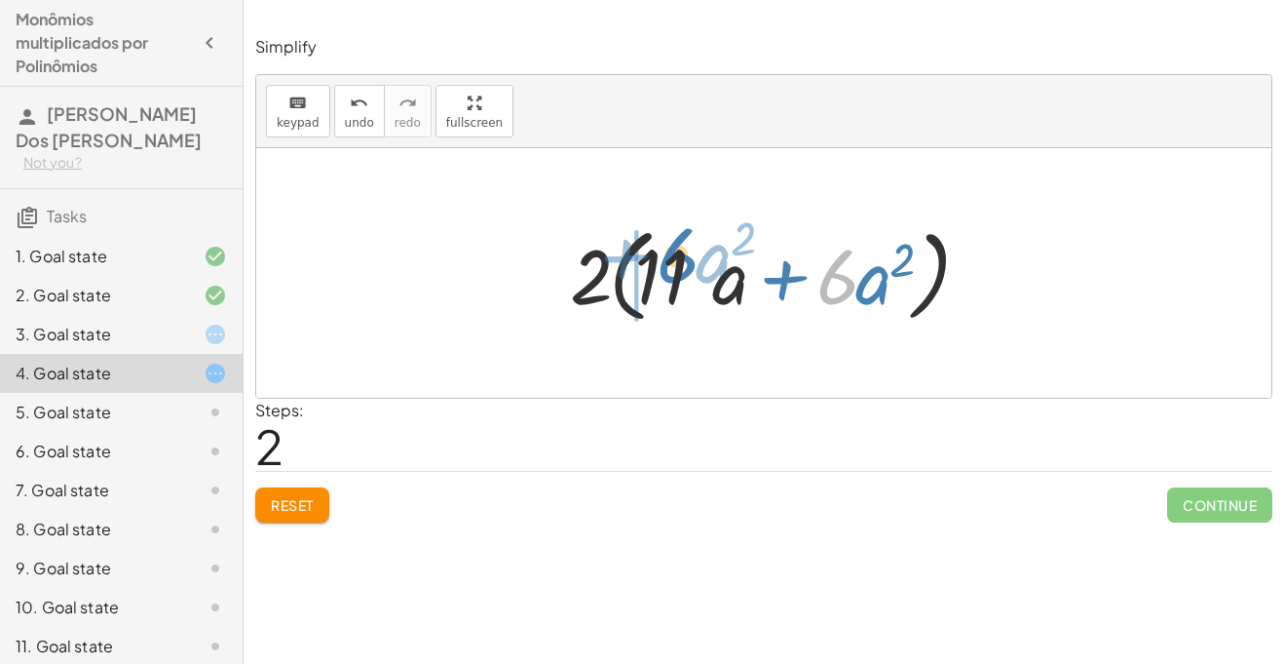
drag, startPoint x: 844, startPoint y: 277, endPoint x: 683, endPoint y: 255, distance: 162.2
click at [683, 255] on div at bounding box center [771, 273] width 423 height 112
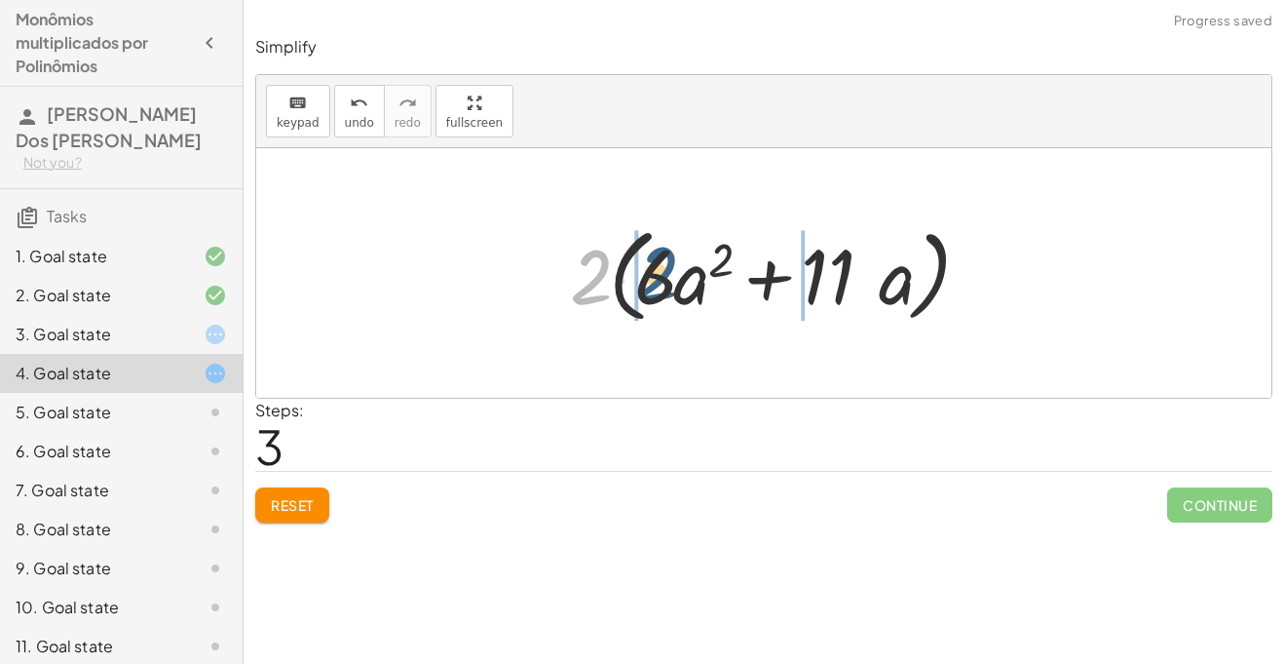
drag, startPoint x: 596, startPoint y: 259, endPoint x: 664, endPoint y: 256, distance: 67.3
click at [664, 256] on div at bounding box center [771, 273] width 423 height 112
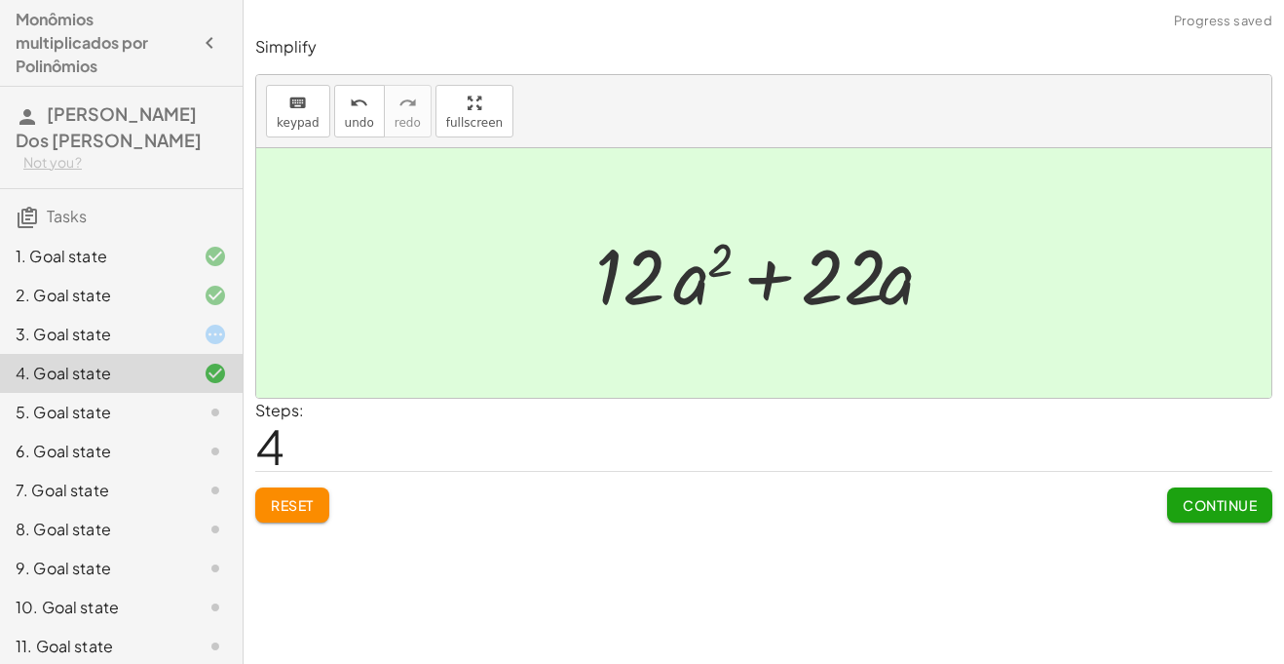
click at [188, 335] on div at bounding box center [199, 334] width 55 height 23
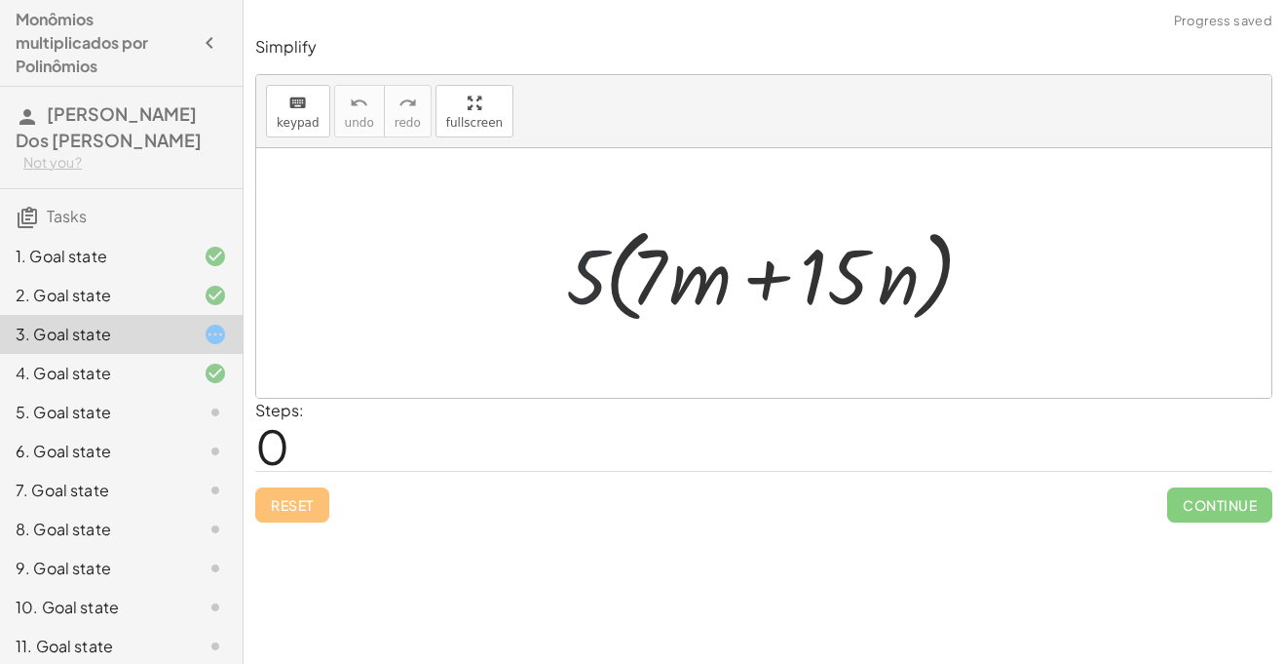
click at [583, 276] on div at bounding box center [771, 273] width 431 height 112
drag, startPoint x: 583, startPoint y: 276, endPoint x: 670, endPoint y: 270, distance: 87.9
click at [670, 270] on div at bounding box center [771, 273] width 431 height 112
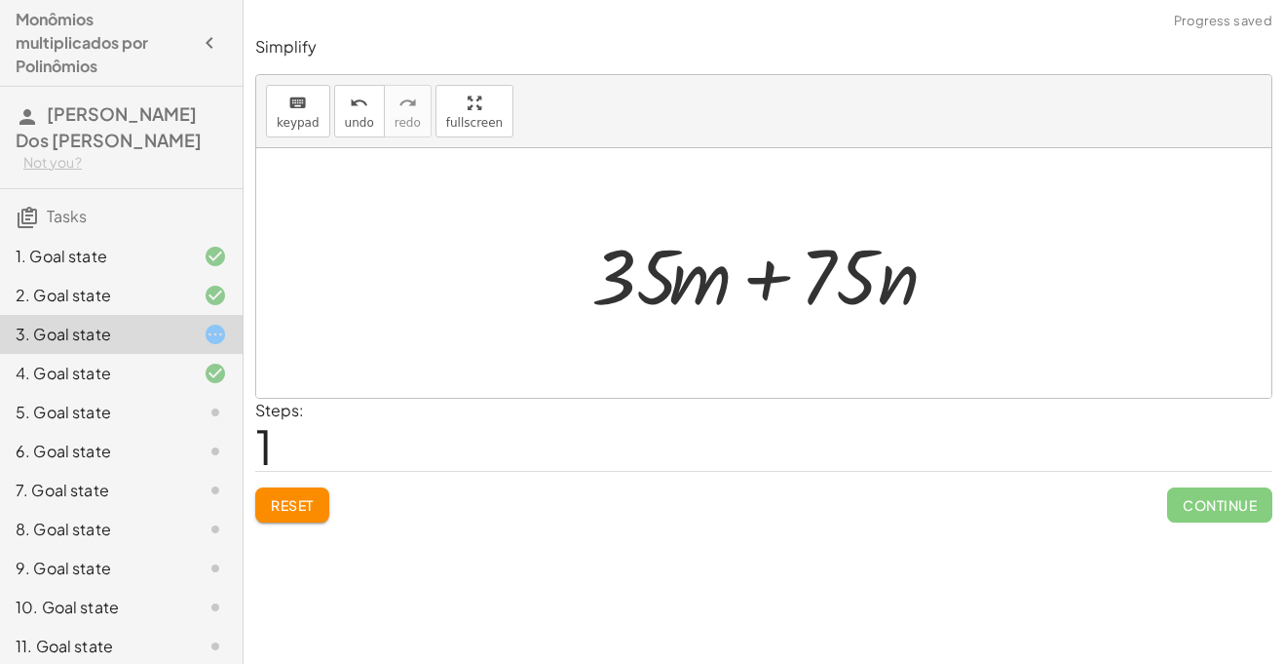
click at [760, 274] on div at bounding box center [771, 273] width 379 height 100
drag, startPoint x: 867, startPoint y: 284, endPoint x: 717, endPoint y: 288, distance: 150.2
click at [717, 288] on div at bounding box center [771, 273] width 379 height 100
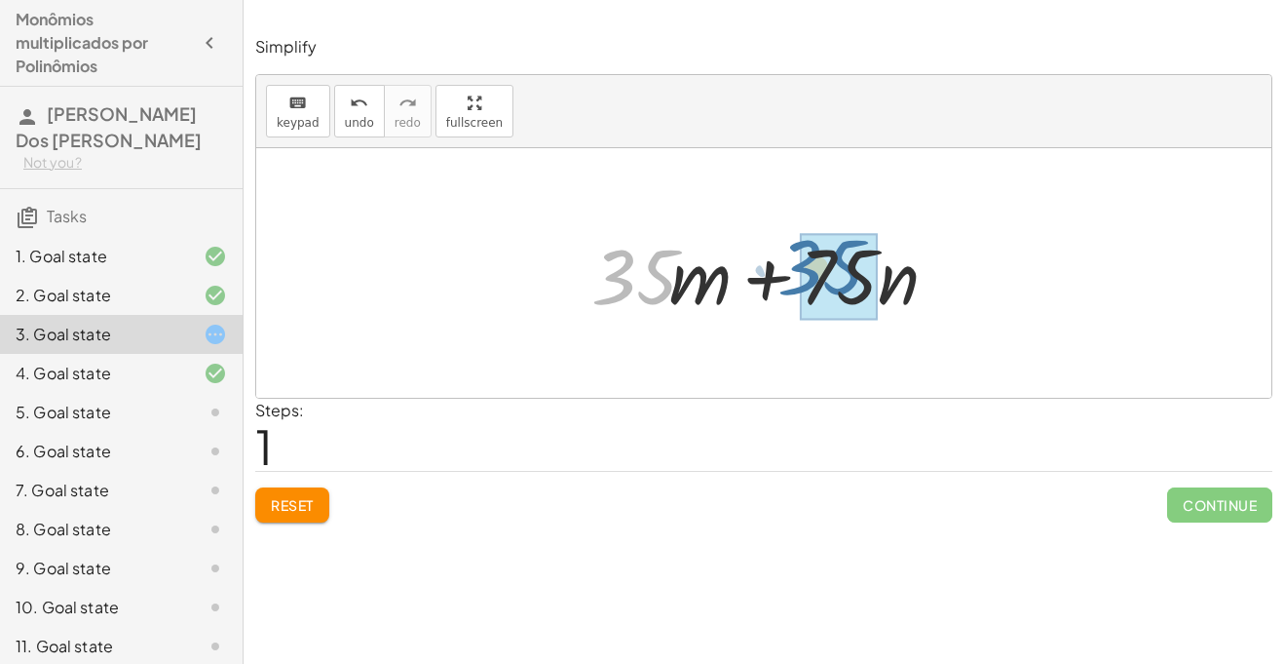
drag, startPoint x: 662, startPoint y: 273, endPoint x: 862, endPoint y: 262, distance: 201.0
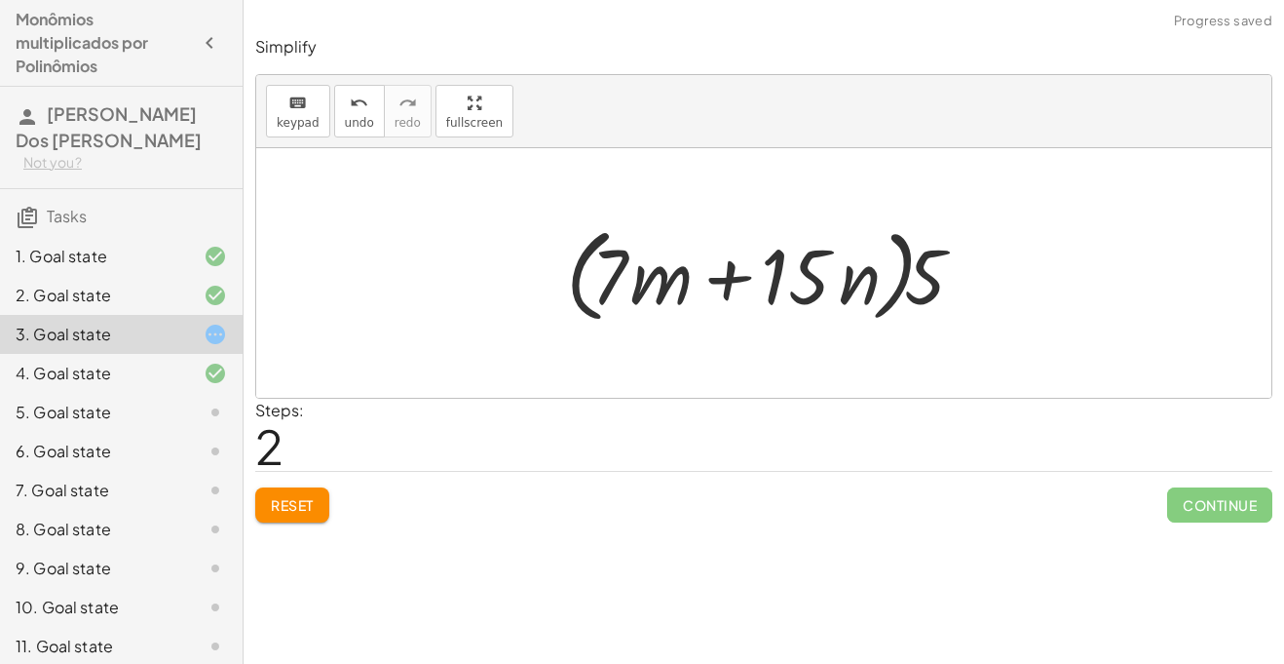
click at [723, 283] on div at bounding box center [771, 273] width 431 height 112
drag, startPoint x: 946, startPoint y: 291, endPoint x: 659, endPoint y: 285, distance: 287.6
click at [659, 285] on div at bounding box center [771, 273] width 431 height 112
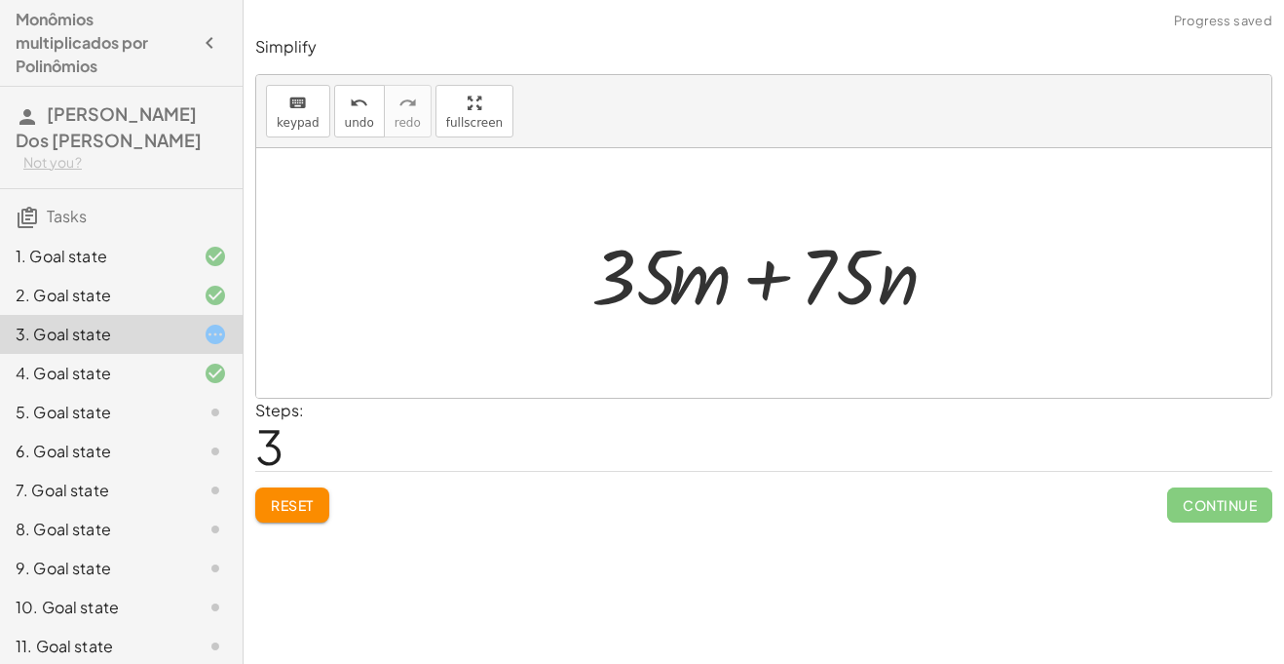
click at [279, 505] on span "Reset" at bounding box center [292, 505] width 43 height 18
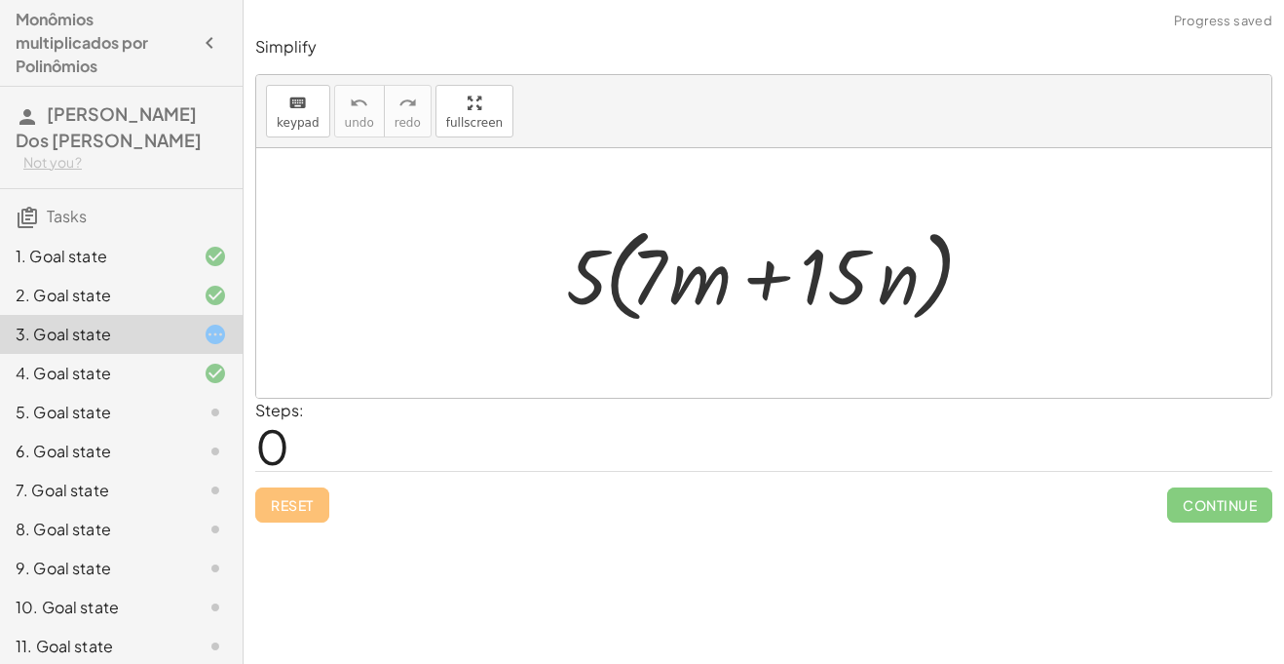
click at [161, 399] on div "5. Goal state" at bounding box center [121, 412] width 243 height 39
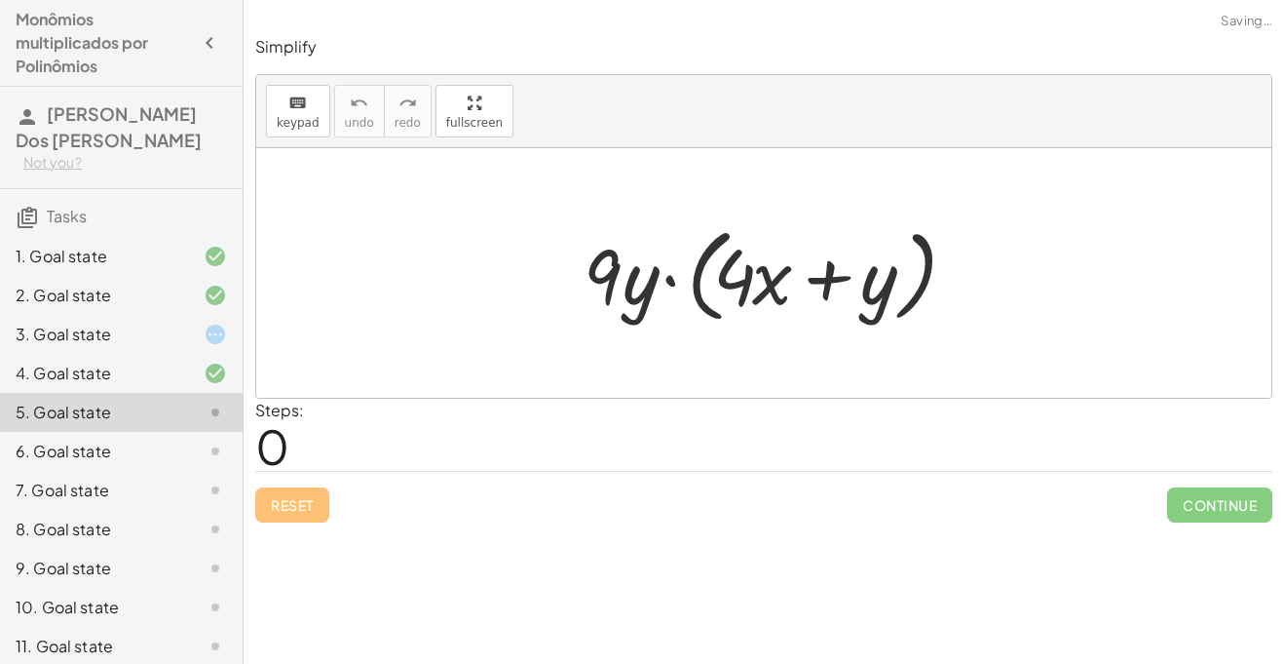
click at [669, 280] on div at bounding box center [772, 273] width 396 height 112
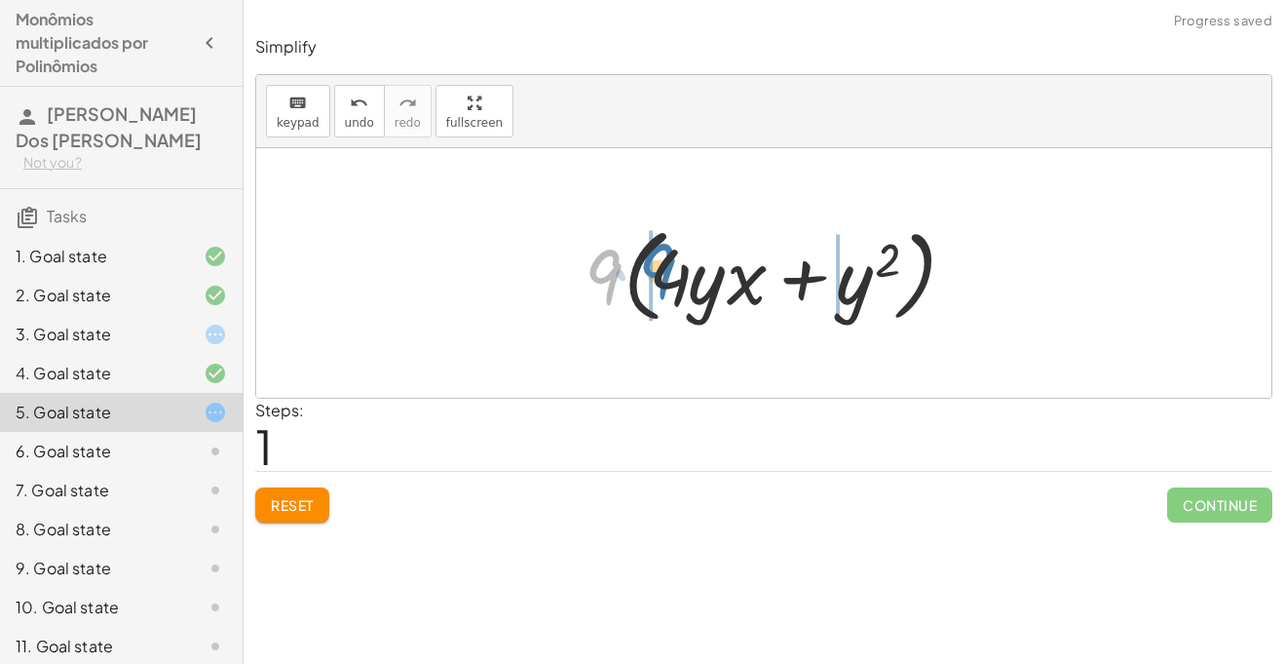
drag, startPoint x: 603, startPoint y: 277, endPoint x: 657, endPoint y: 271, distance: 53.9
click at [657, 271] on div at bounding box center [771, 273] width 393 height 112
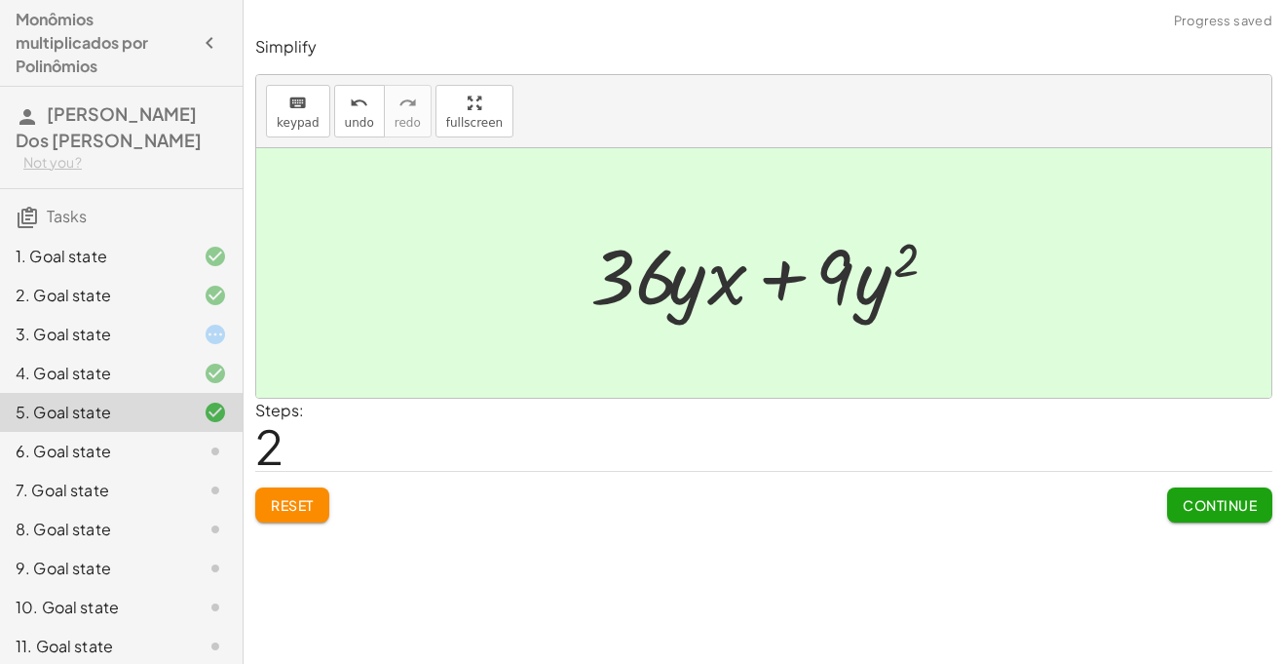
click at [1201, 493] on button "Continue" at bounding box center [1219, 504] width 105 height 35
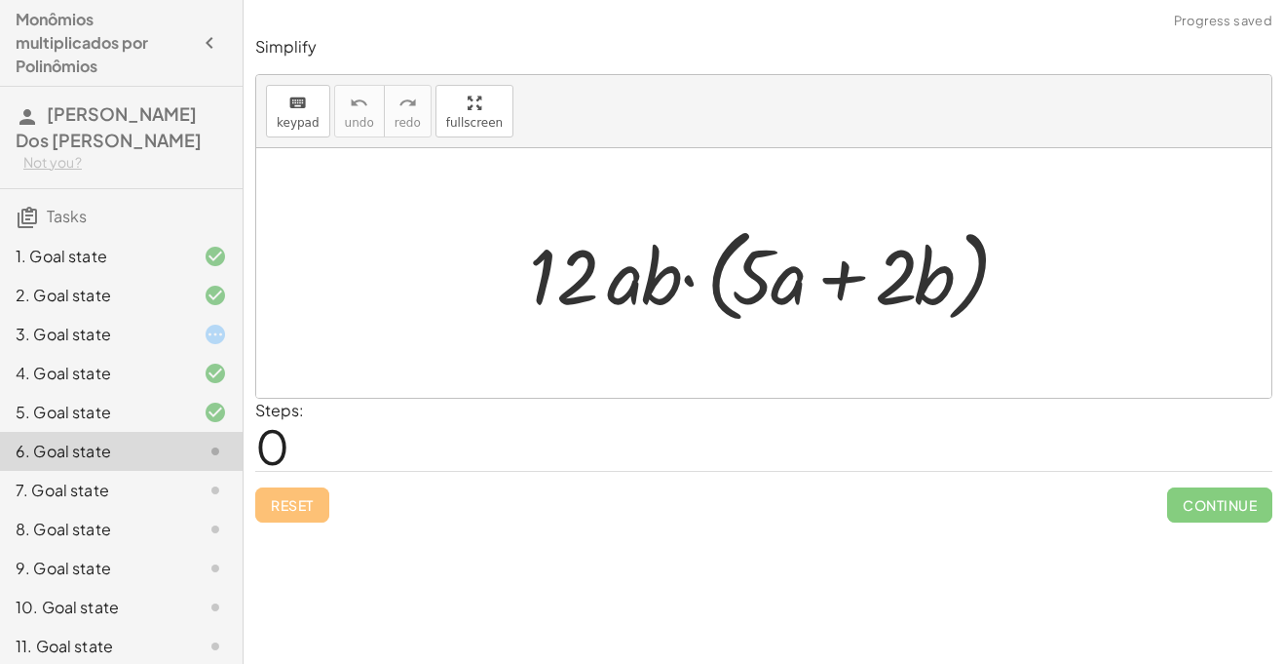
click at [686, 281] on div at bounding box center [770, 273] width 503 height 112
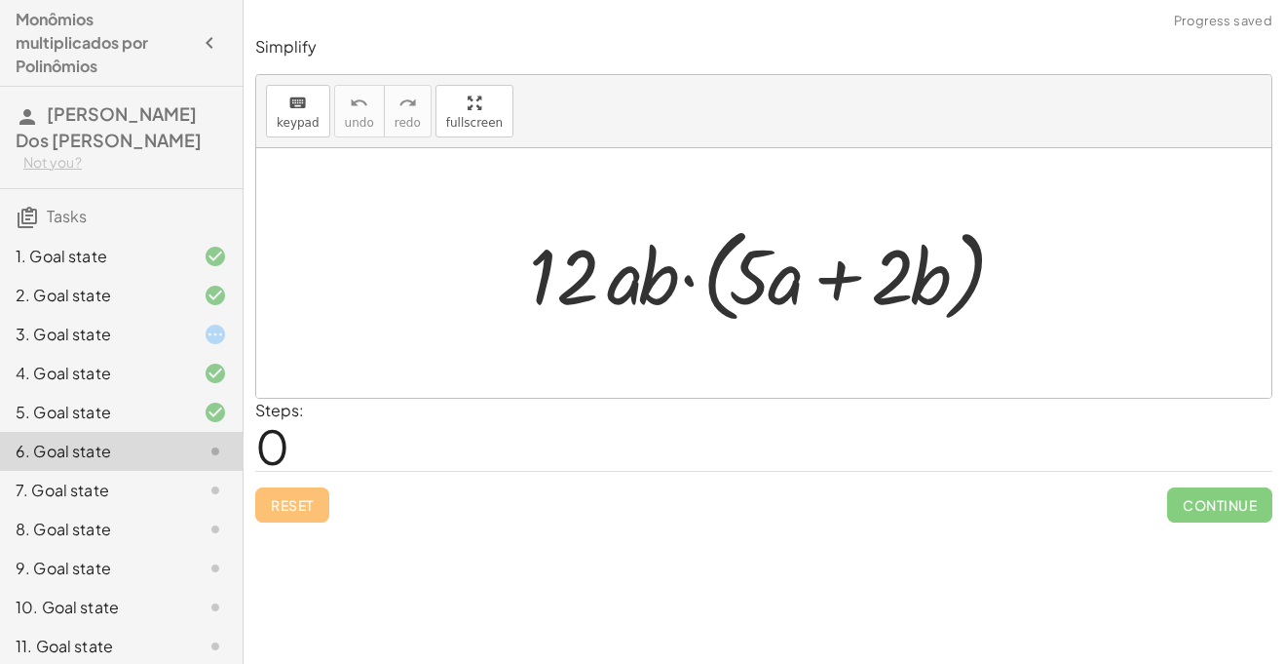
click at [686, 281] on div at bounding box center [770, 273] width 503 height 112
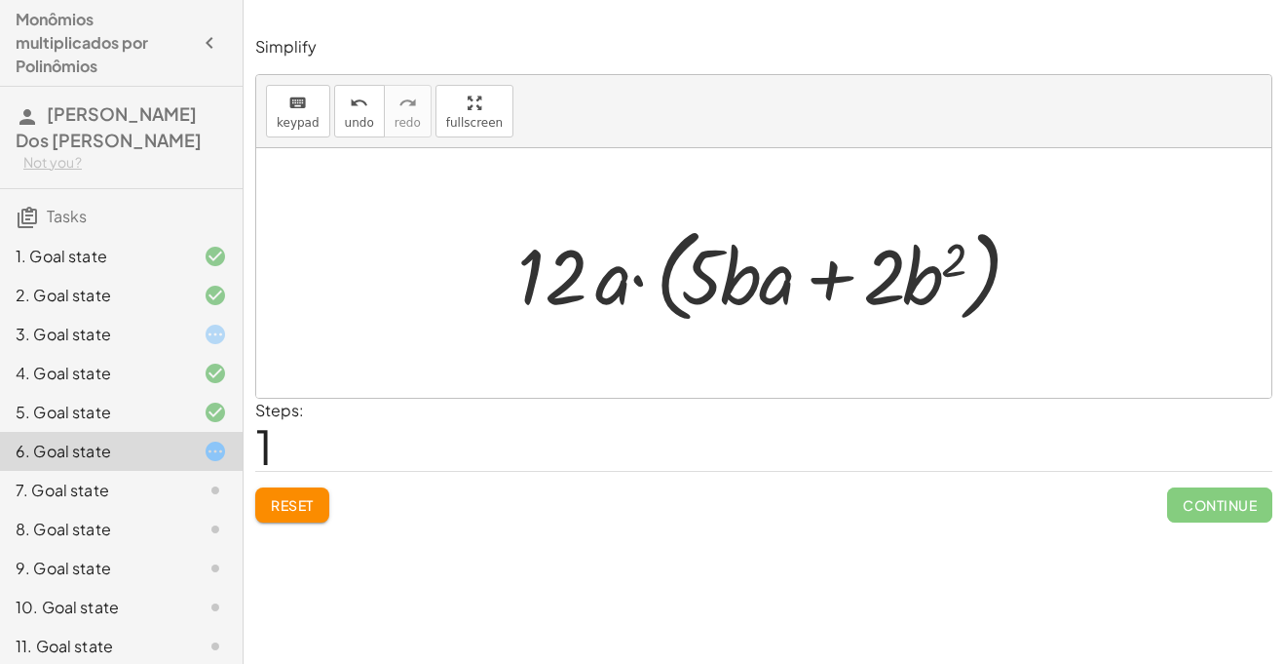
click at [637, 279] on div at bounding box center [771, 273] width 526 height 112
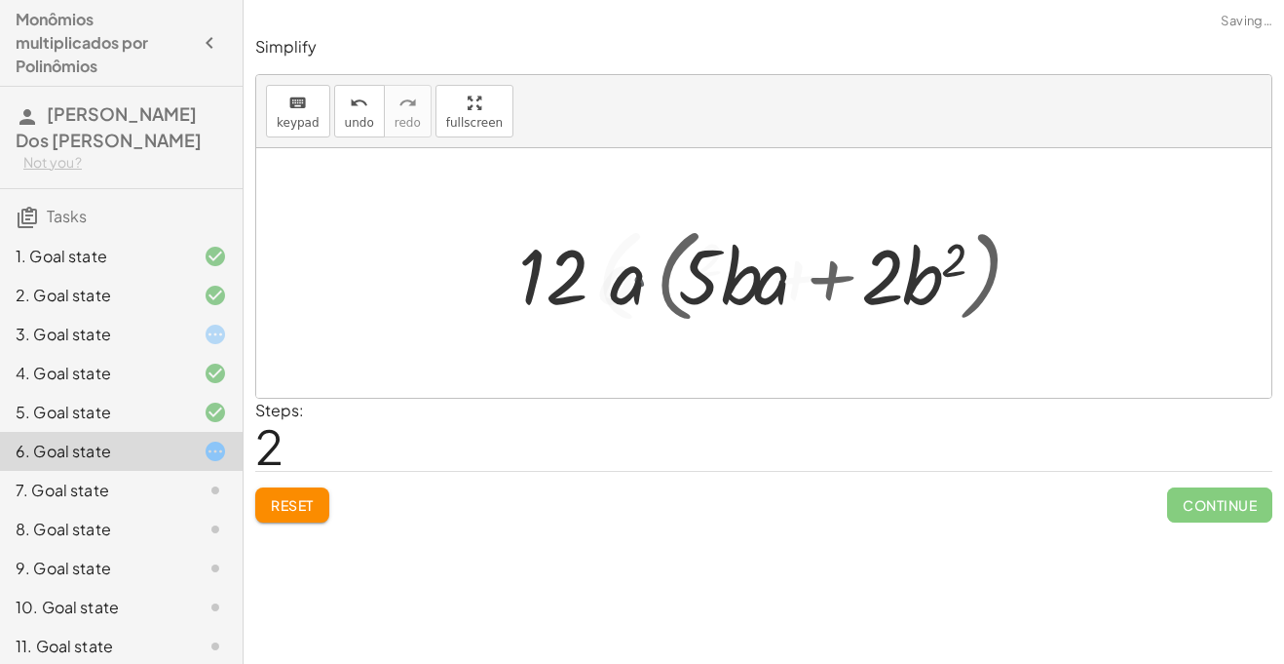
click at [637, 279] on div at bounding box center [772, 273] width 524 height 112
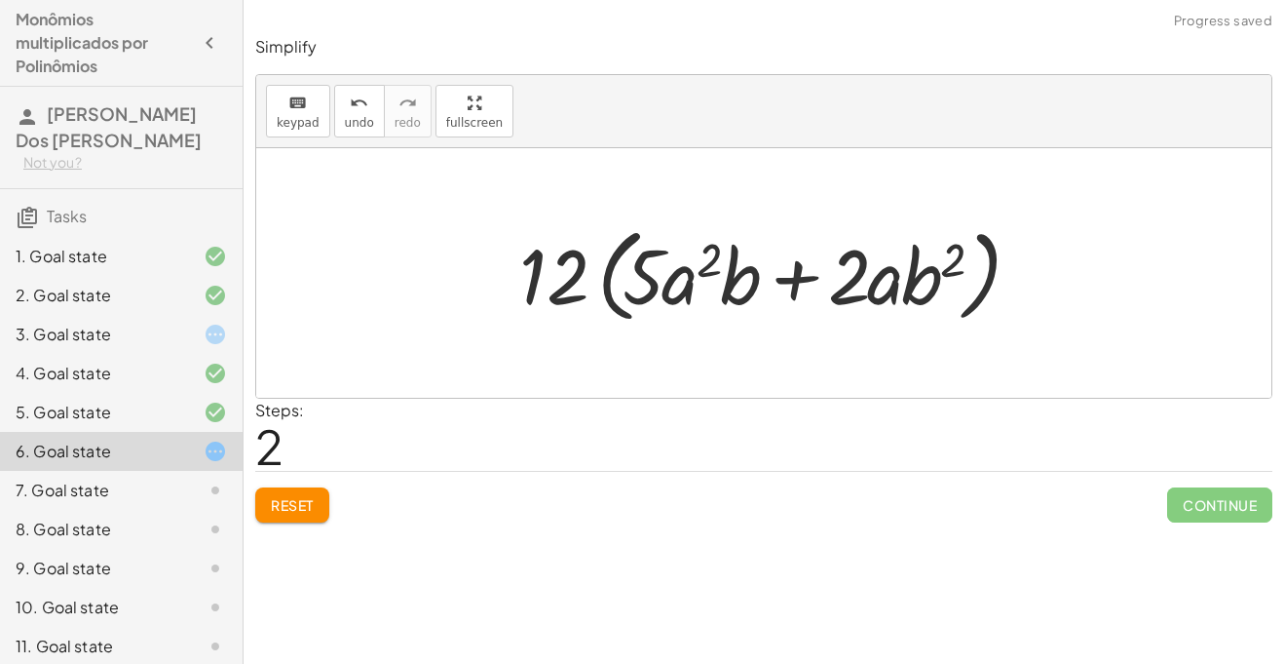
click at [796, 267] on div at bounding box center [772, 273] width 524 height 112
drag, startPoint x: 546, startPoint y: 272, endPoint x: 660, endPoint y: 283, distance: 114.5
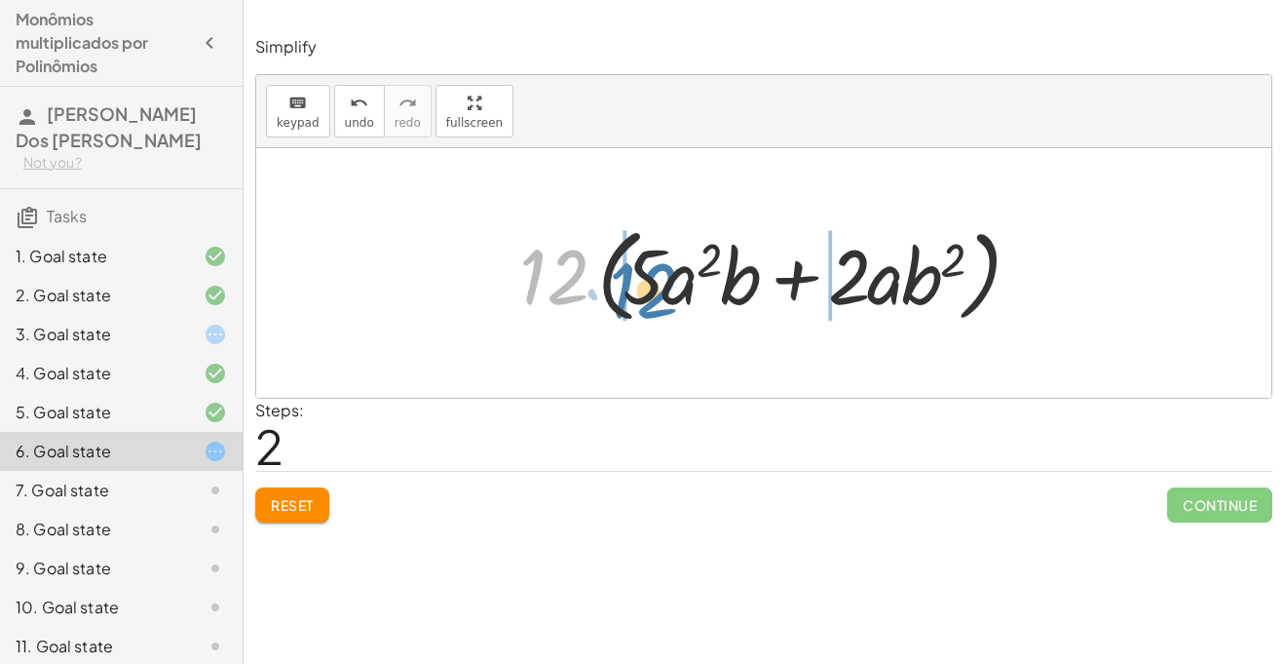
click at [660, 284] on div at bounding box center [772, 273] width 524 height 112
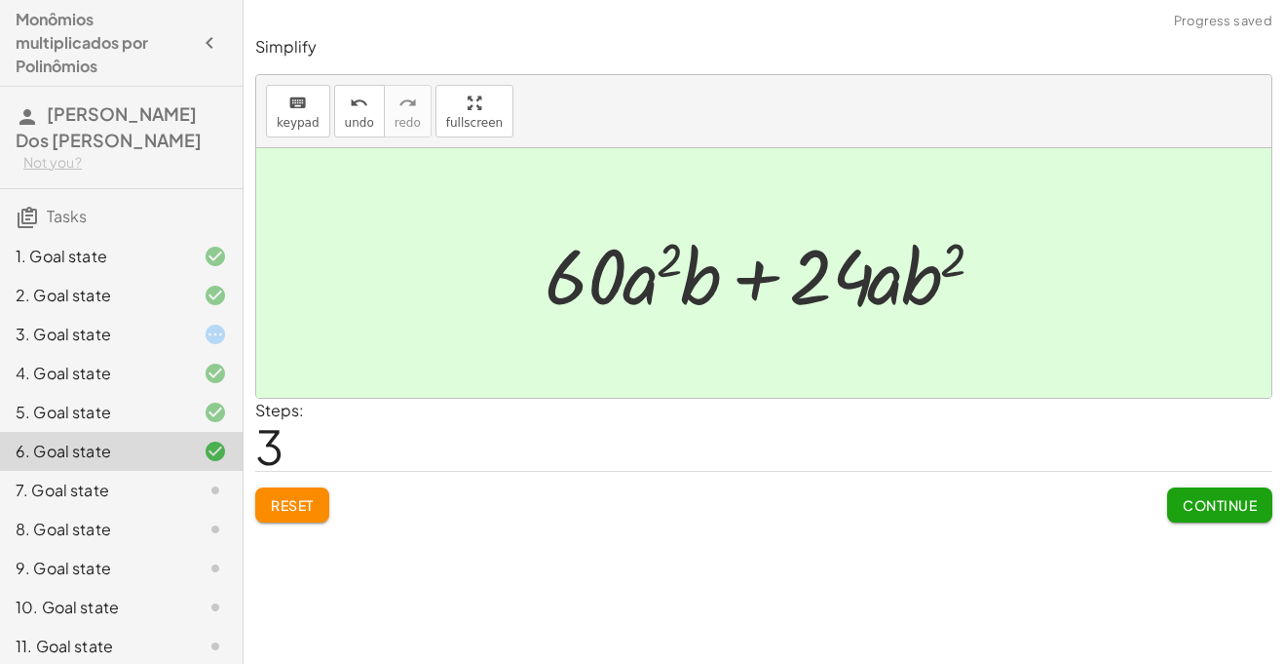
click at [749, 273] on div at bounding box center [771, 273] width 473 height 100
click at [1183, 501] on span "Continue" at bounding box center [1220, 505] width 74 height 18
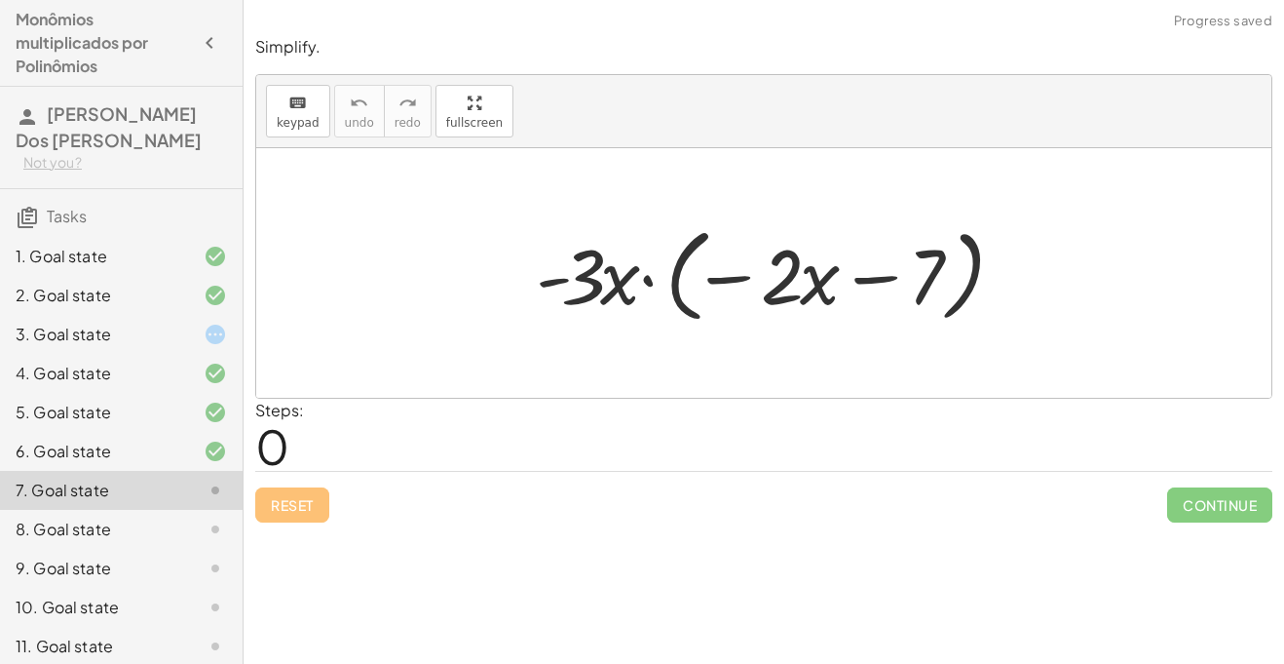
click at [646, 278] on div at bounding box center [771, 273] width 491 height 112
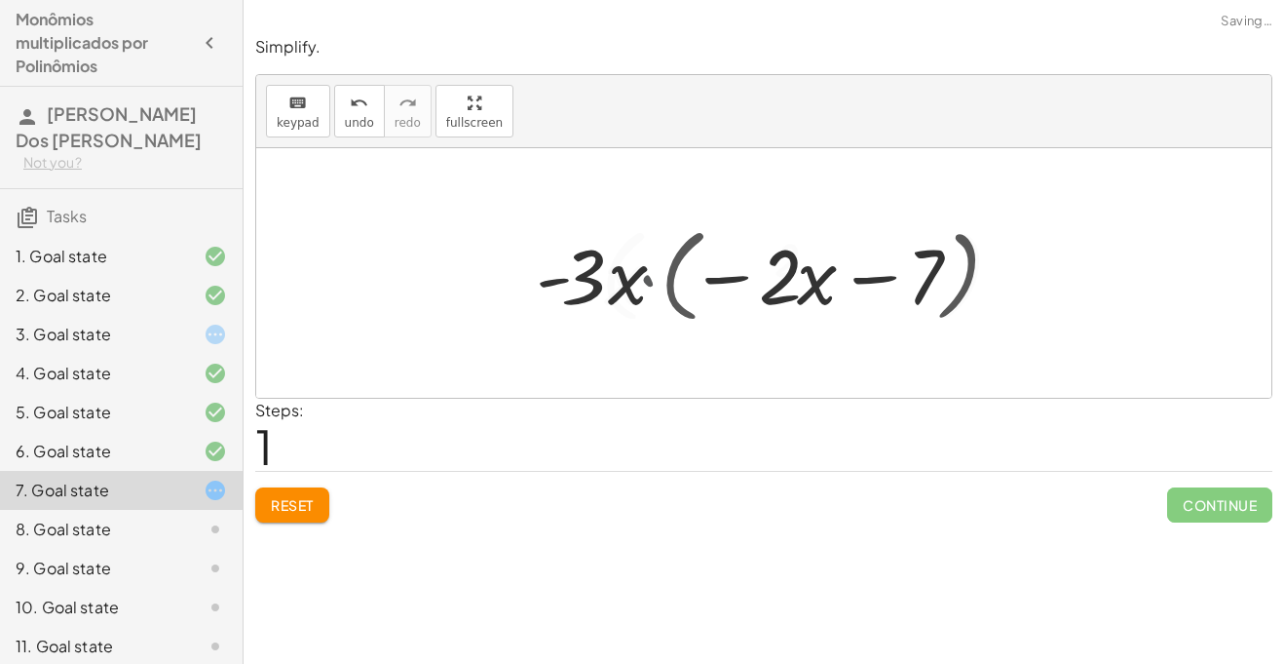
click at [646, 278] on div at bounding box center [771, 273] width 488 height 112
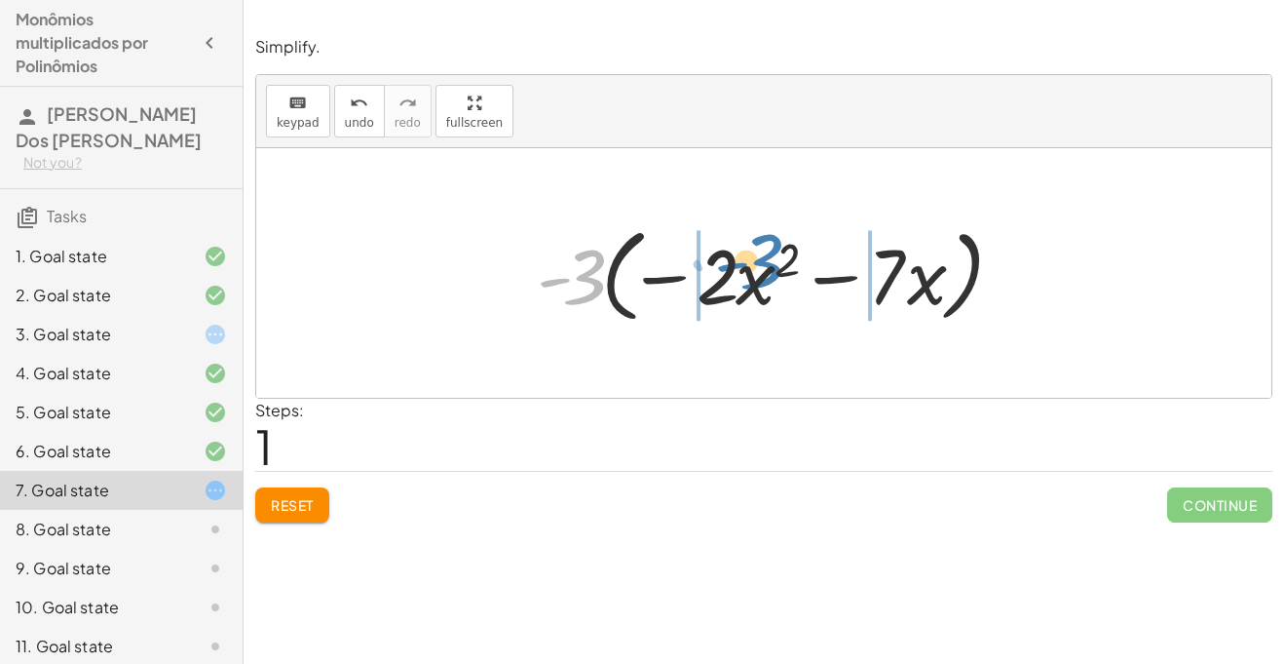
drag, startPoint x: 585, startPoint y: 273, endPoint x: 761, endPoint y: 257, distance: 177.1
click at [761, 257] on div at bounding box center [771, 273] width 488 height 112
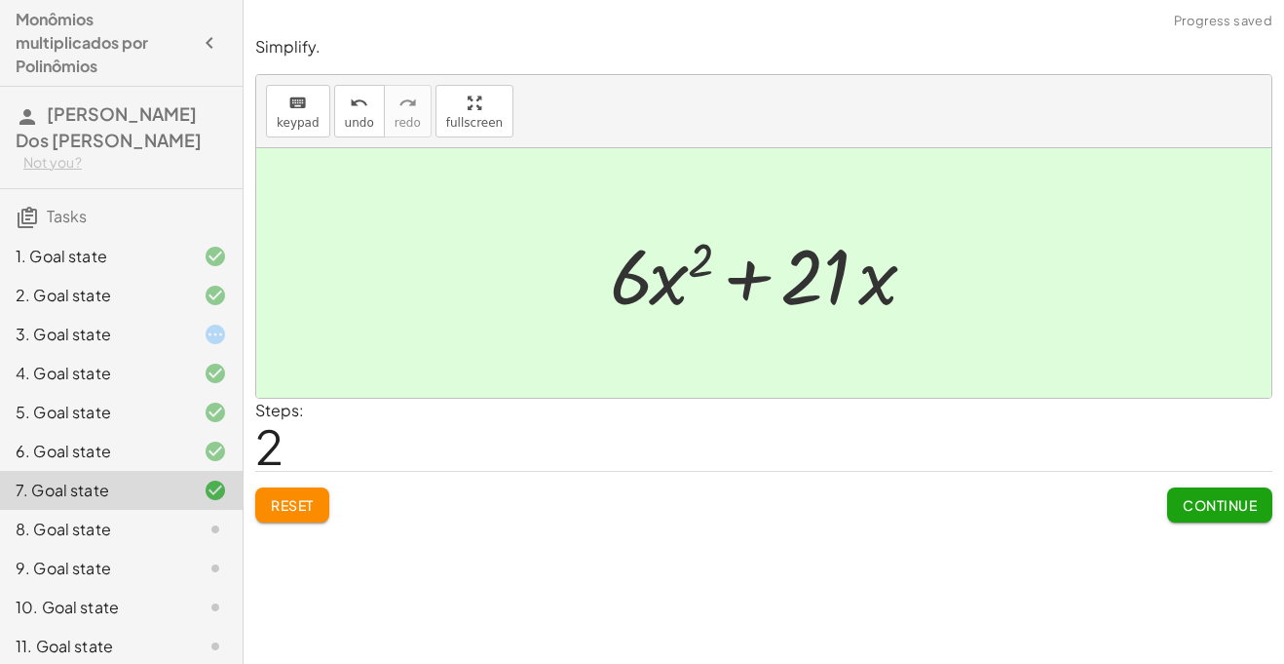
click at [1205, 493] on button "Continue" at bounding box center [1219, 504] width 105 height 35
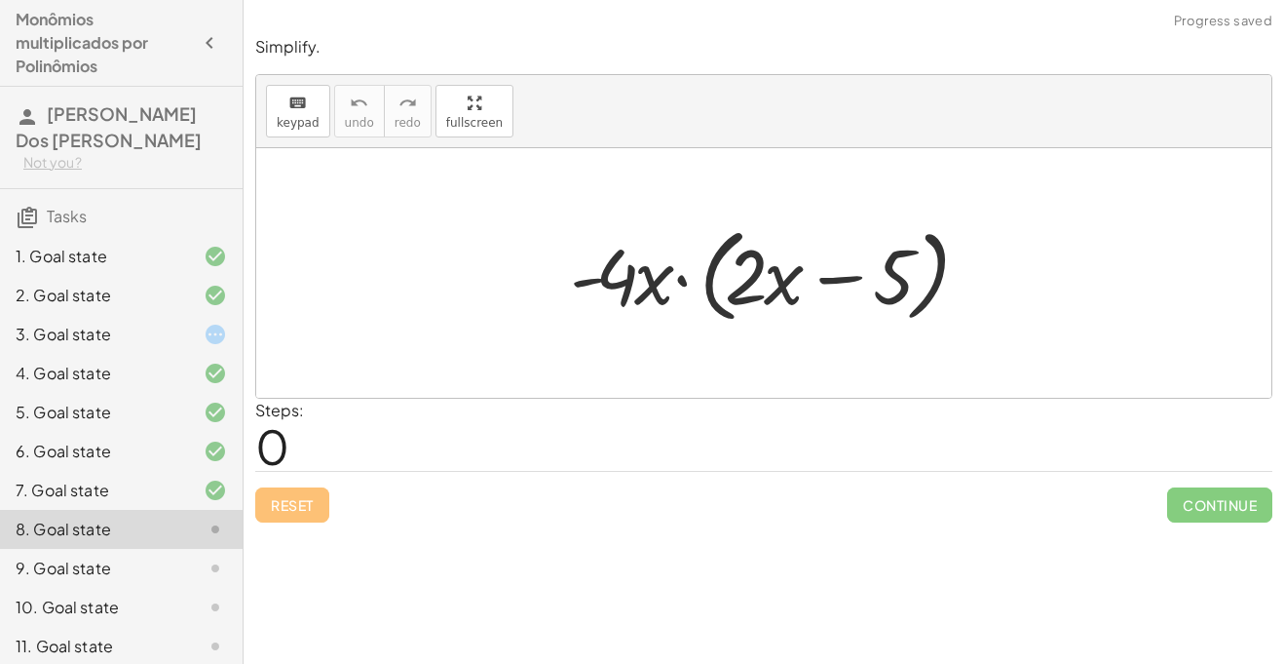
click at [680, 281] on div at bounding box center [770, 273] width 421 height 112
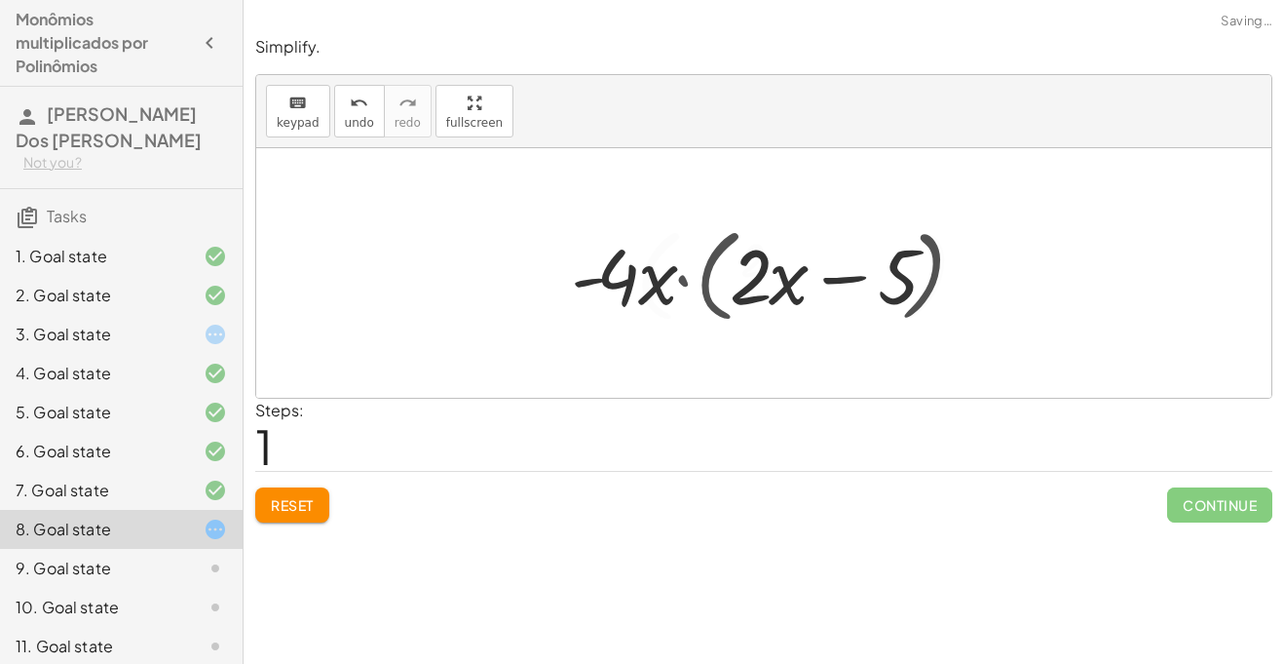
click at [680, 281] on div at bounding box center [771, 273] width 419 height 112
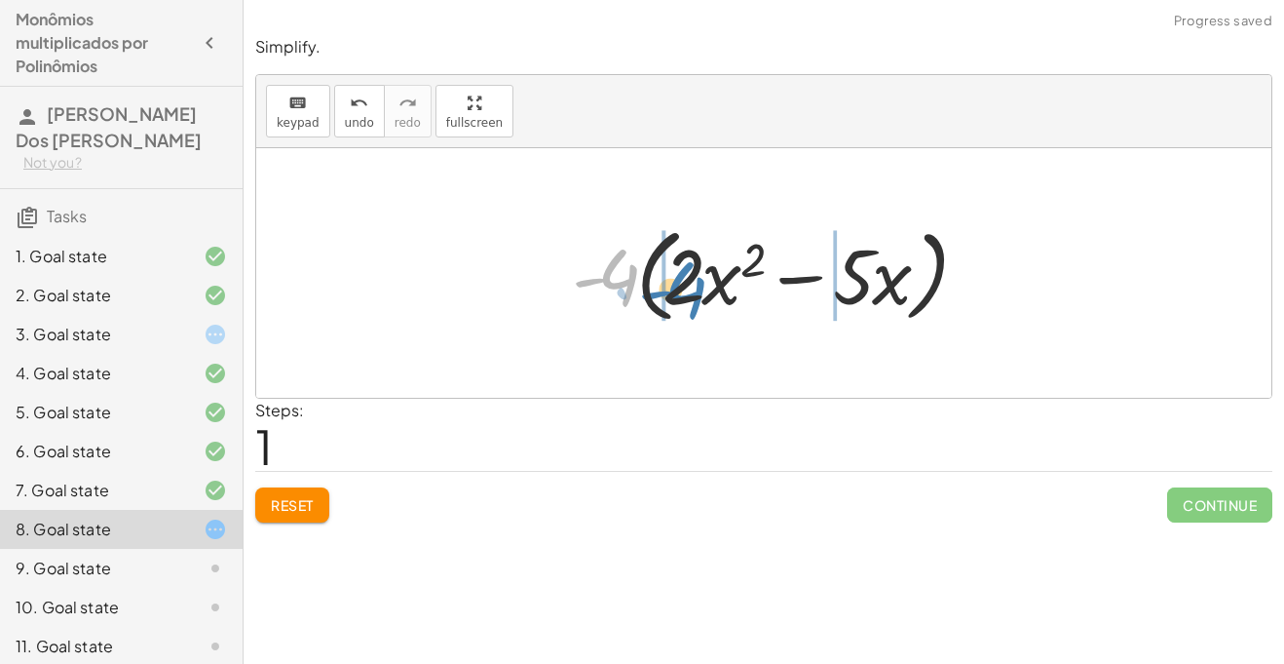
drag, startPoint x: 607, startPoint y: 276, endPoint x: 674, endPoint y: 288, distance: 68.4
click at [674, 288] on div at bounding box center [771, 273] width 419 height 112
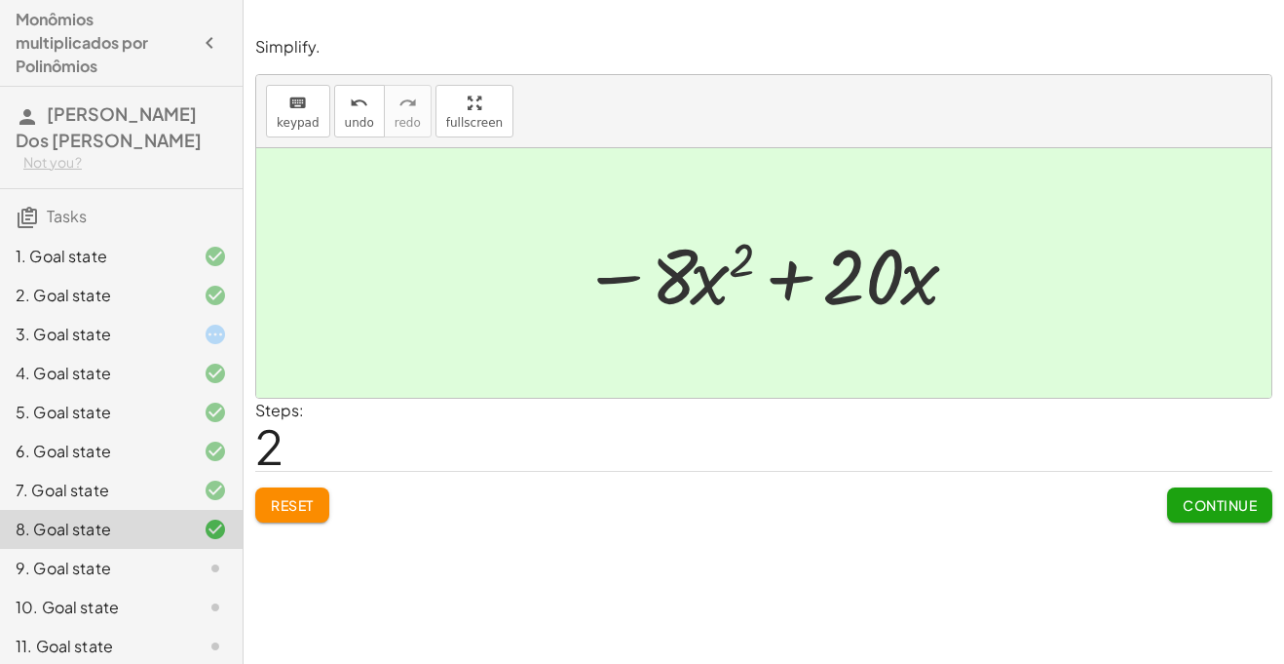
click at [1185, 508] on span "Continue" at bounding box center [1220, 505] width 74 height 18
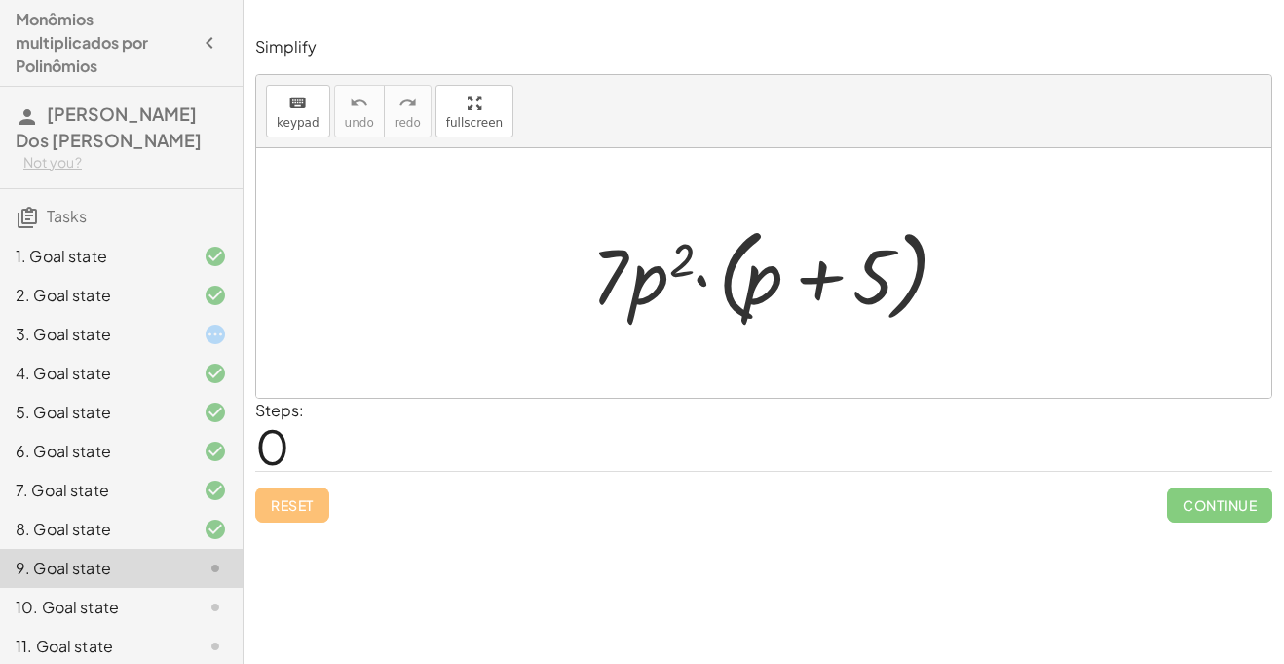
click at [700, 276] on div at bounding box center [772, 273] width 380 height 112
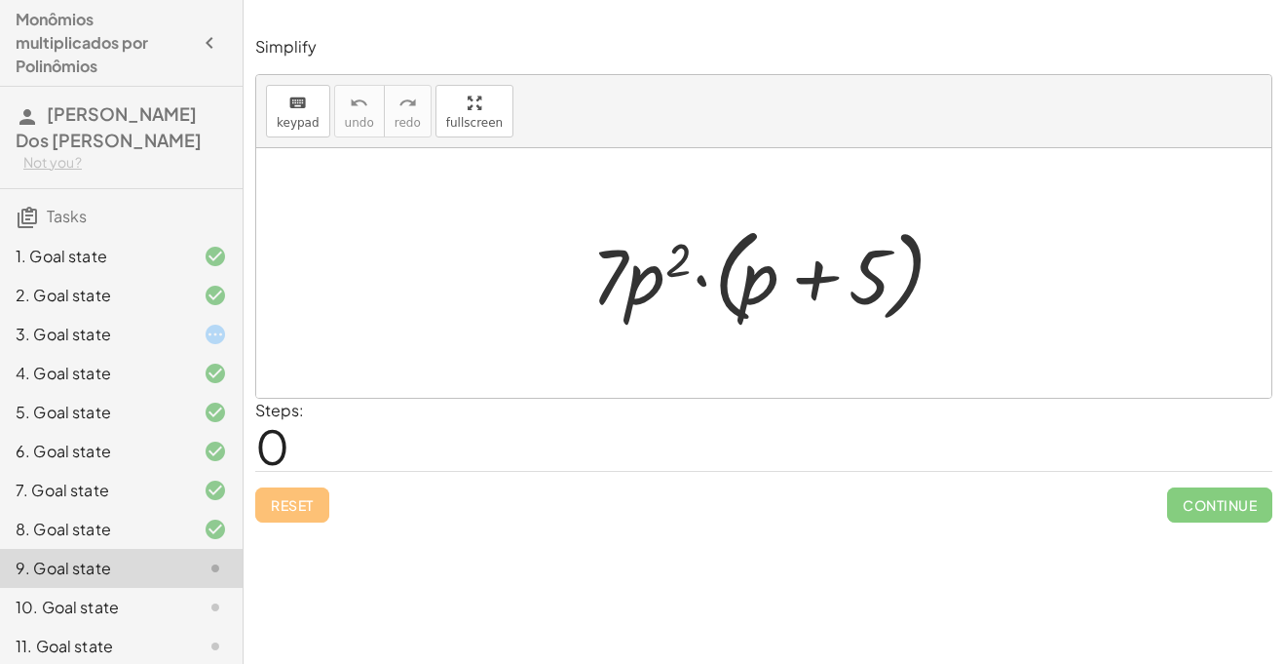
click at [700, 276] on div at bounding box center [772, 273] width 380 height 112
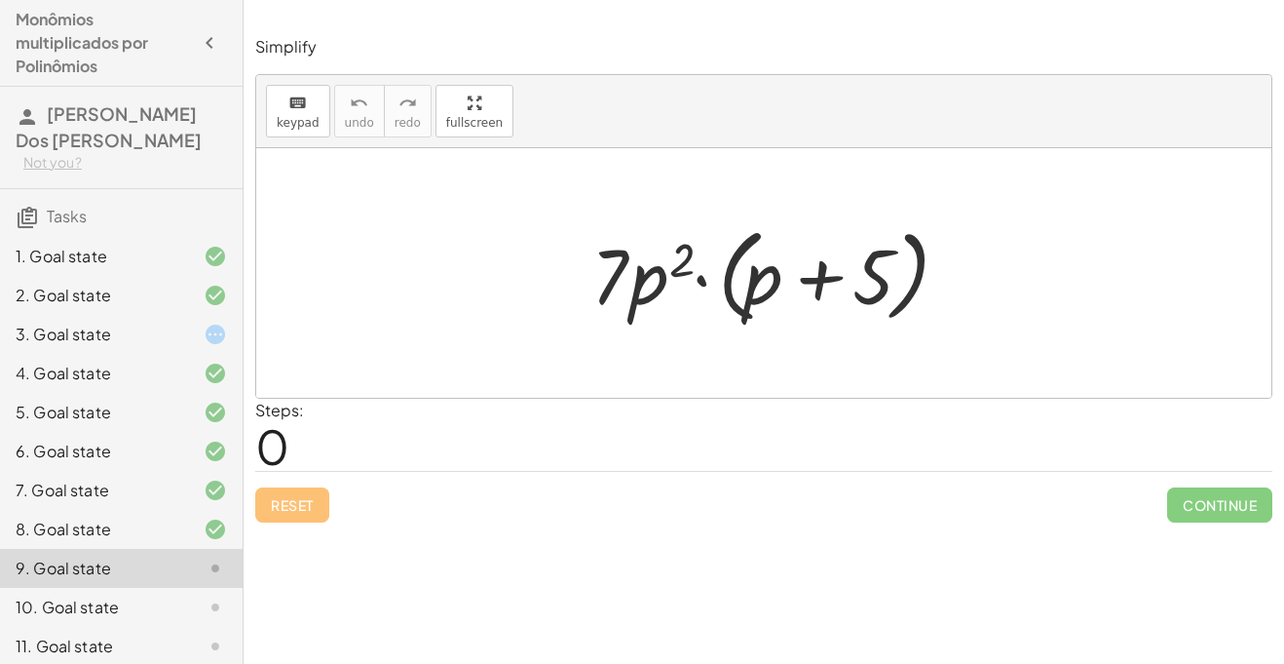
click at [700, 276] on div at bounding box center [772, 273] width 380 height 112
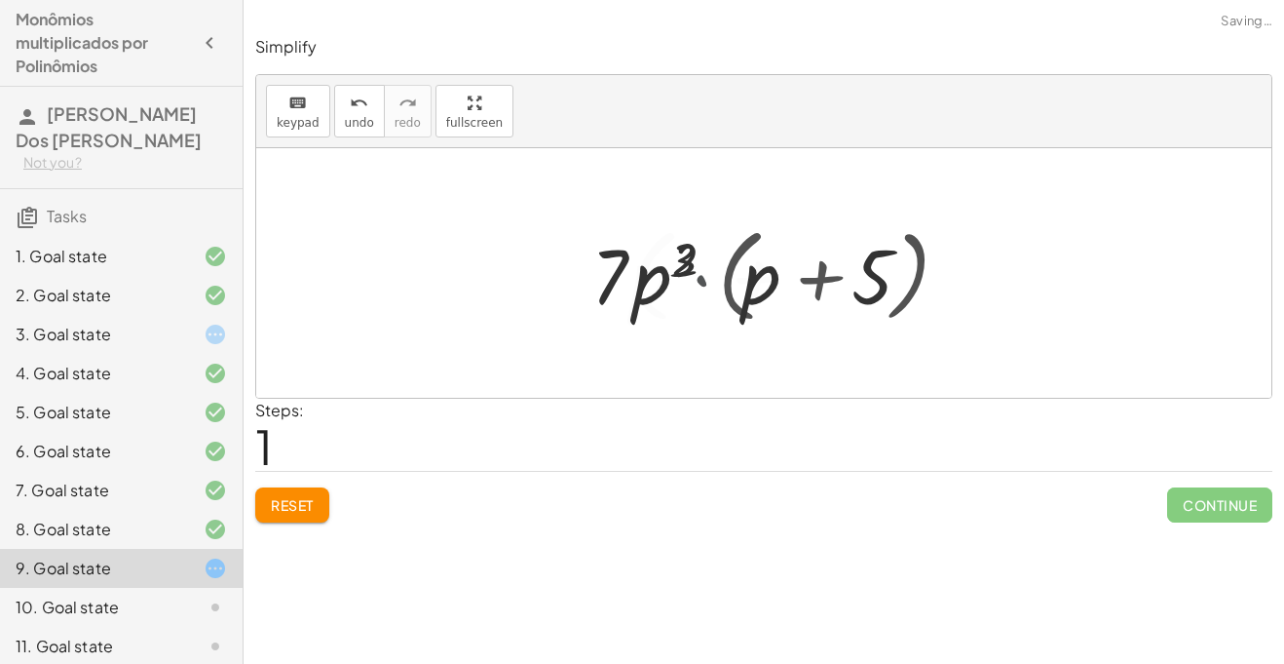
click at [700, 276] on div at bounding box center [771, 273] width 377 height 112
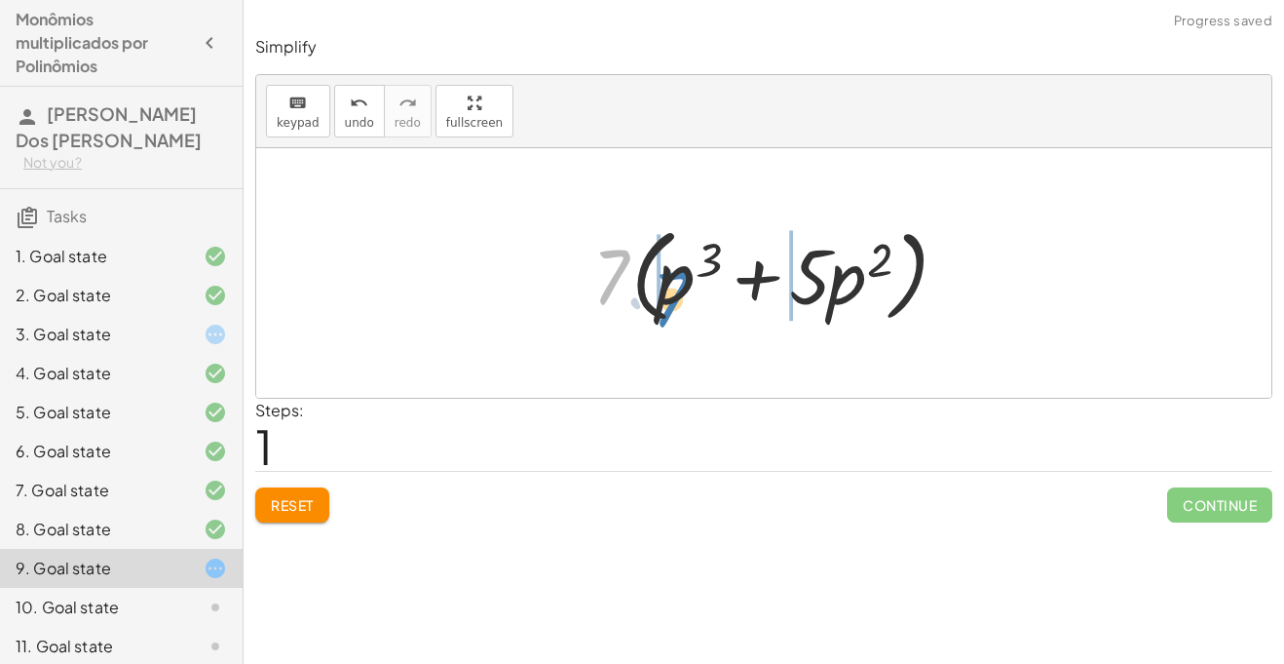
drag, startPoint x: 621, startPoint y: 261, endPoint x: 687, endPoint y: 287, distance: 70.9
click at [687, 287] on div at bounding box center [771, 273] width 377 height 112
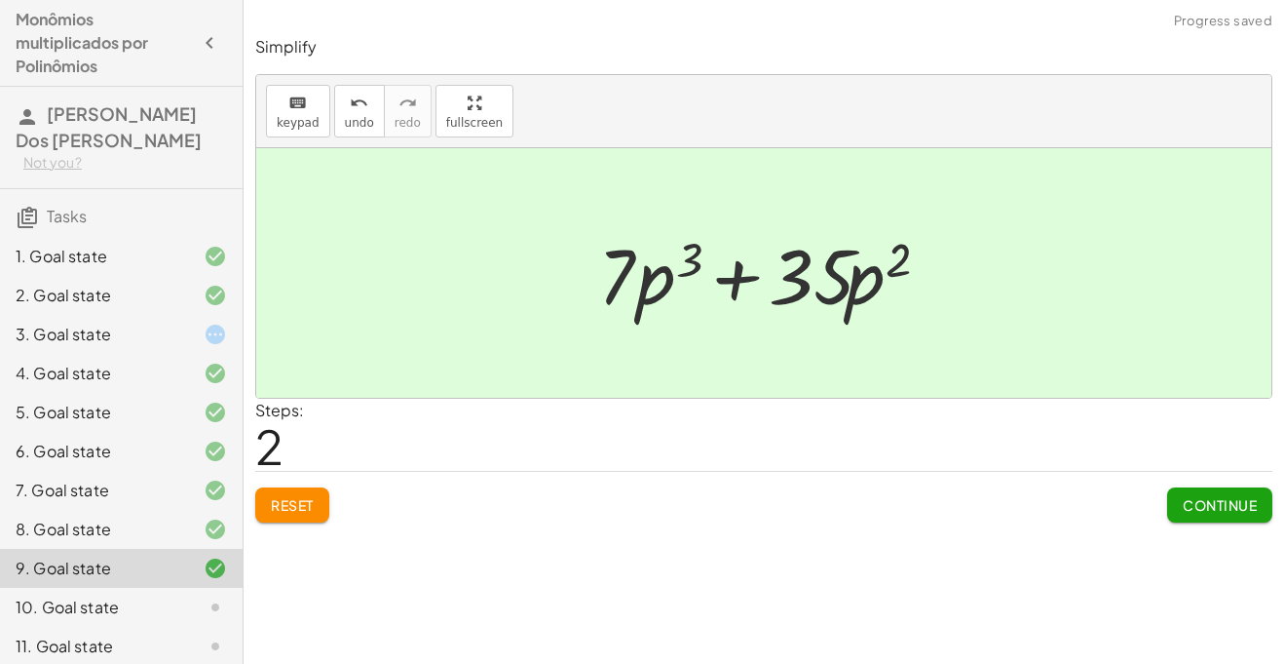
click at [1200, 504] on span "Continue" at bounding box center [1220, 505] width 74 height 18
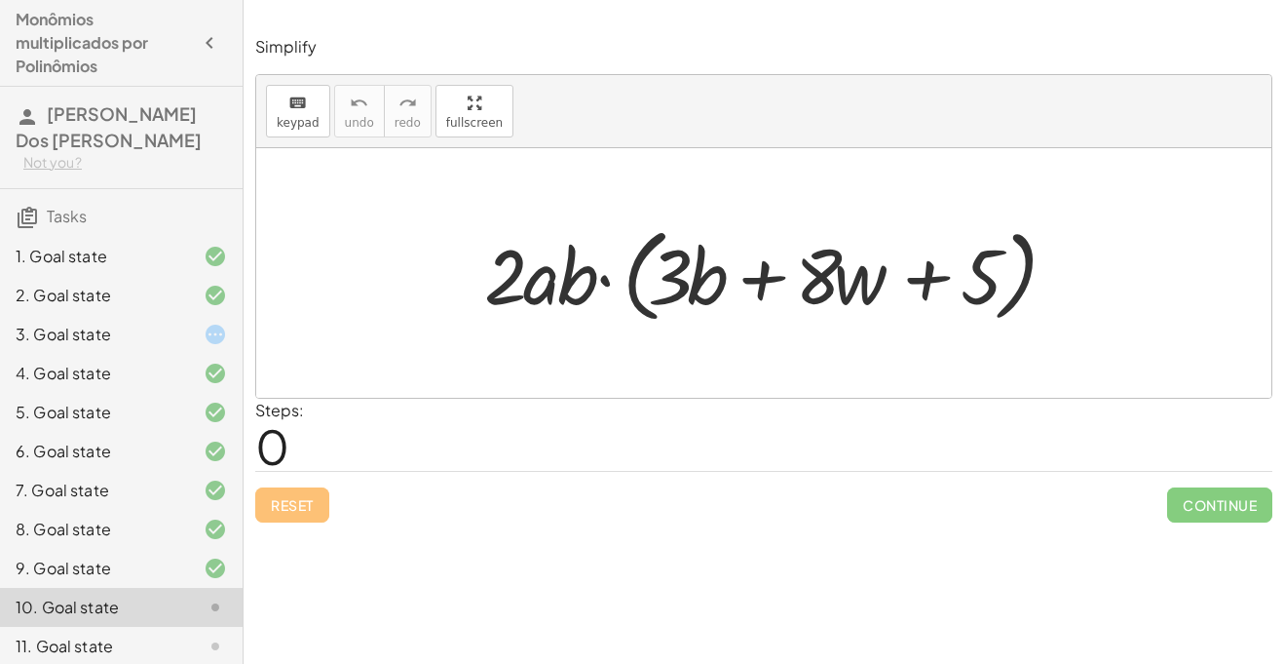
click at [599, 274] on div at bounding box center [772, 273] width 594 height 112
click at [607, 283] on div at bounding box center [772, 273] width 594 height 112
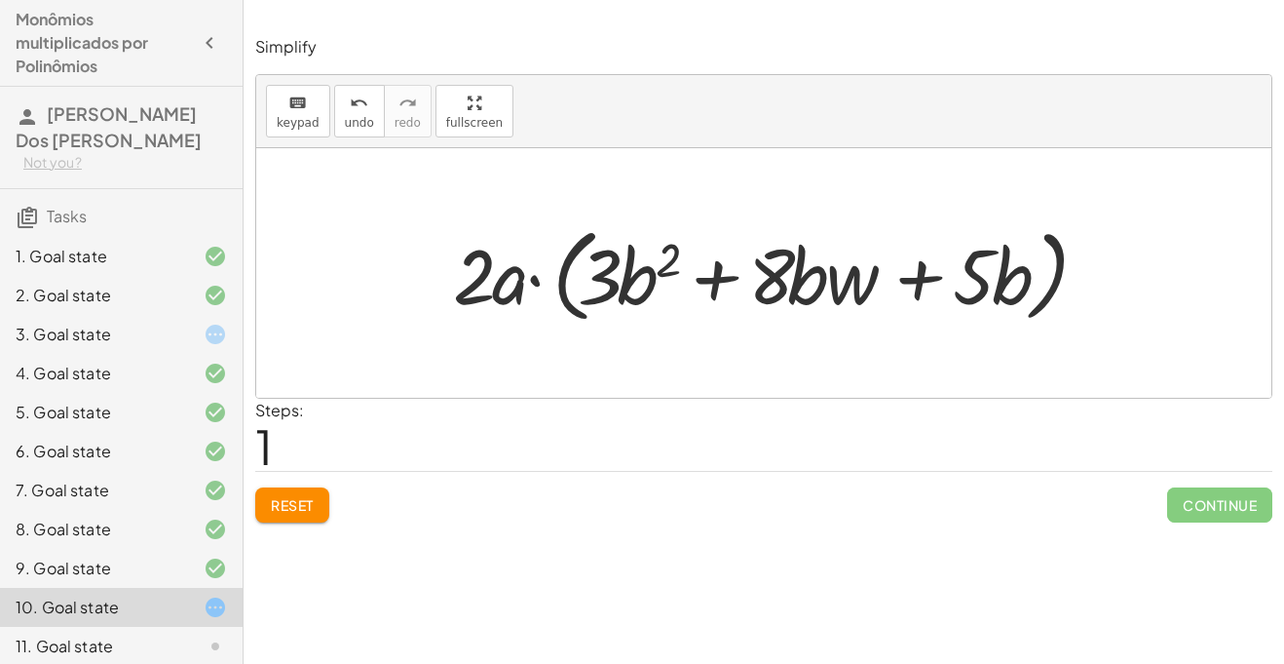
click at [534, 280] on div at bounding box center [771, 273] width 657 height 112
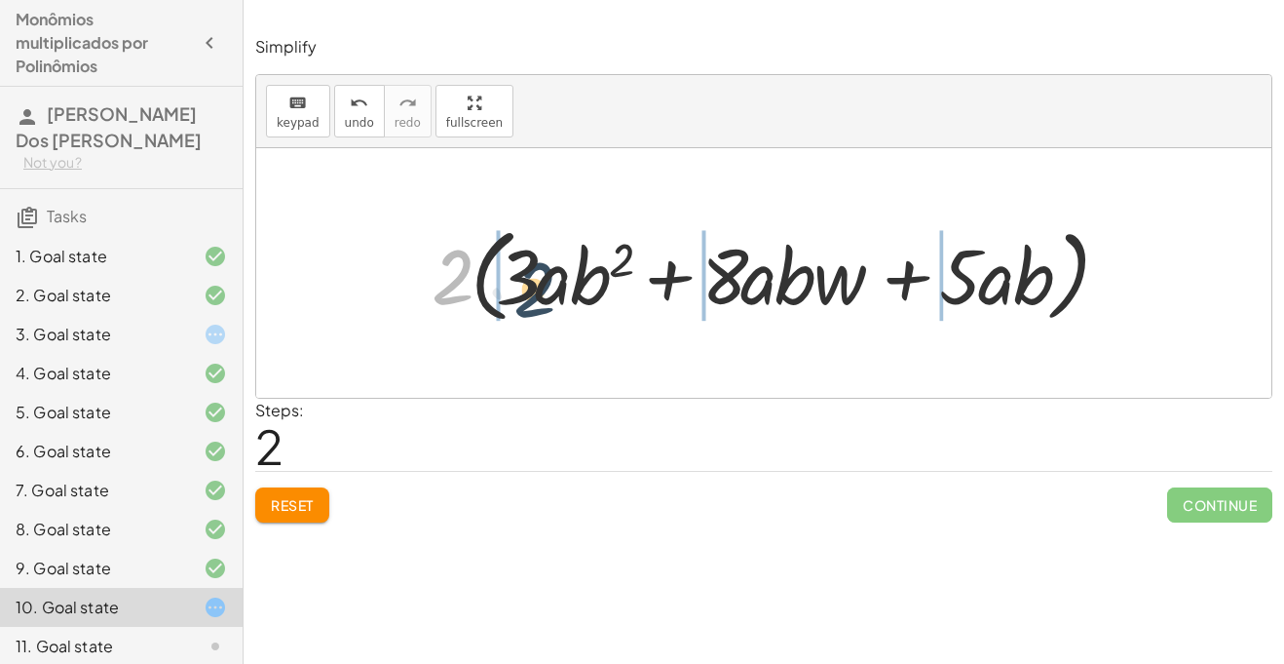
drag, startPoint x: 457, startPoint y: 270, endPoint x: 548, endPoint y: 283, distance: 91.5
click at [548, 283] on div at bounding box center [772, 273] width 700 height 112
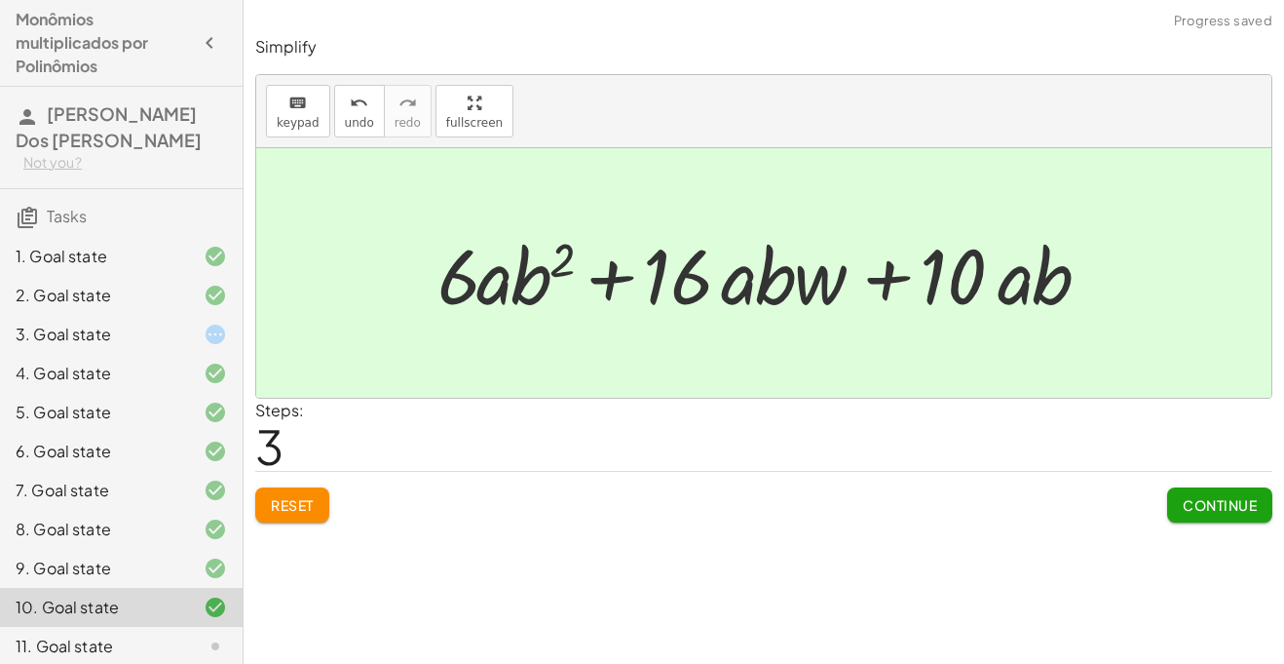
click at [1202, 503] on span "Continue" at bounding box center [1220, 505] width 74 height 18
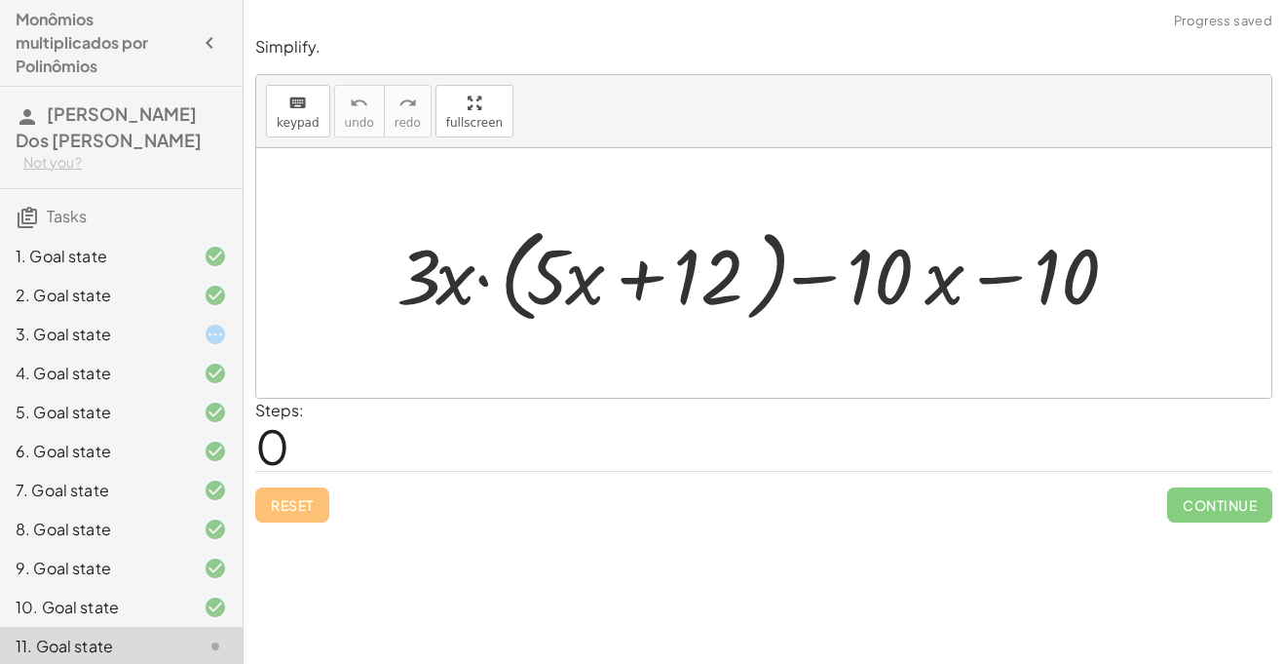
click at [484, 273] on div at bounding box center [771, 273] width 769 height 112
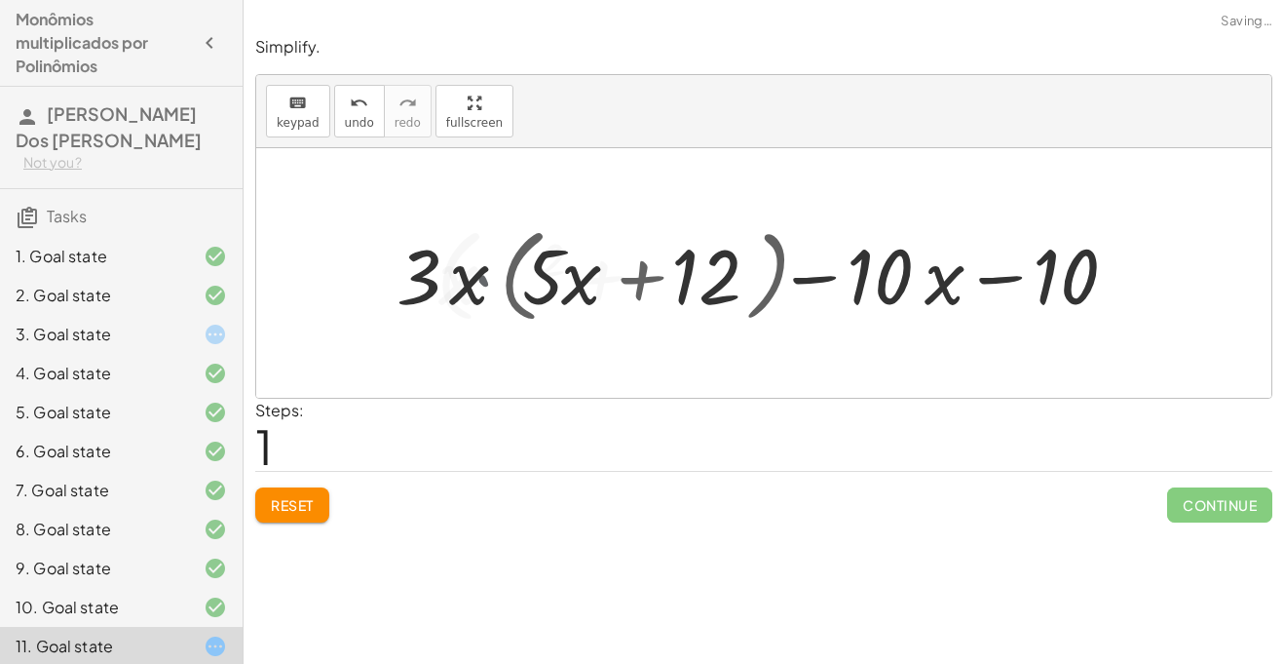
click at [484, 273] on div at bounding box center [771, 273] width 766 height 112
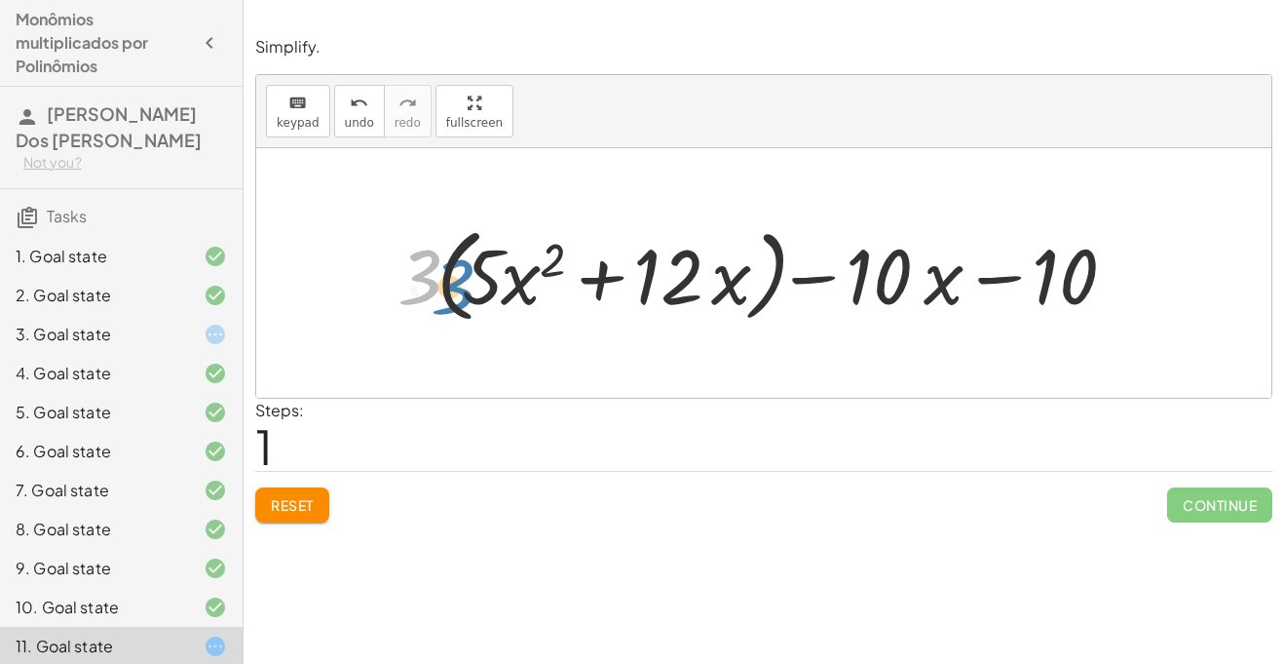
drag, startPoint x: 418, startPoint y: 257, endPoint x: 501, endPoint y: 258, distance: 82.8
click at [470, 272] on div at bounding box center [771, 273] width 766 height 112
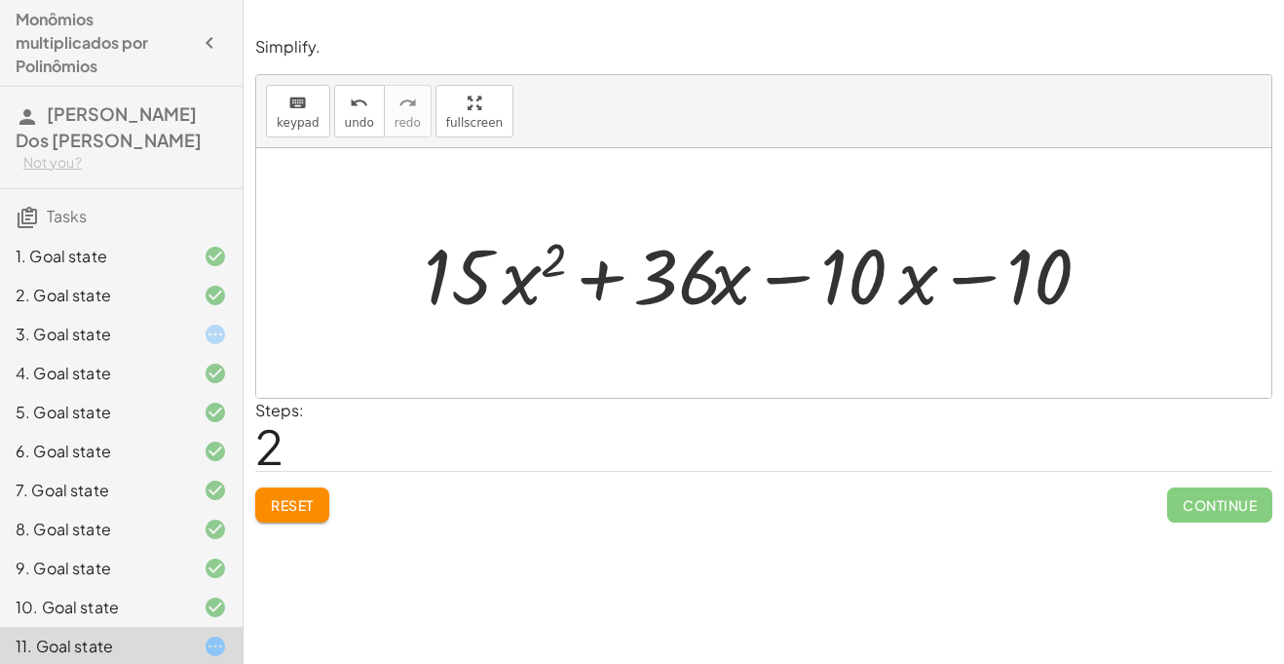
click at [603, 268] on div at bounding box center [771, 273] width 714 height 100
click at [932, 273] on div at bounding box center [771, 273] width 714 height 100
click at [916, 277] on div at bounding box center [771, 273] width 714 height 100
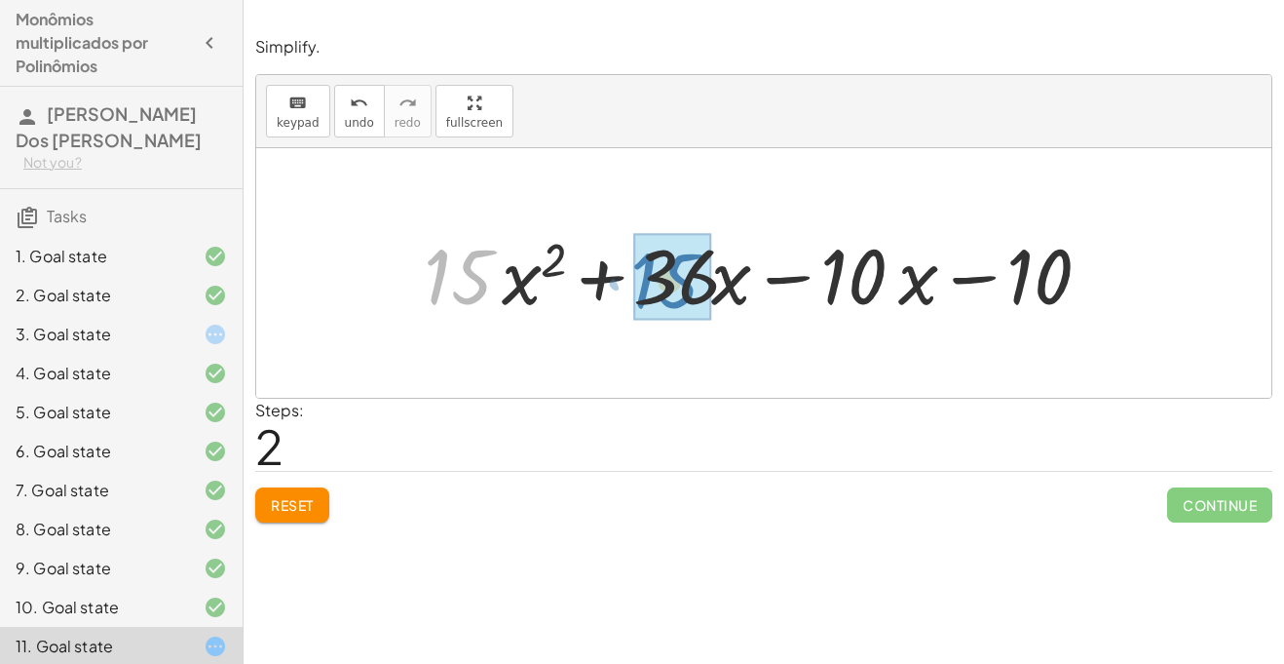
drag, startPoint x: 451, startPoint y: 276, endPoint x: 662, endPoint y: 282, distance: 210.6
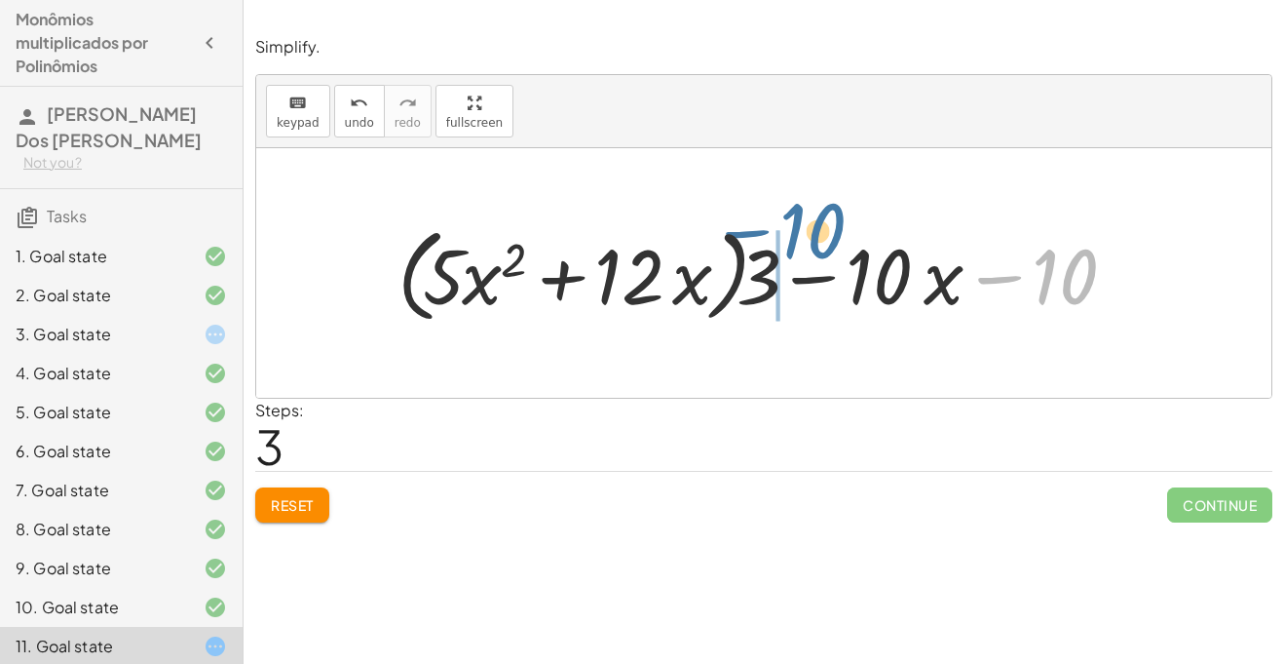
drag, startPoint x: 1073, startPoint y: 260, endPoint x: 821, endPoint y: 217, distance: 256.0
click at [821, 217] on div at bounding box center [771, 273] width 766 height 112
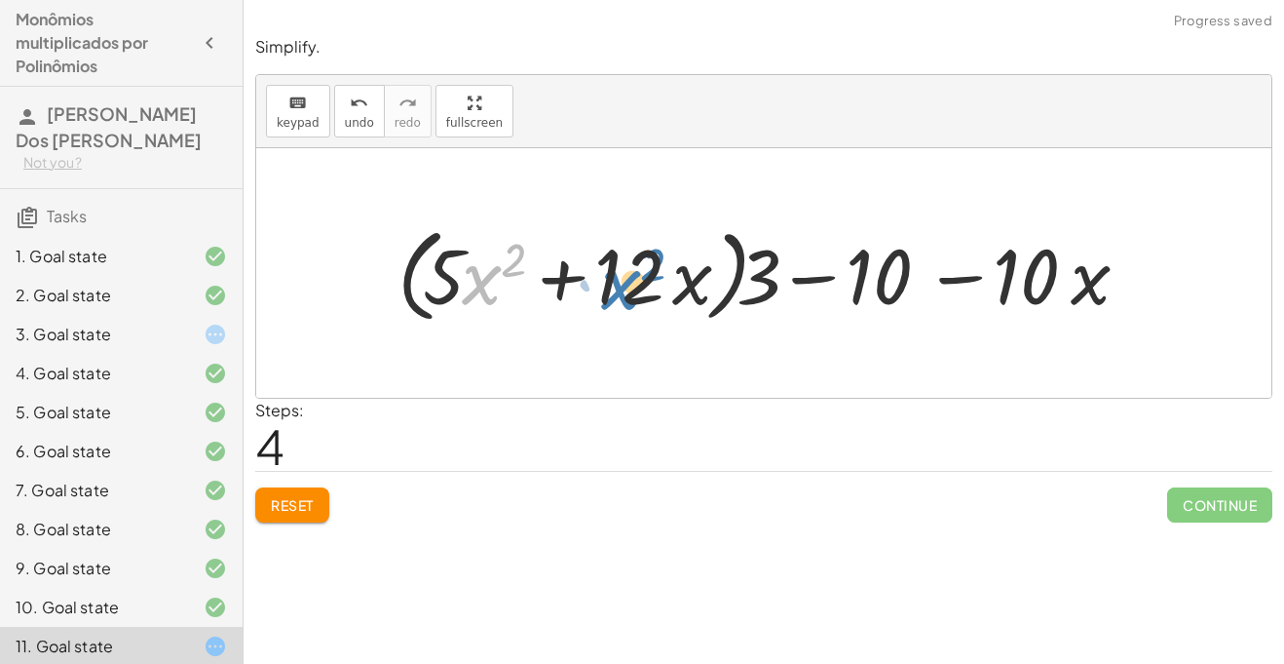
drag, startPoint x: 463, startPoint y: 283, endPoint x: 603, endPoint y: 289, distance: 140.5
click at [603, 289] on div at bounding box center [771, 273] width 766 height 112
